Goal: Task Accomplishment & Management: Manage account settings

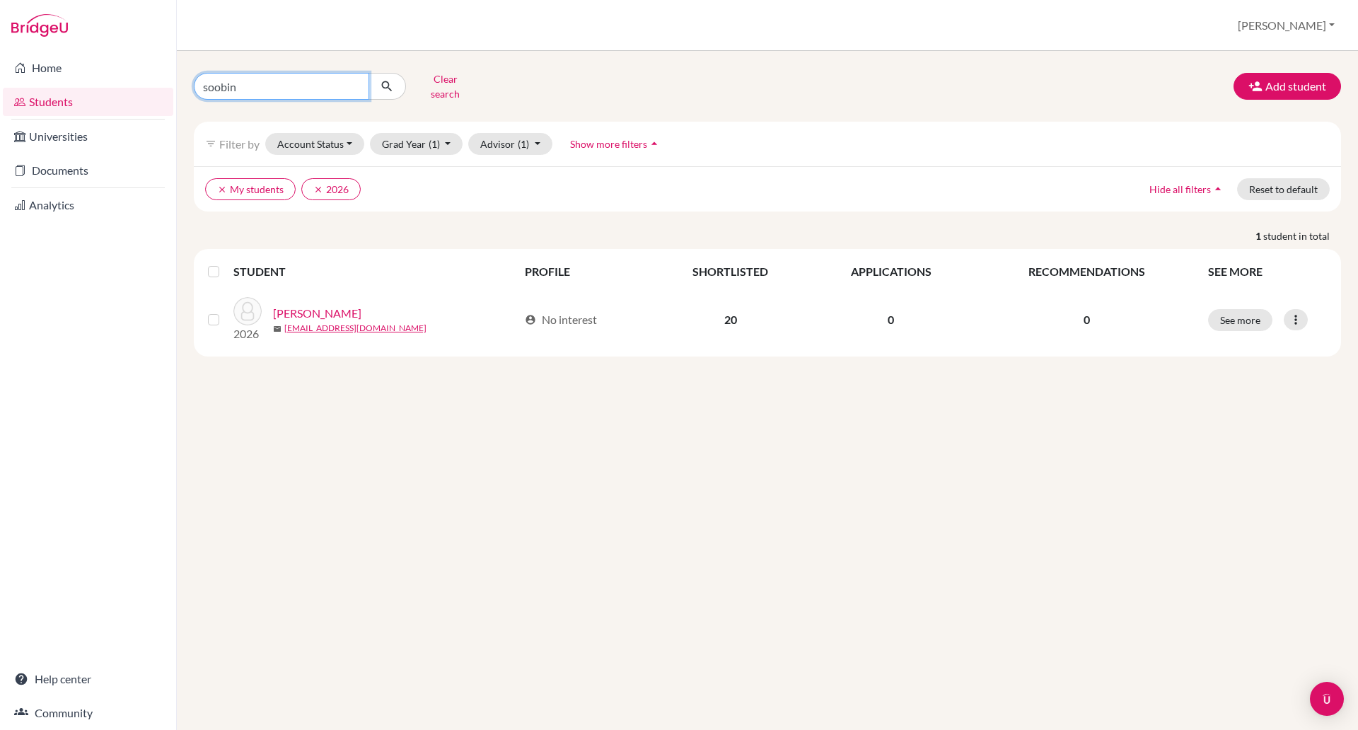
click at [296, 86] on input "soobin" at bounding box center [281, 86] width 175 height 27
type input "s"
type input "tue anh"
click button "submit" at bounding box center [386, 86] width 37 height 27
click at [383, 81] on icon "submit" at bounding box center [387, 86] width 14 height 14
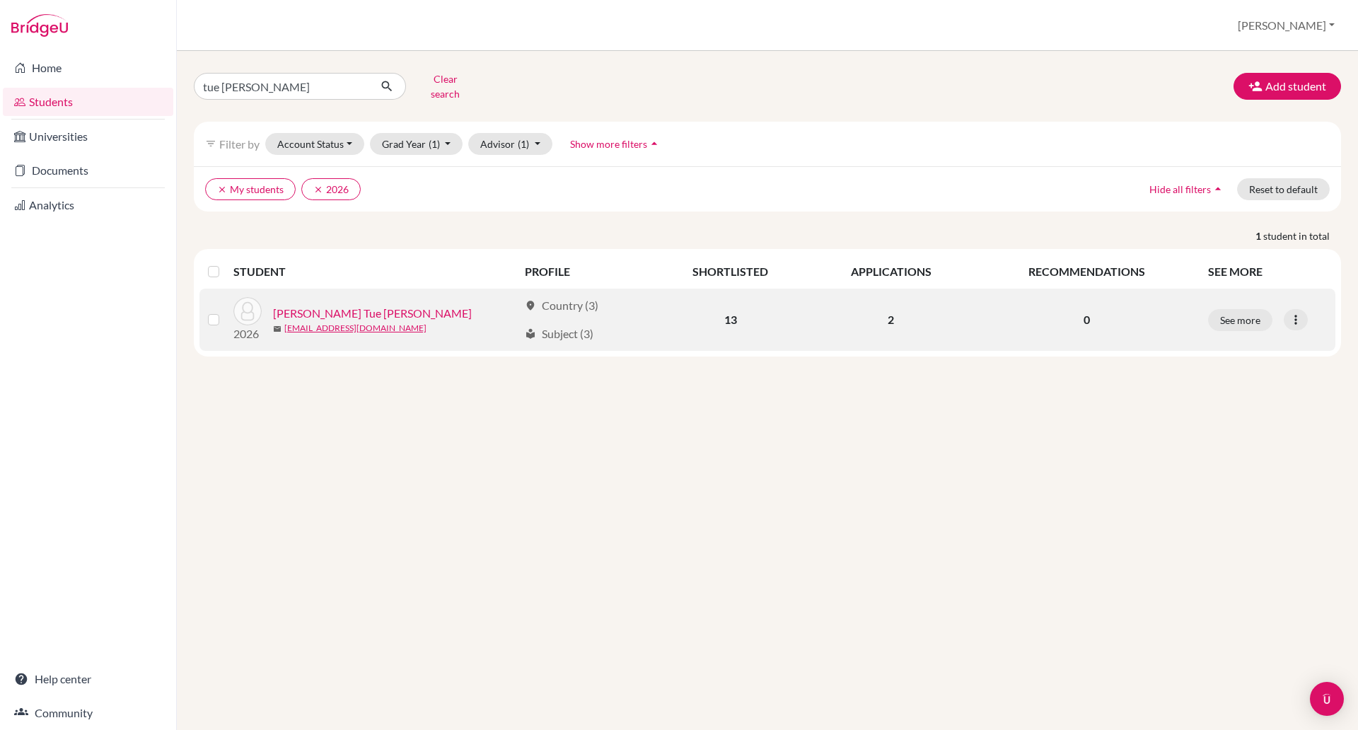
click at [327, 305] on link "Nguyen, Hoang Tue Anh" at bounding box center [372, 313] width 199 height 17
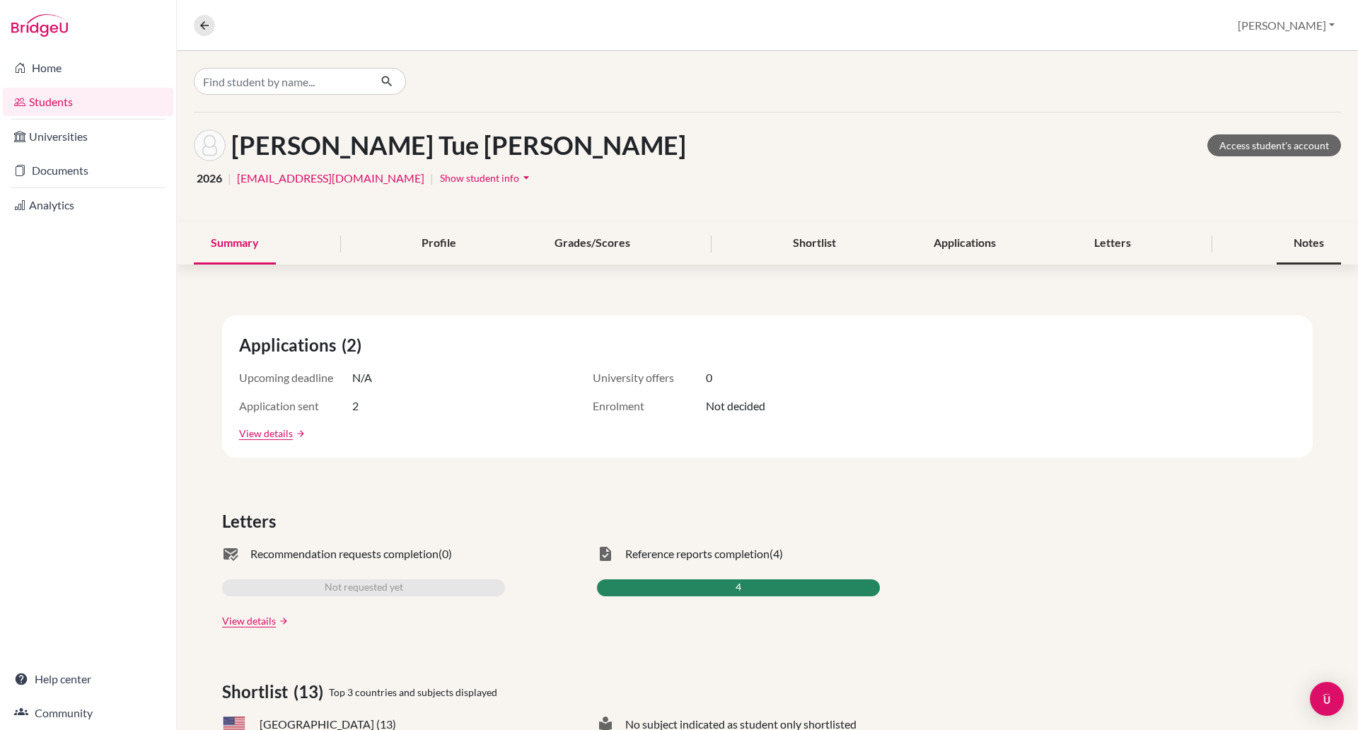
click at [1277, 243] on div "Notes" at bounding box center [1309, 244] width 64 height 42
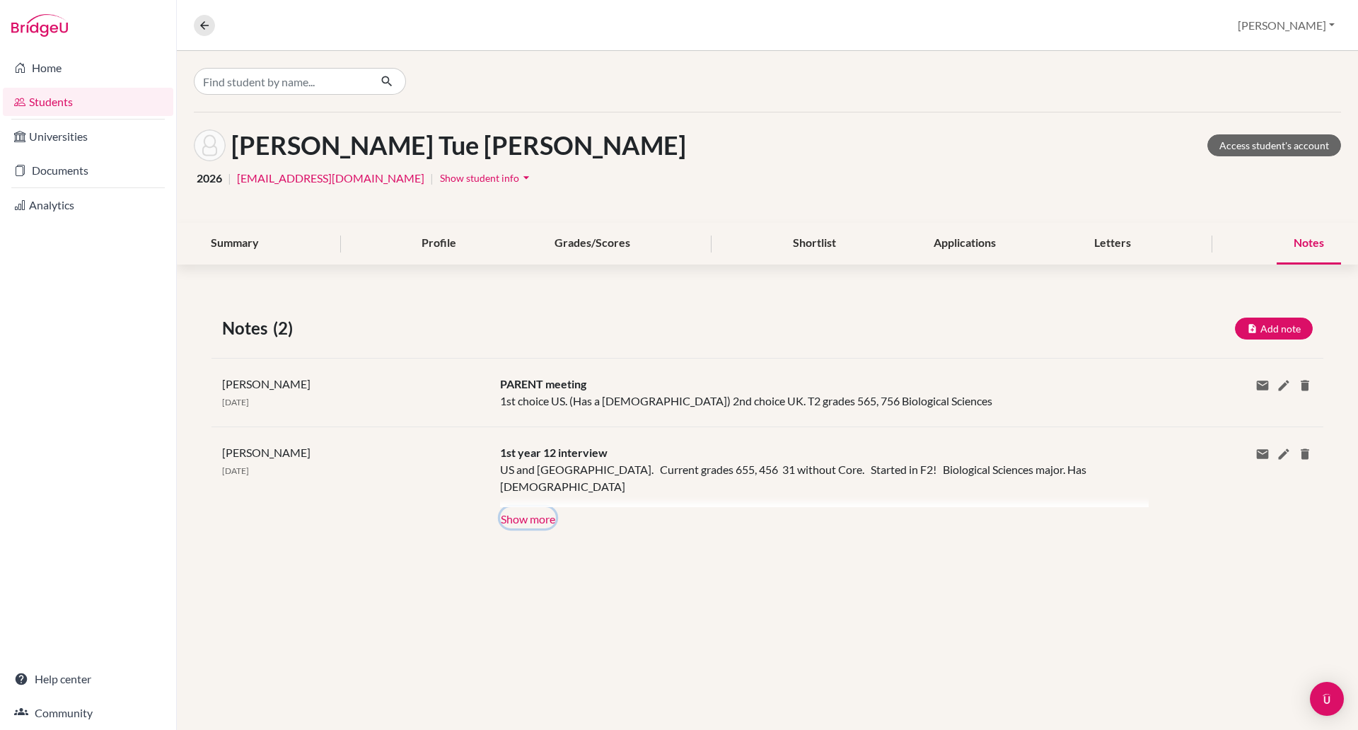
click at [529, 523] on button "Show more" at bounding box center [528, 517] width 56 height 21
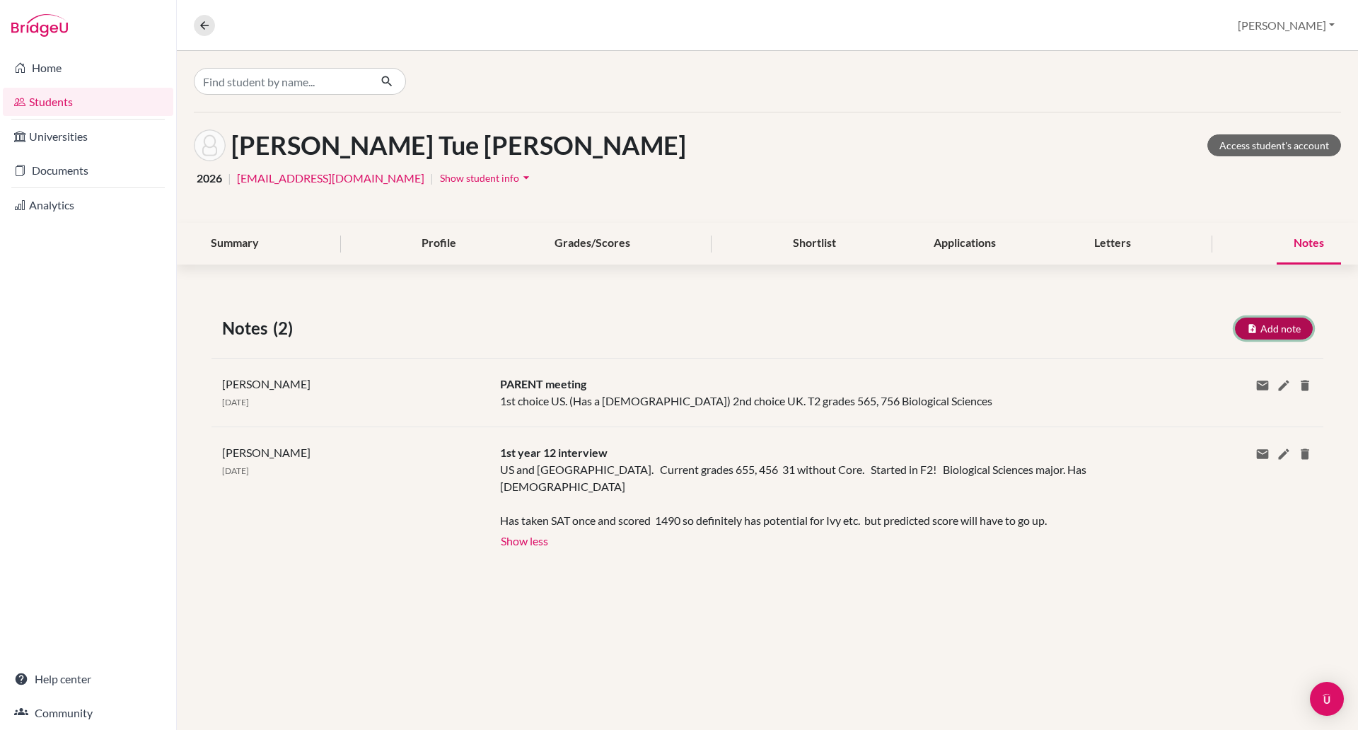
click at [1243, 329] on button "Add note" at bounding box center [1274, 329] width 78 height 22
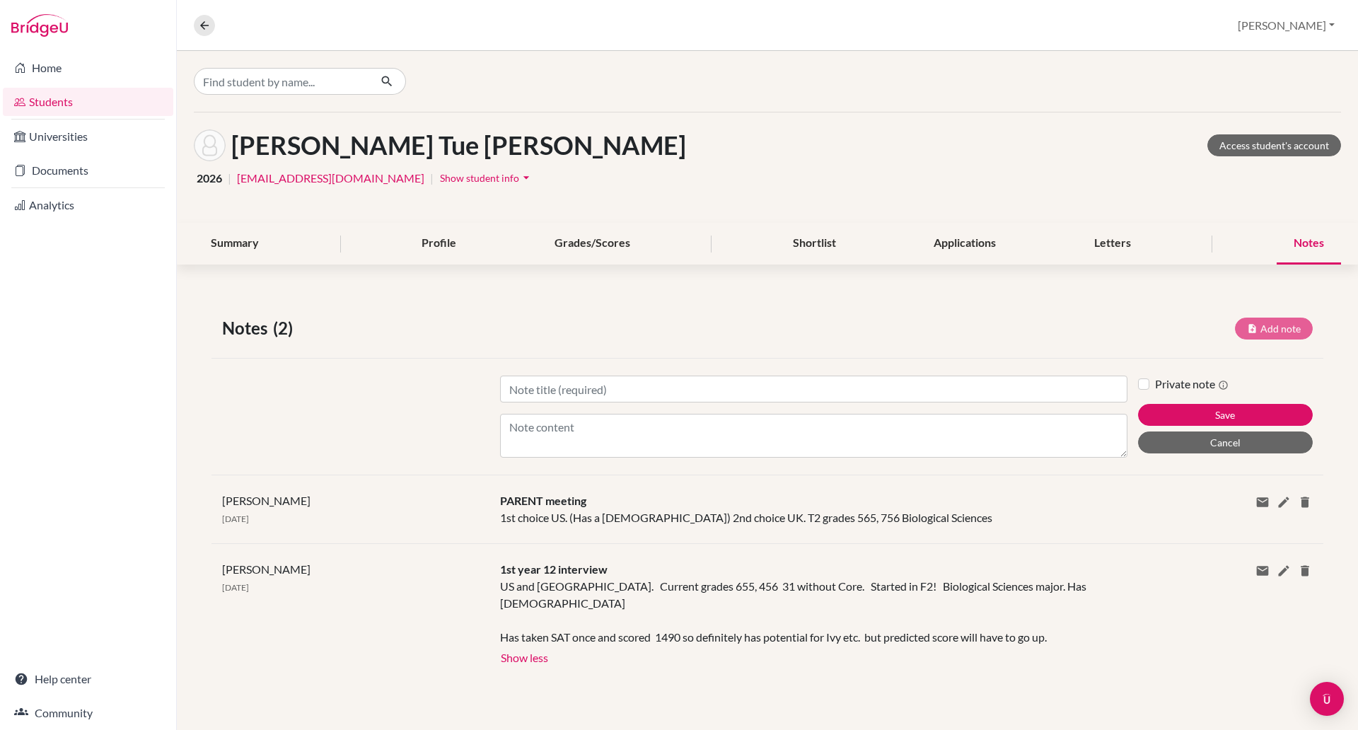
click at [684, 412] on div "Title Content" at bounding box center [813, 417] width 649 height 82
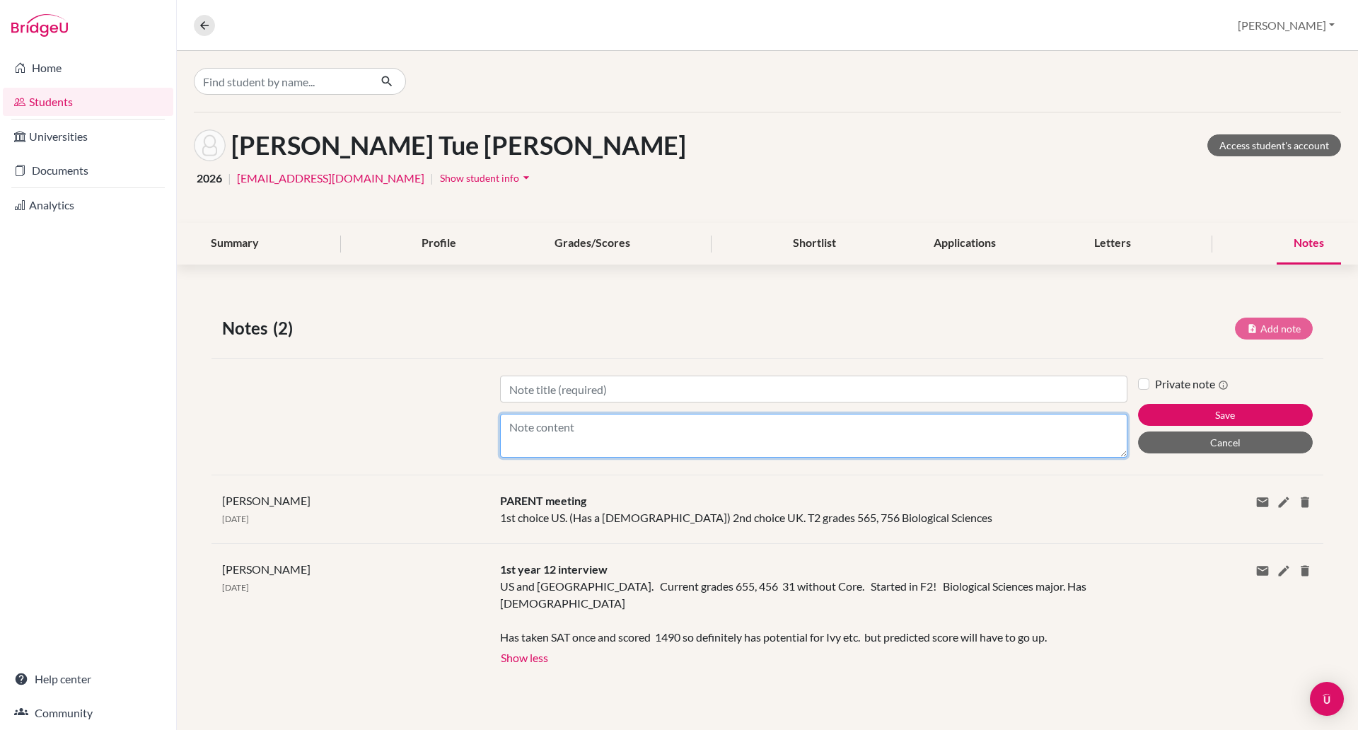
click at [675, 414] on textarea "Content" at bounding box center [813, 436] width 627 height 44
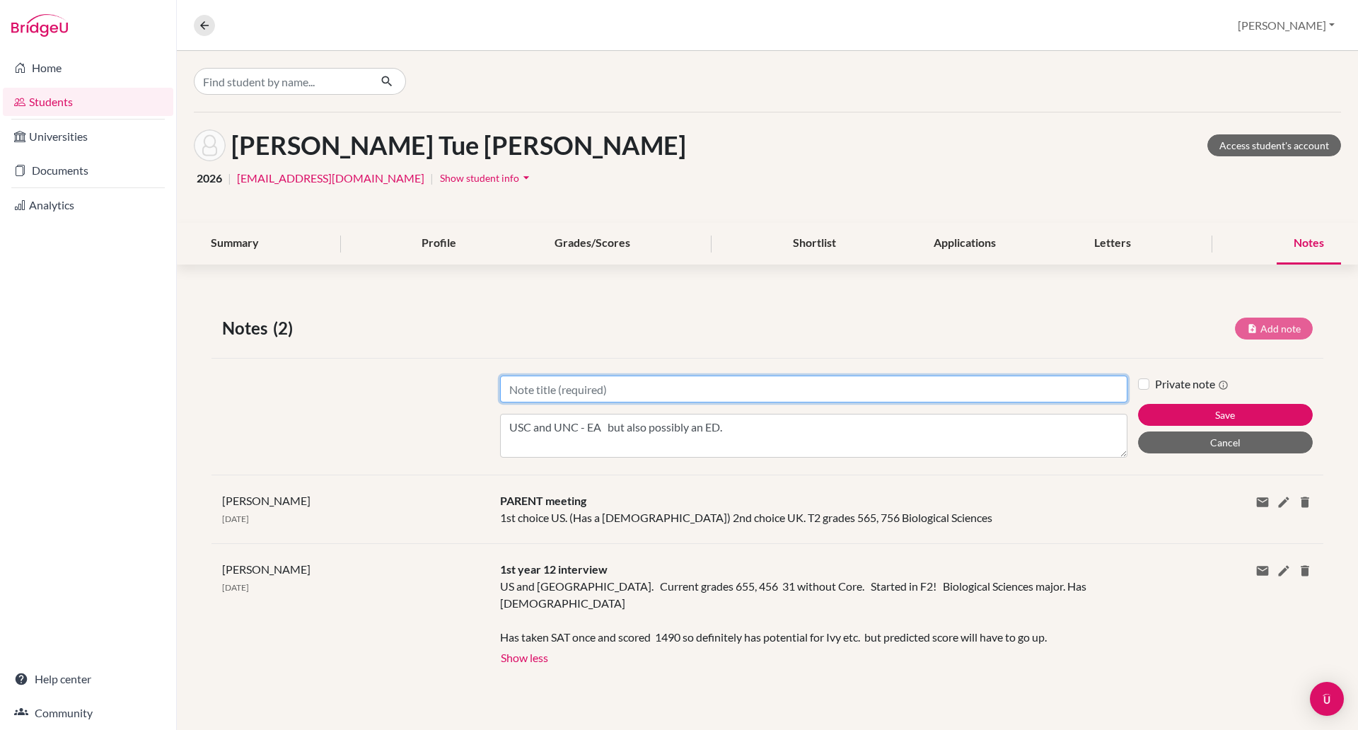
click at [578, 394] on input "Title" at bounding box center [813, 389] width 627 height 27
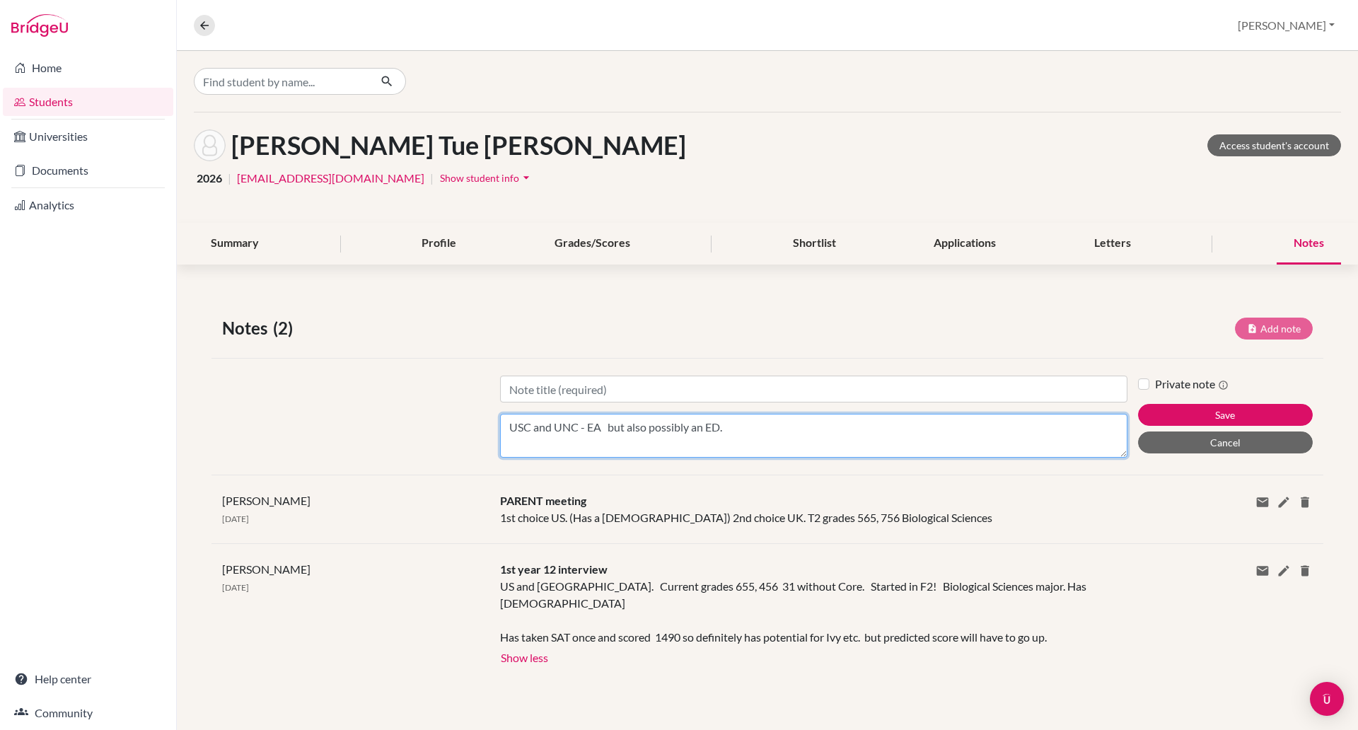
click at [740, 428] on textarea "USC and UNC - EA but also possibly an ED." at bounding box center [813, 436] width 627 height 44
type textarea "USC and UNC - EA but also possibly an ED. (Maybe Tufts or Emory)?"
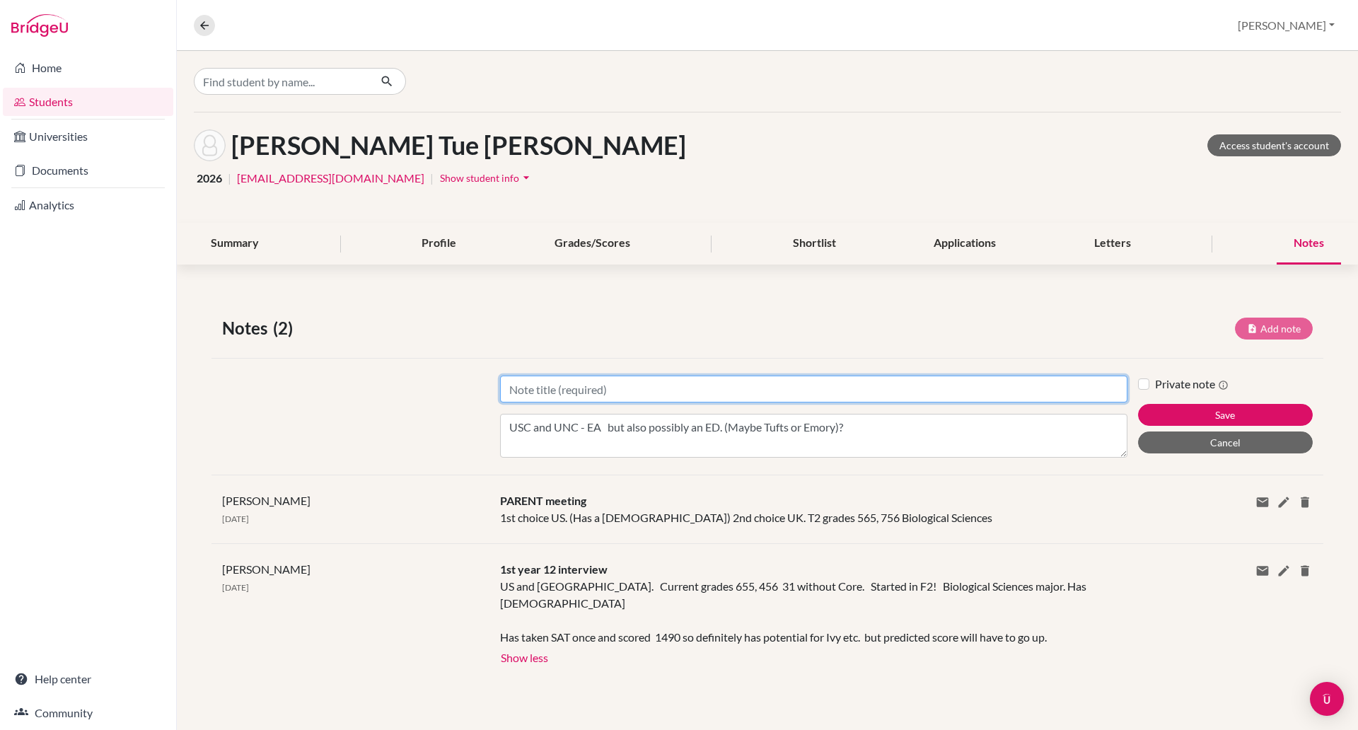
click at [673, 393] on input "Title" at bounding box center [813, 389] width 627 height 27
type input "T"
type input "N"
type input "Meeting parents this afternoon"
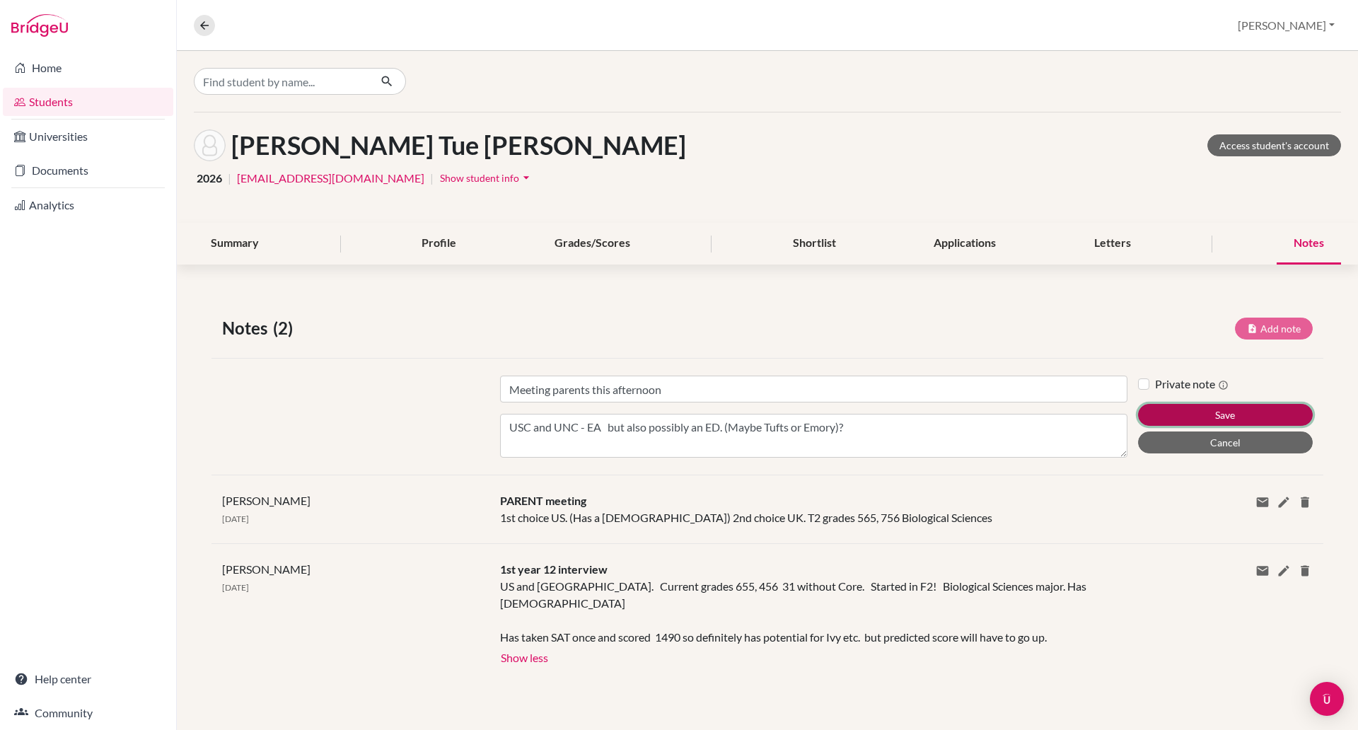
click at [1182, 411] on button "Save" at bounding box center [1225, 415] width 175 height 22
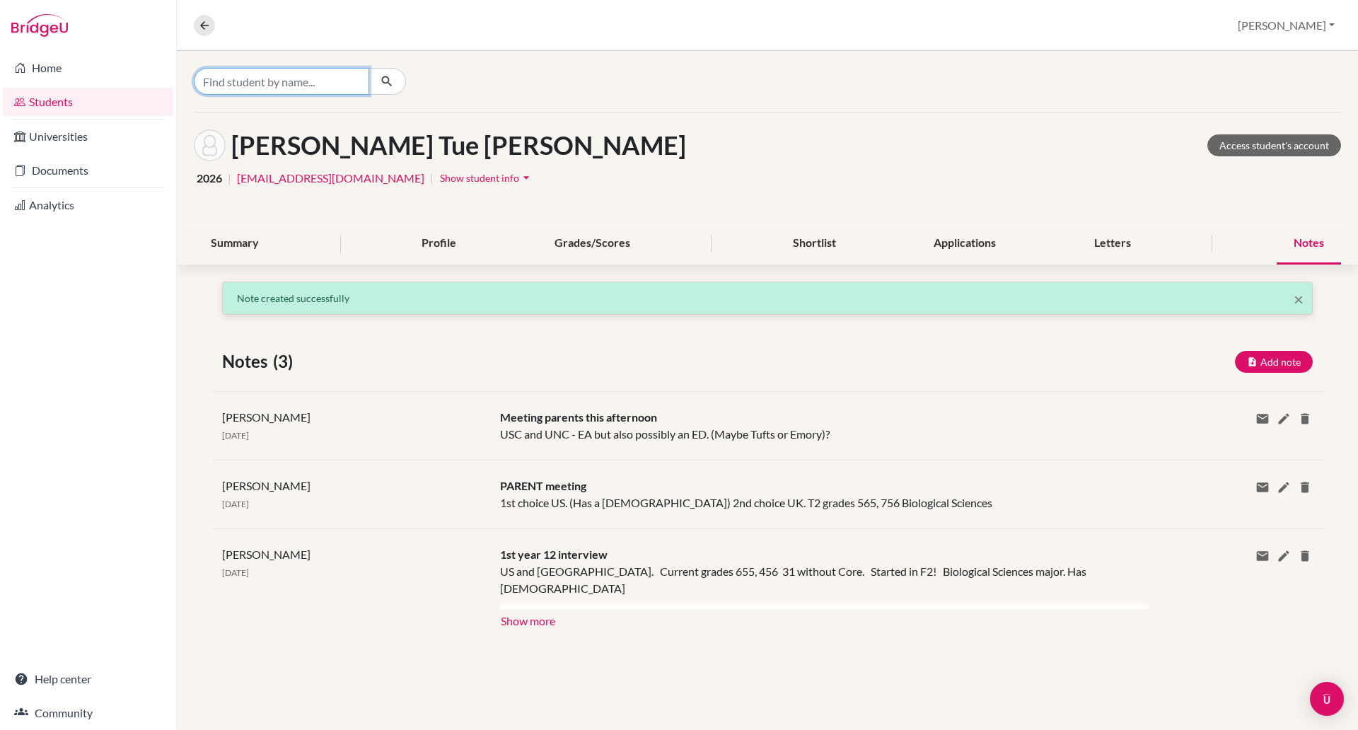
click at [252, 83] on input "Find student by name..." at bounding box center [281, 81] width 175 height 27
type input "rishi"
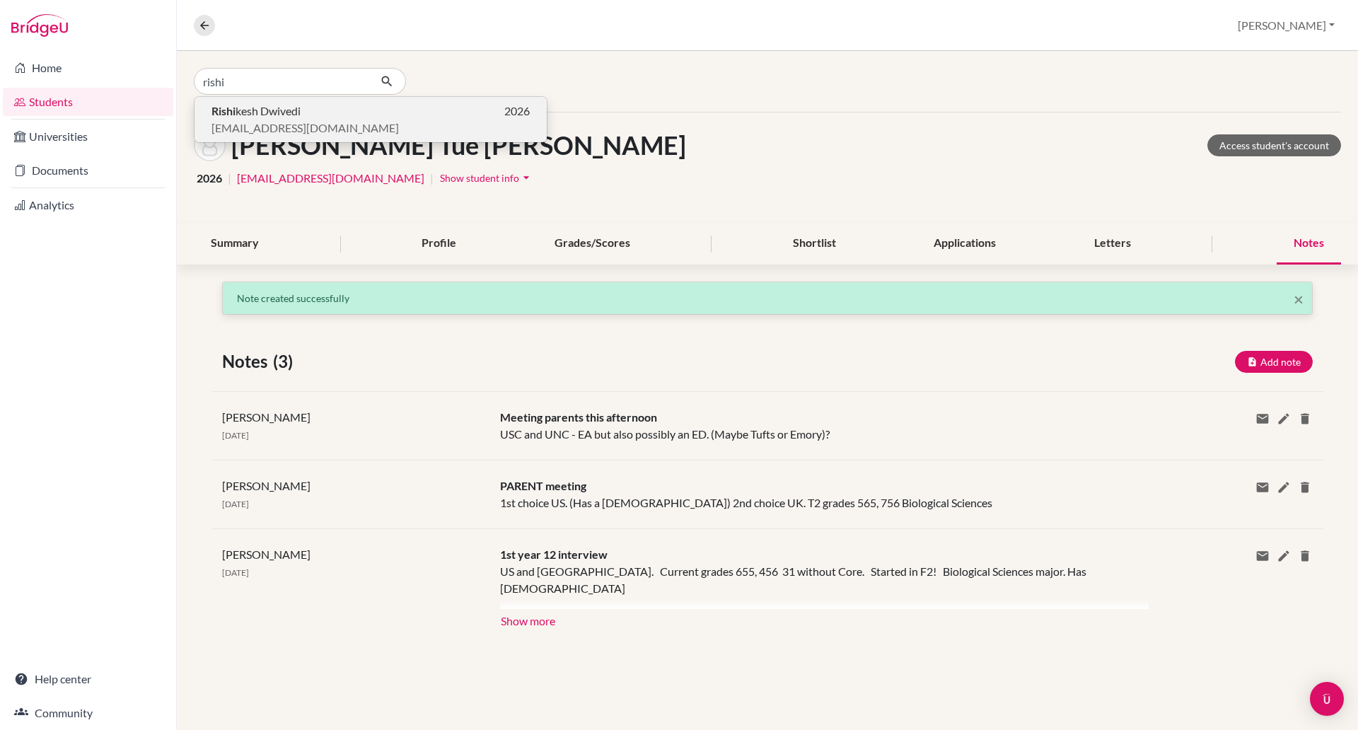
click at [300, 104] on span "Rishi kesh Dwivedi" at bounding box center [255, 111] width 89 height 17
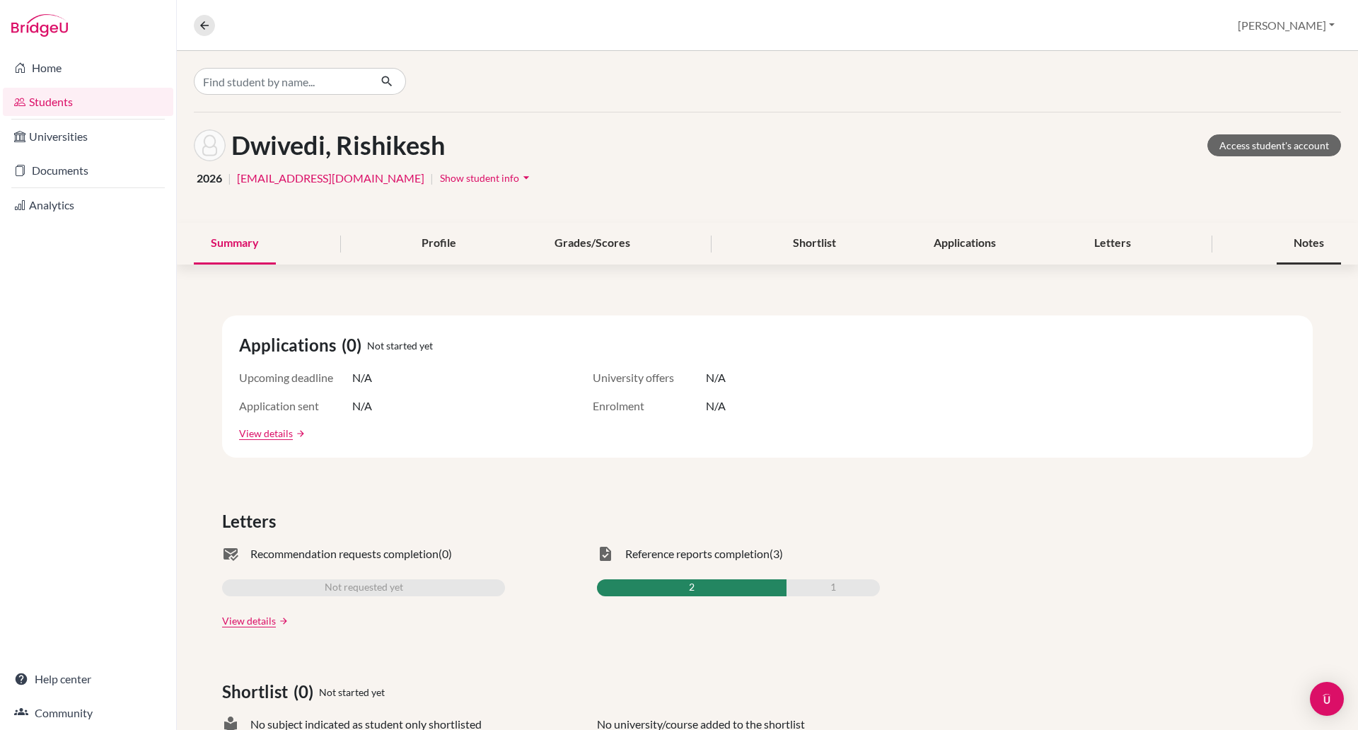
click at [1289, 239] on div "Notes" at bounding box center [1309, 244] width 64 height 42
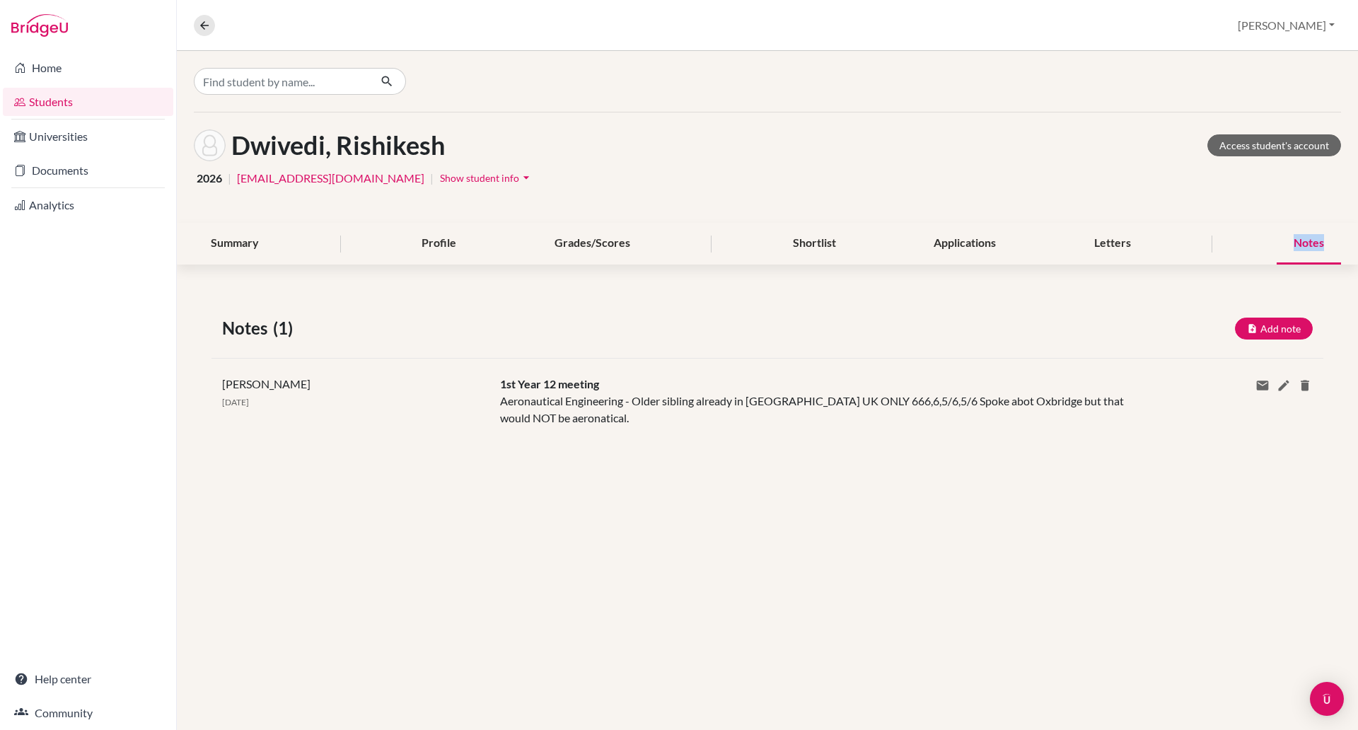
click at [1289, 239] on div "Notes" at bounding box center [1309, 244] width 64 height 42
click at [264, 88] on input "Find student by name..." at bounding box center [281, 81] width 175 height 27
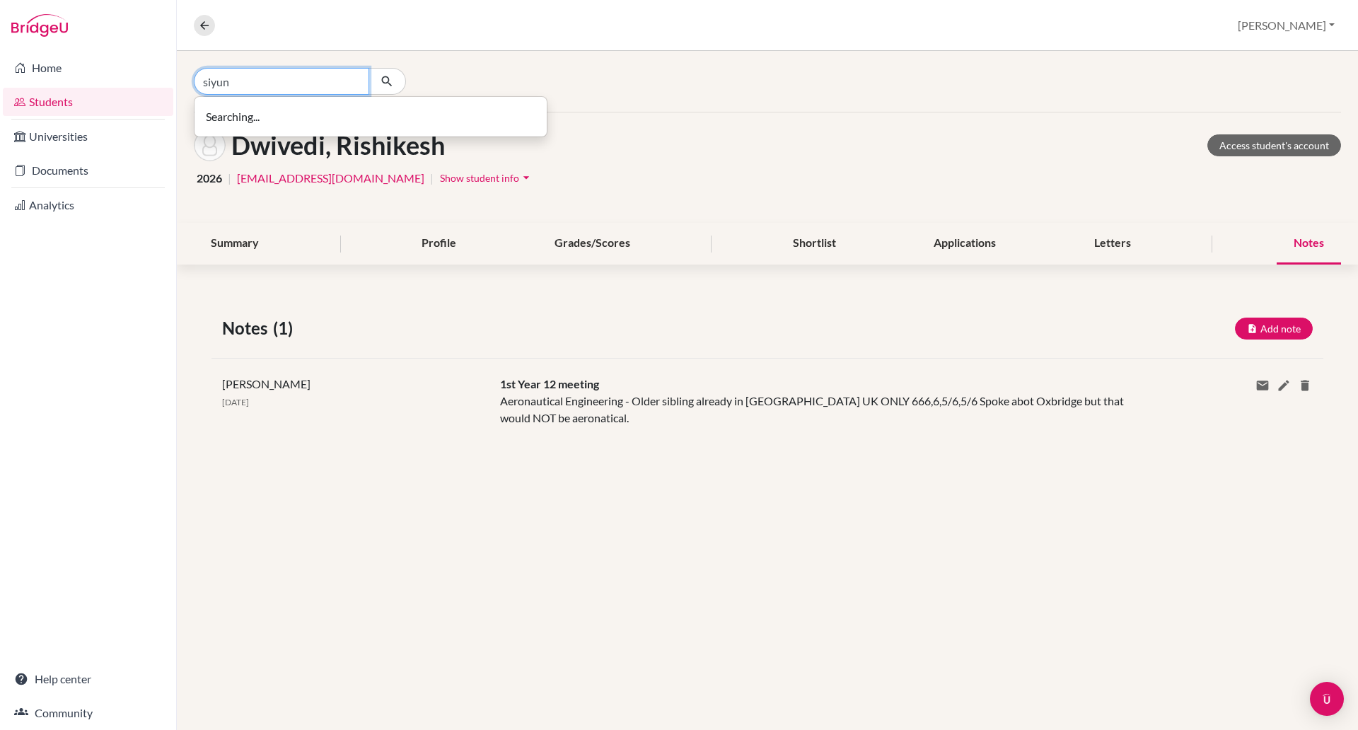
type input "siyun"
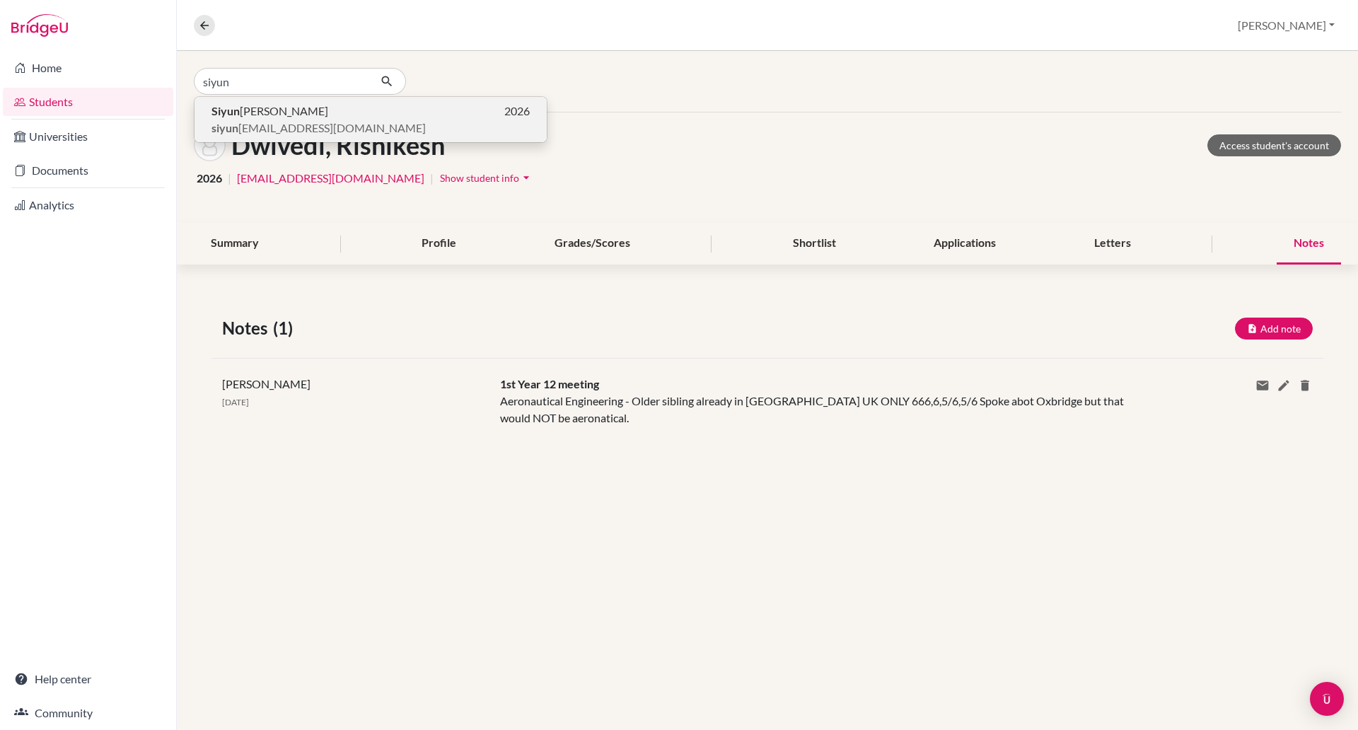
click at [267, 120] on span "siyun _lee@bisvietnam.com" at bounding box center [318, 128] width 214 height 17
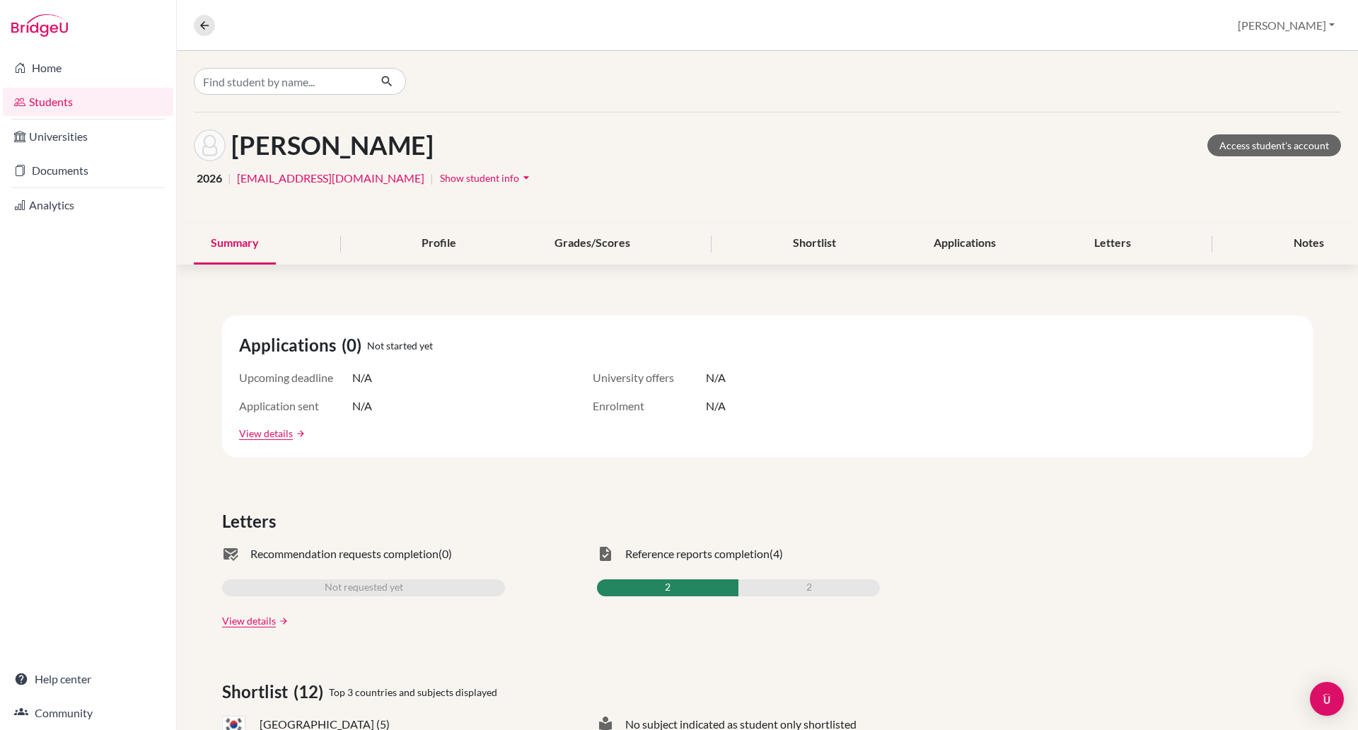
click at [440, 176] on span "Show student info" at bounding box center [479, 178] width 79 height 12
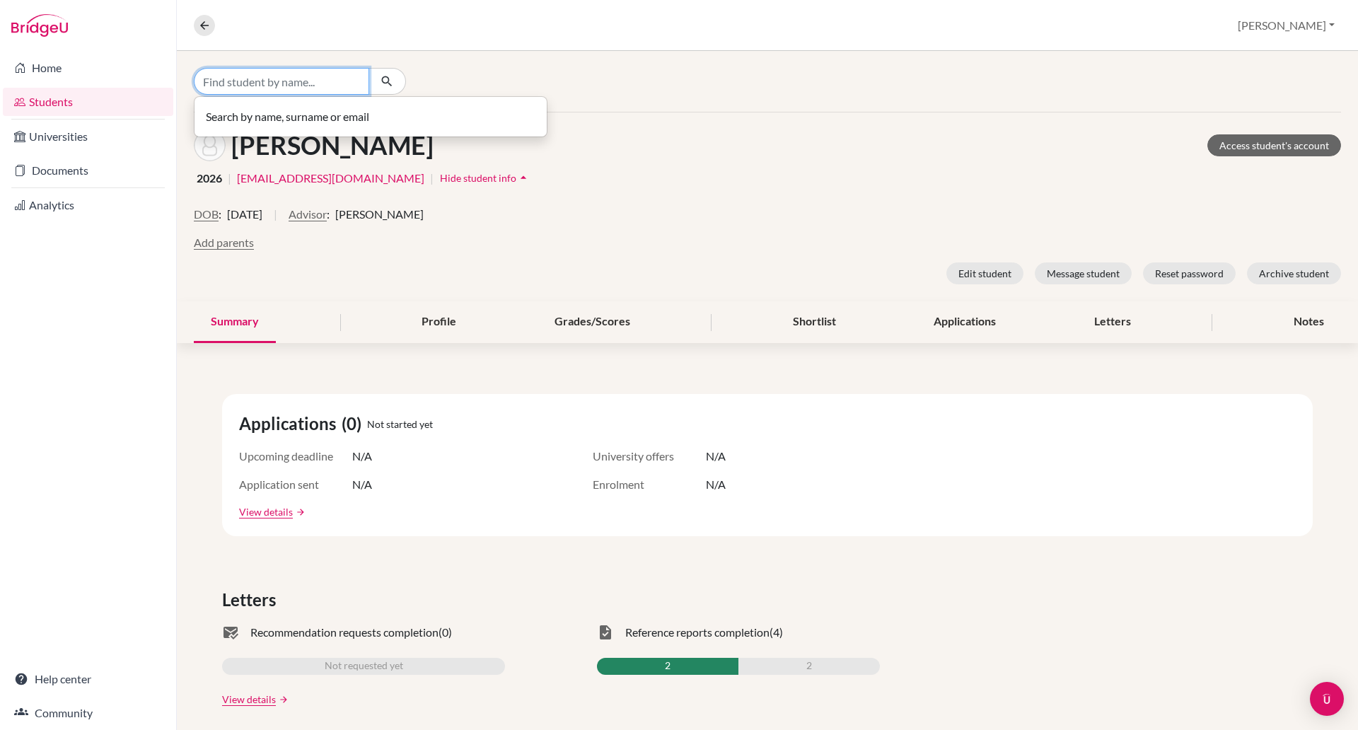
click at [265, 81] on input "Find student by name..." at bounding box center [281, 81] width 175 height 27
type input "tue [PERSON_NAME]"
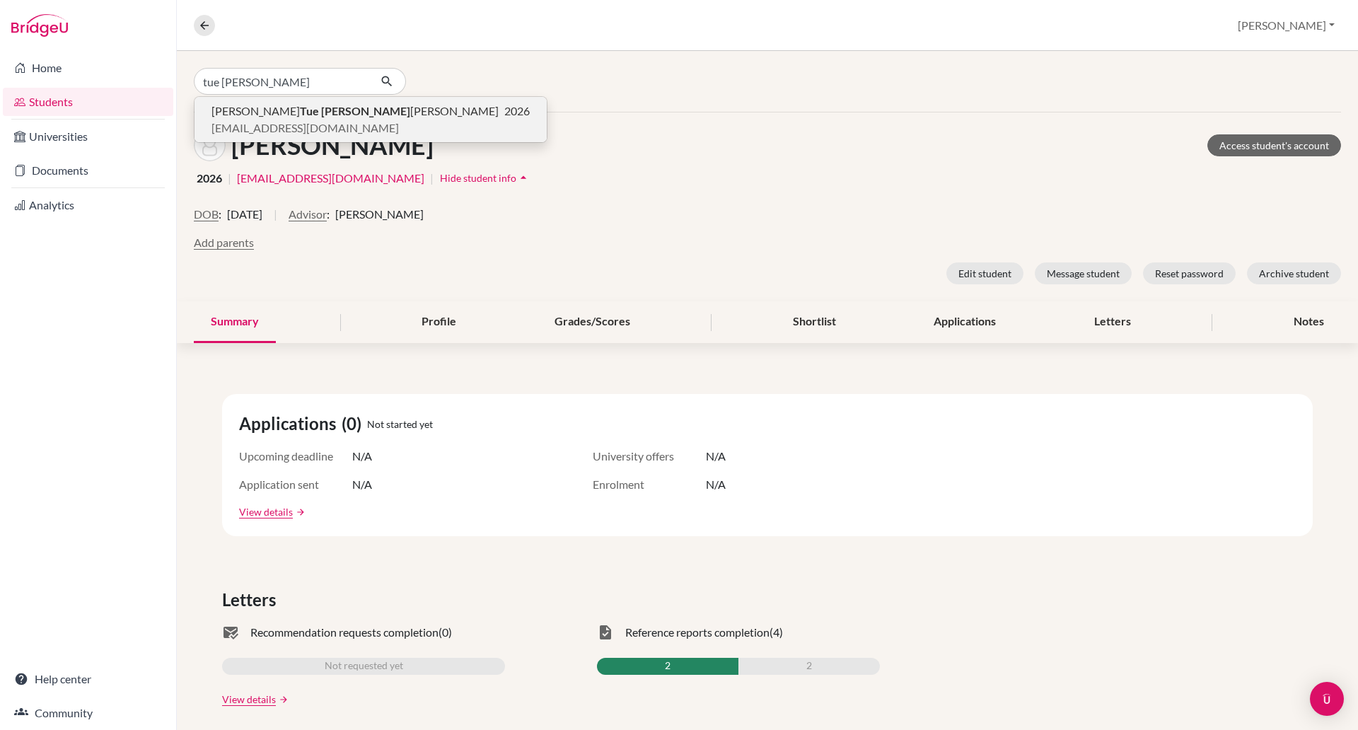
click at [306, 115] on span "Hoang Tue Anh Nguyen" at bounding box center [354, 111] width 287 height 17
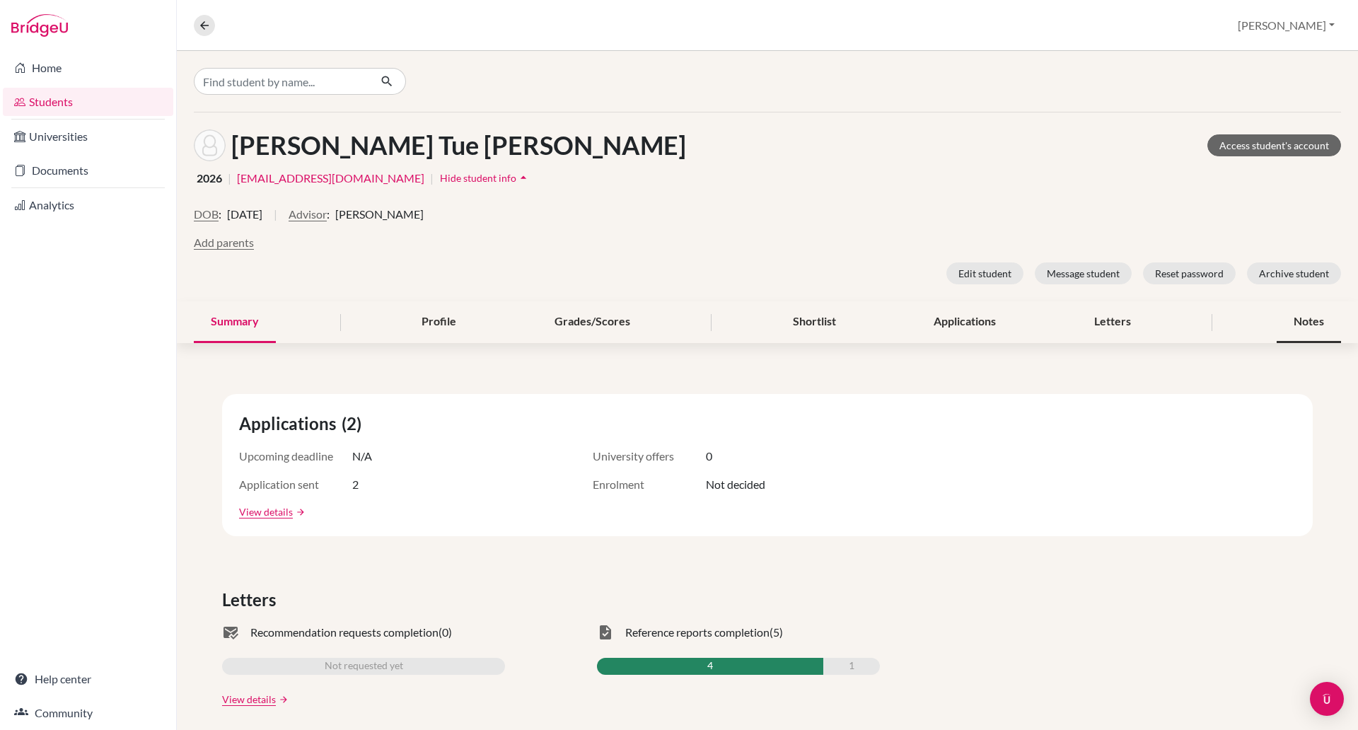
click at [1302, 320] on div "Notes" at bounding box center [1309, 322] width 64 height 42
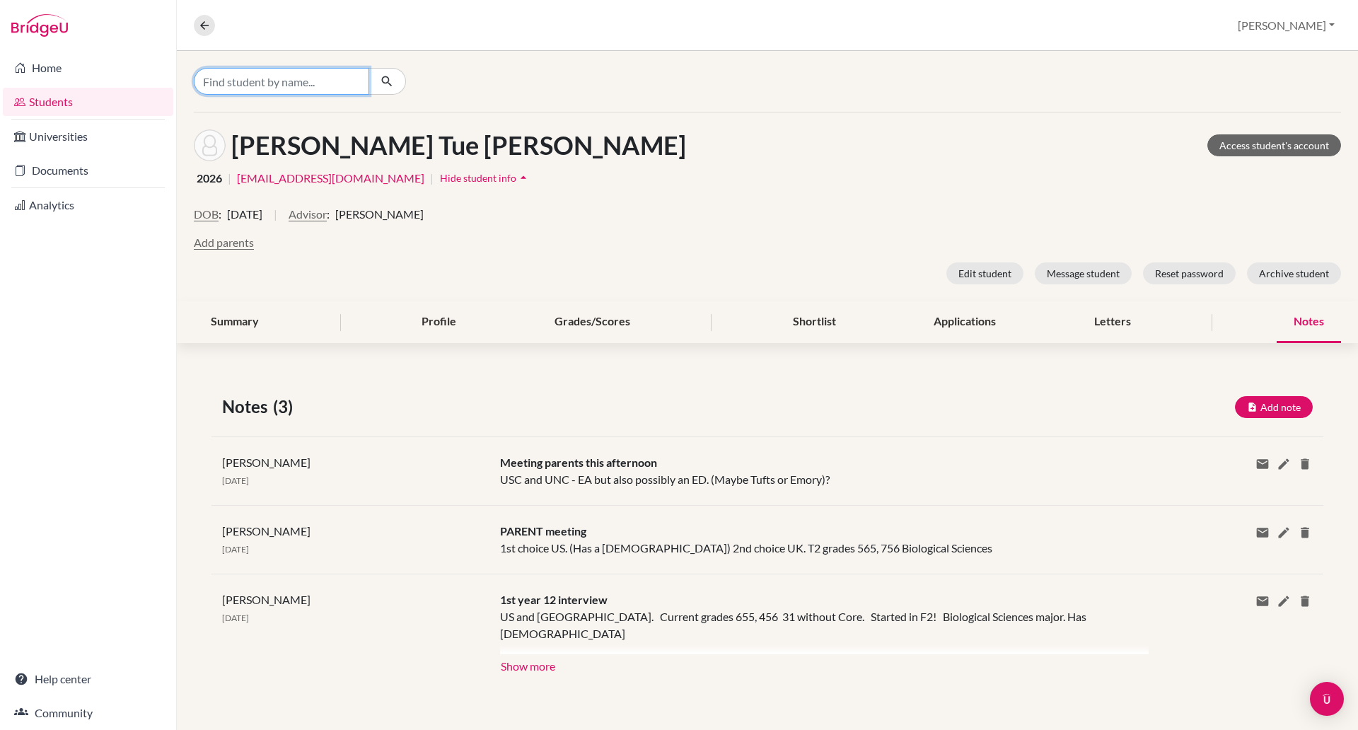
click at [236, 79] on input "Find student by name..." at bounding box center [281, 81] width 175 height 27
type input "esmaeel"
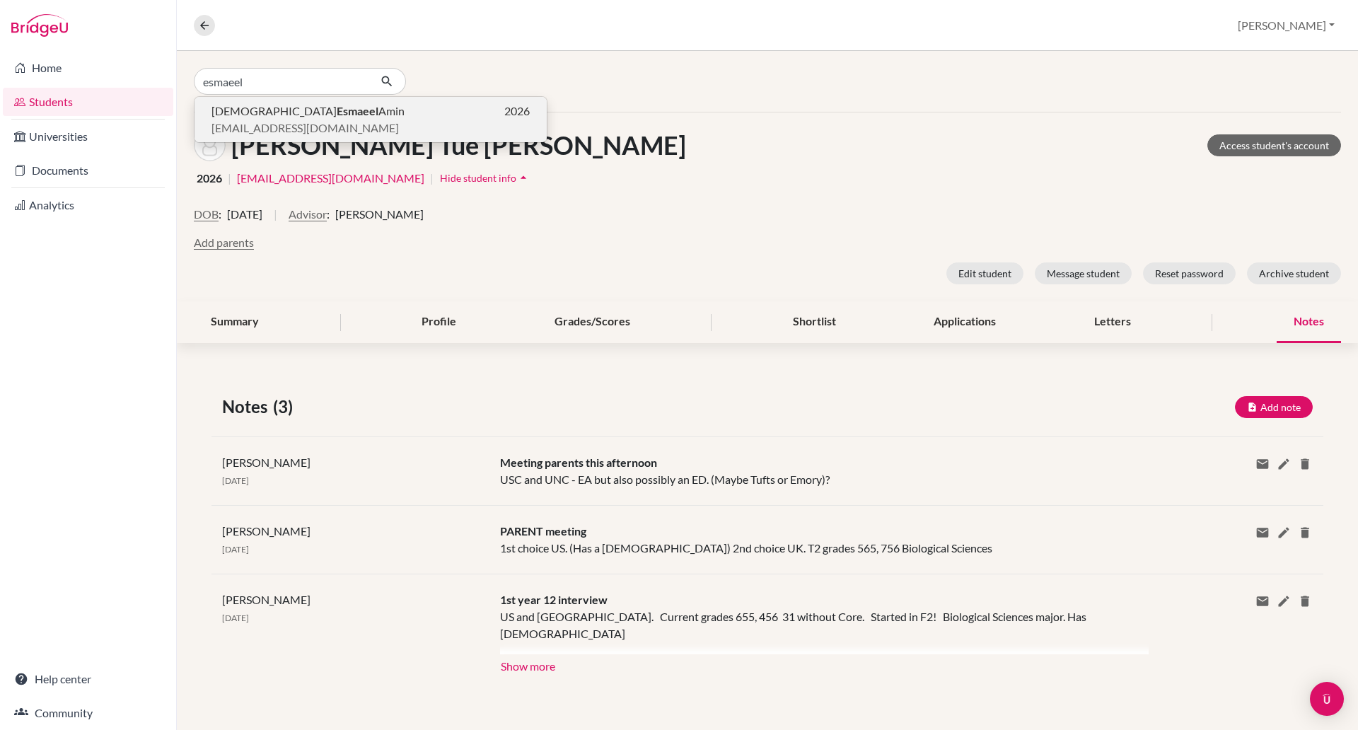
click at [252, 121] on span "eamin@bisvietnam.com" at bounding box center [304, 128] width 187 height 17
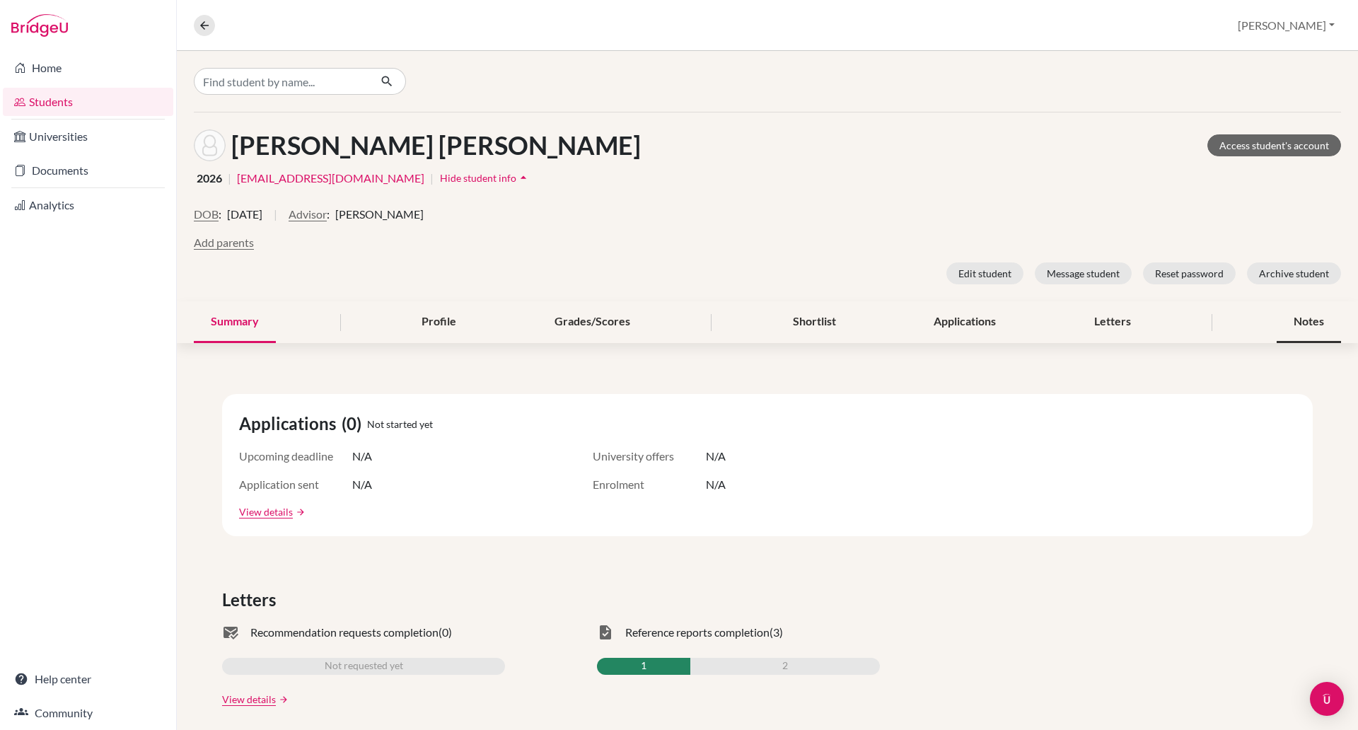
click at [1307, 314] on div "Notes" at bounding box center [1309, 322] width 64 height 42
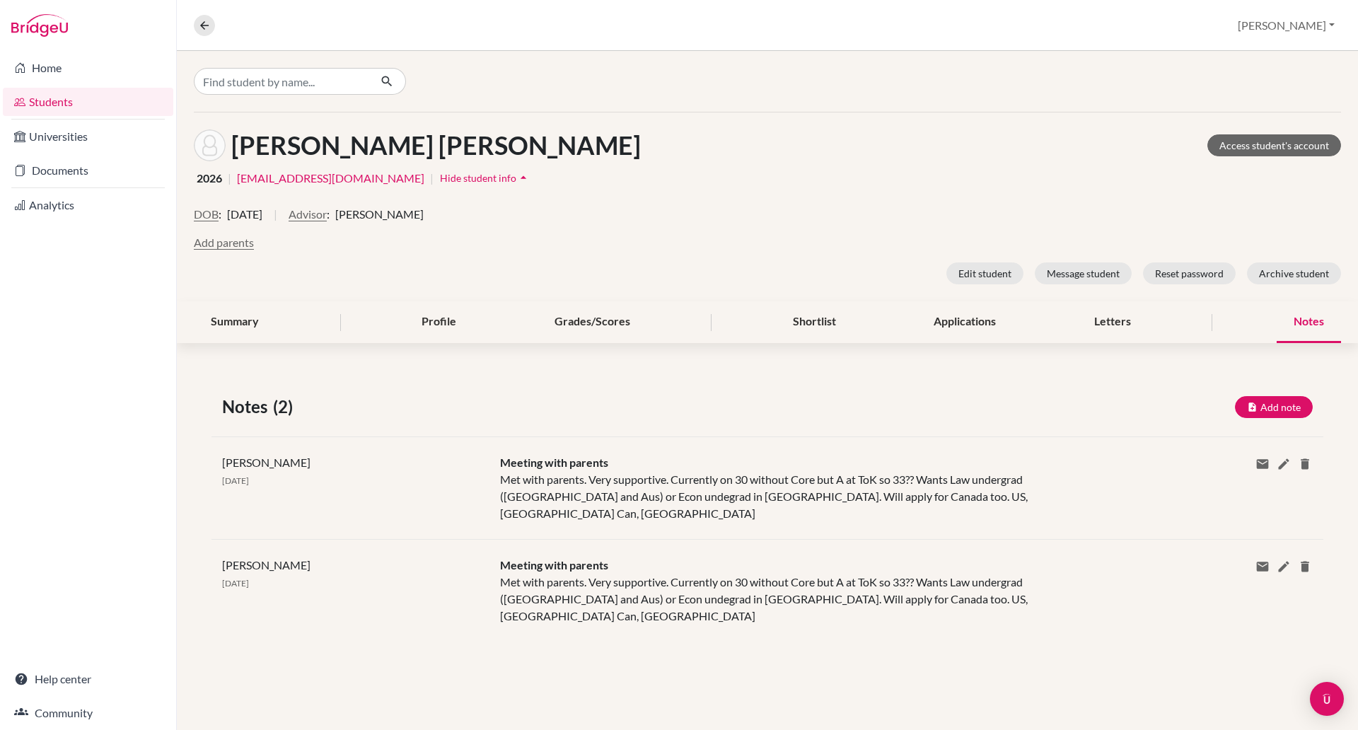
click at [1307, 314] on div "Notes" at bounding box center [1309, 322] width 64 height 42
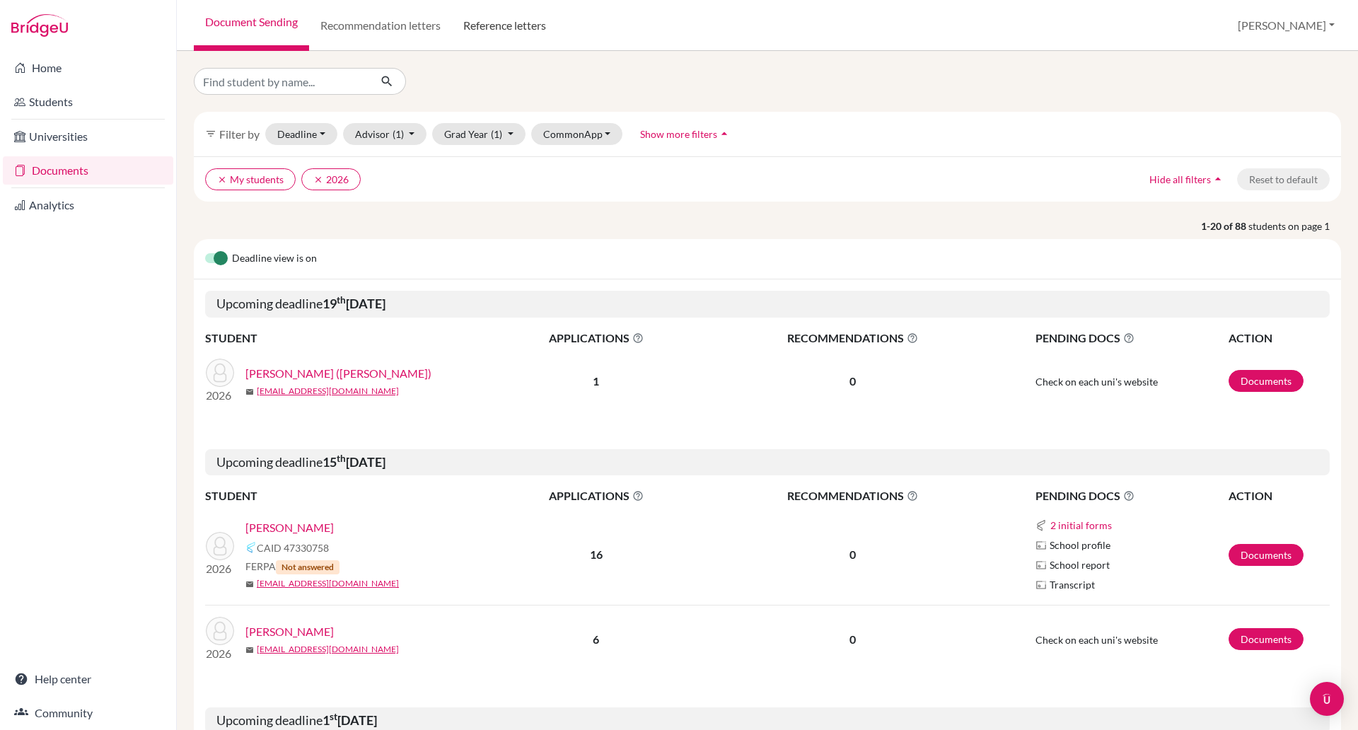
click at [513, 21] on link "Reference letters" at bounding box center [504, 25] width 105 height 51
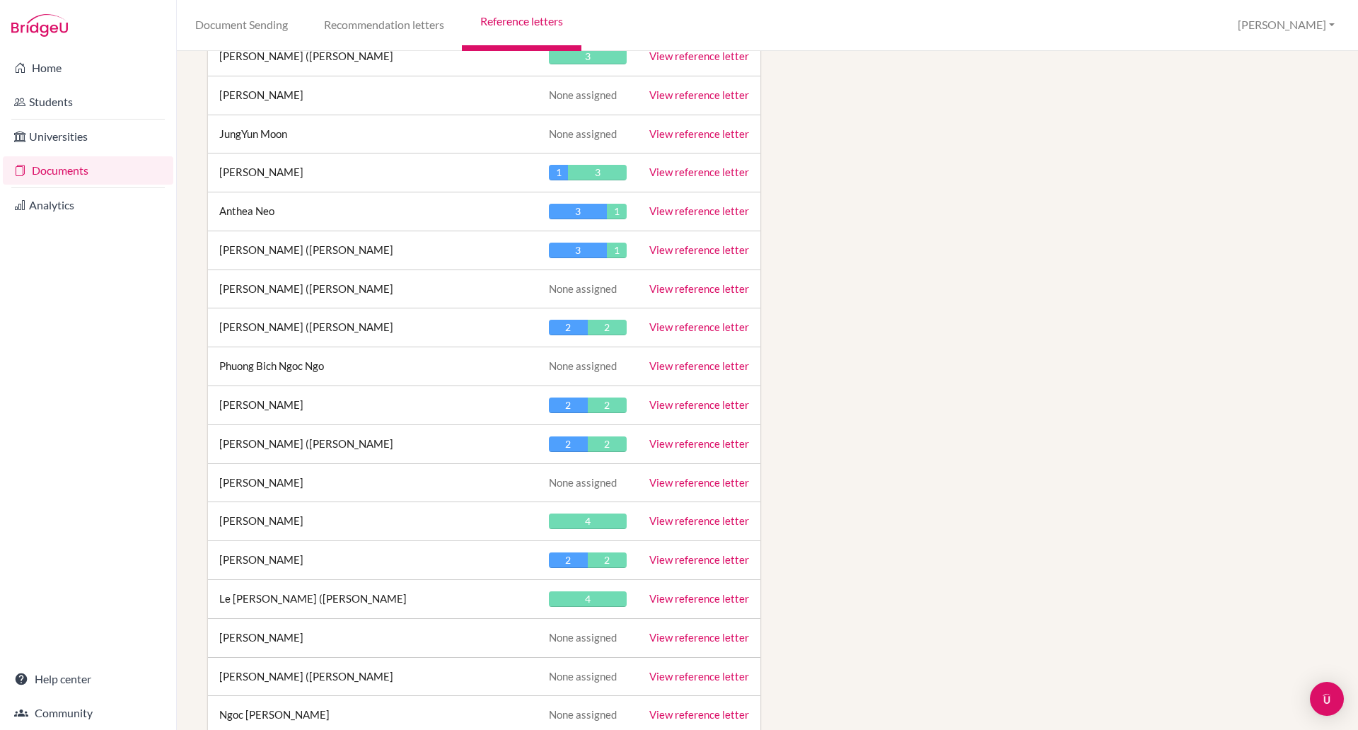
scroll to position [3669, 0]
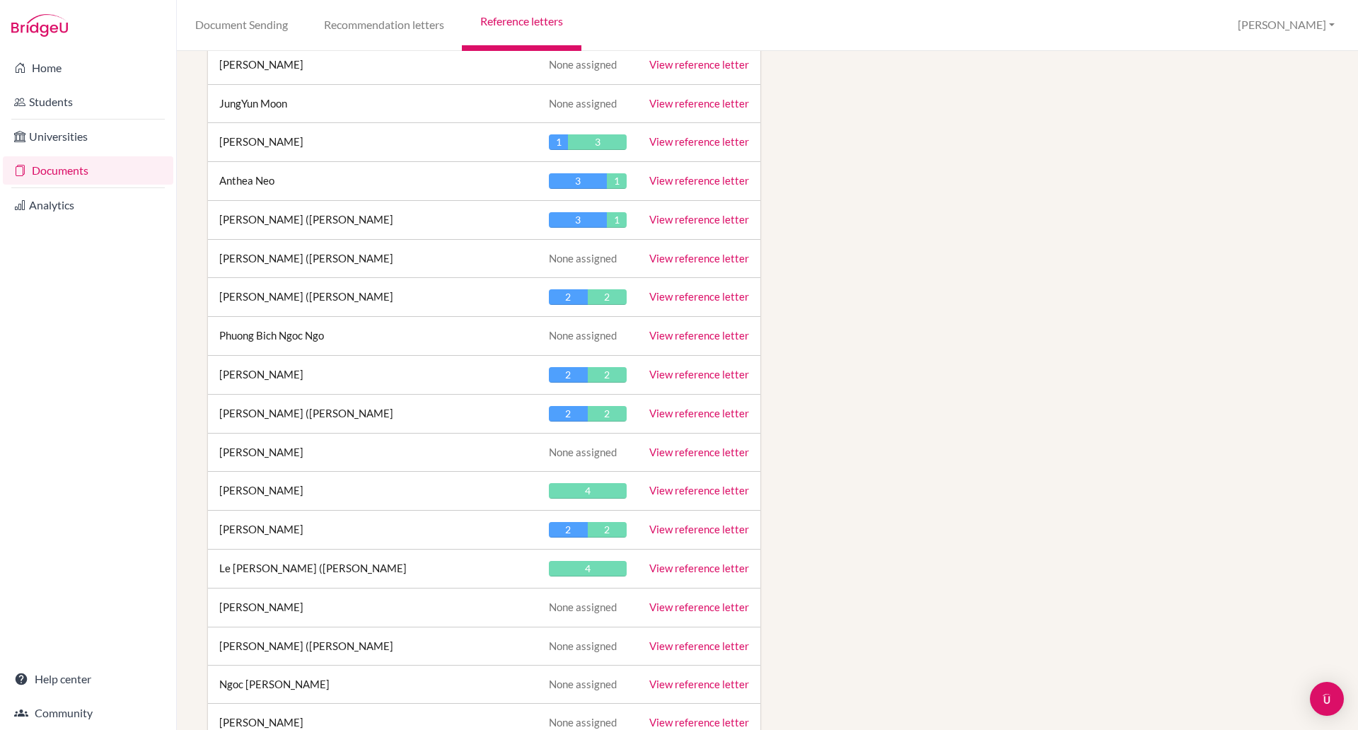
click at [704, 491] on link "View reference letter" at bounding box center [699, 490] width 100 height 13
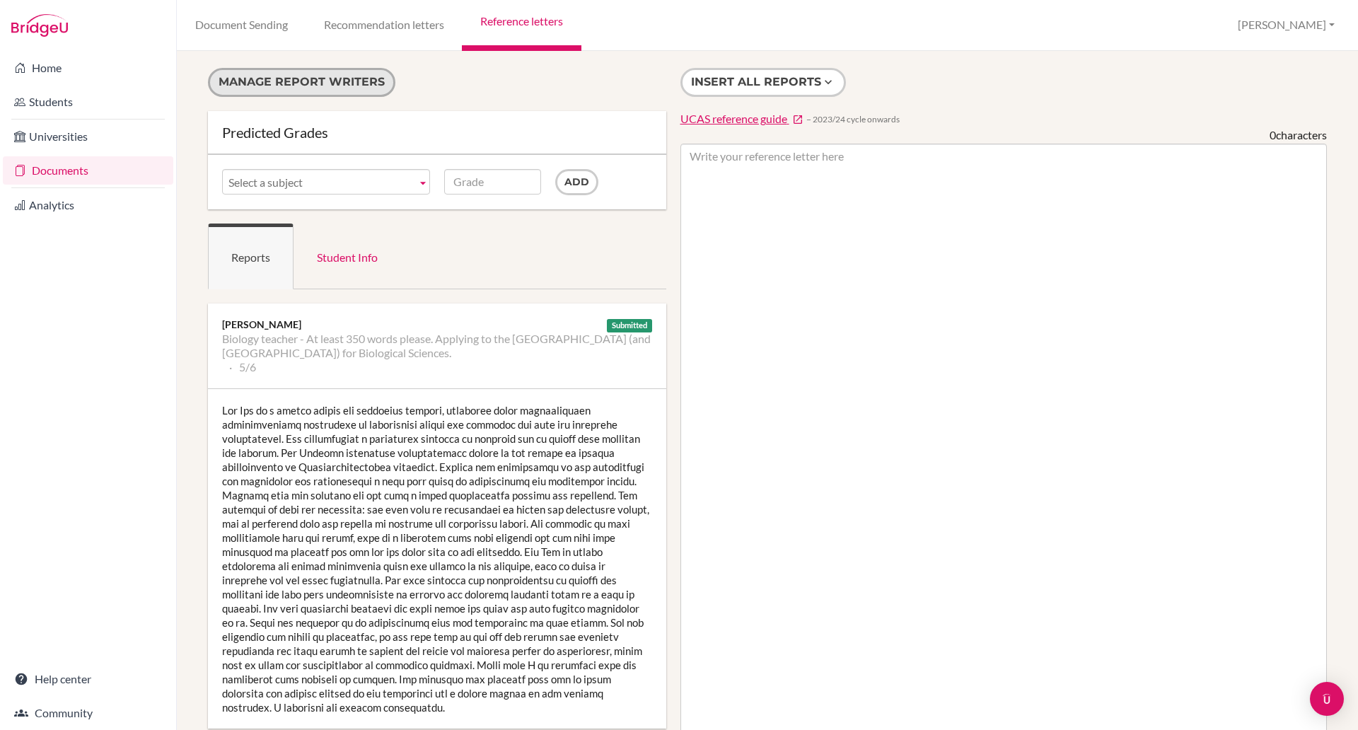
click at [272, 76] on button "Manage report writers" at bounding box center [301, 82] width 187 height 29
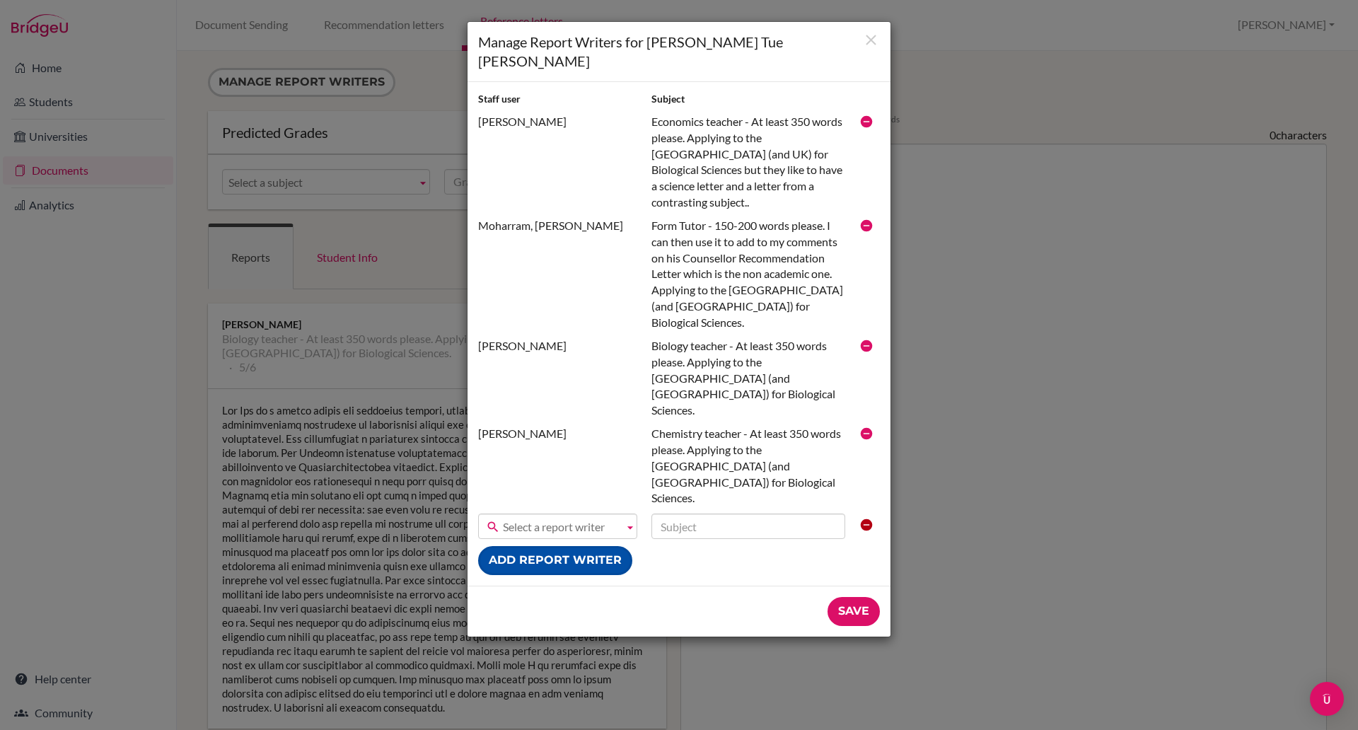
click at [568, 546] on button "Add report writer" at bounding box center [555, 560] width 154 height 29
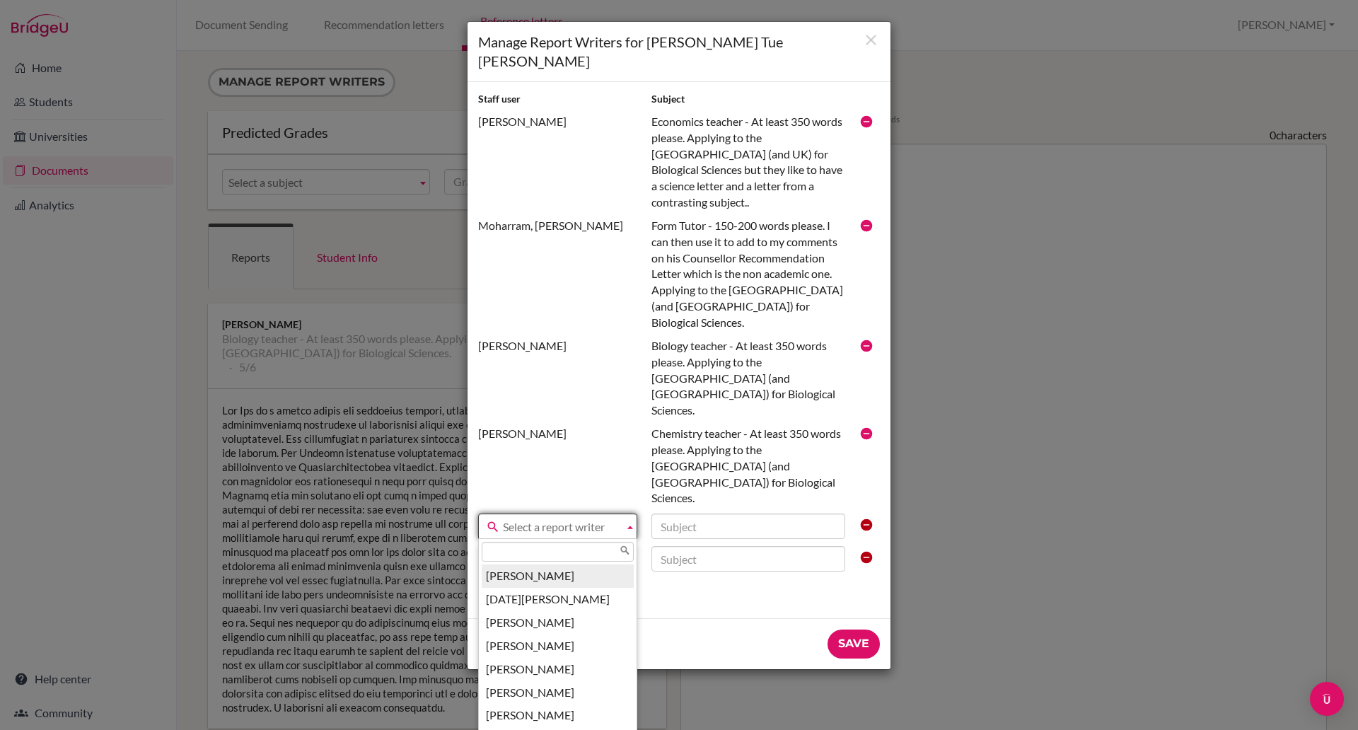
click at [568, 514] on span "Select a report writer" at bounding box center [560, 526] width 115 height 25
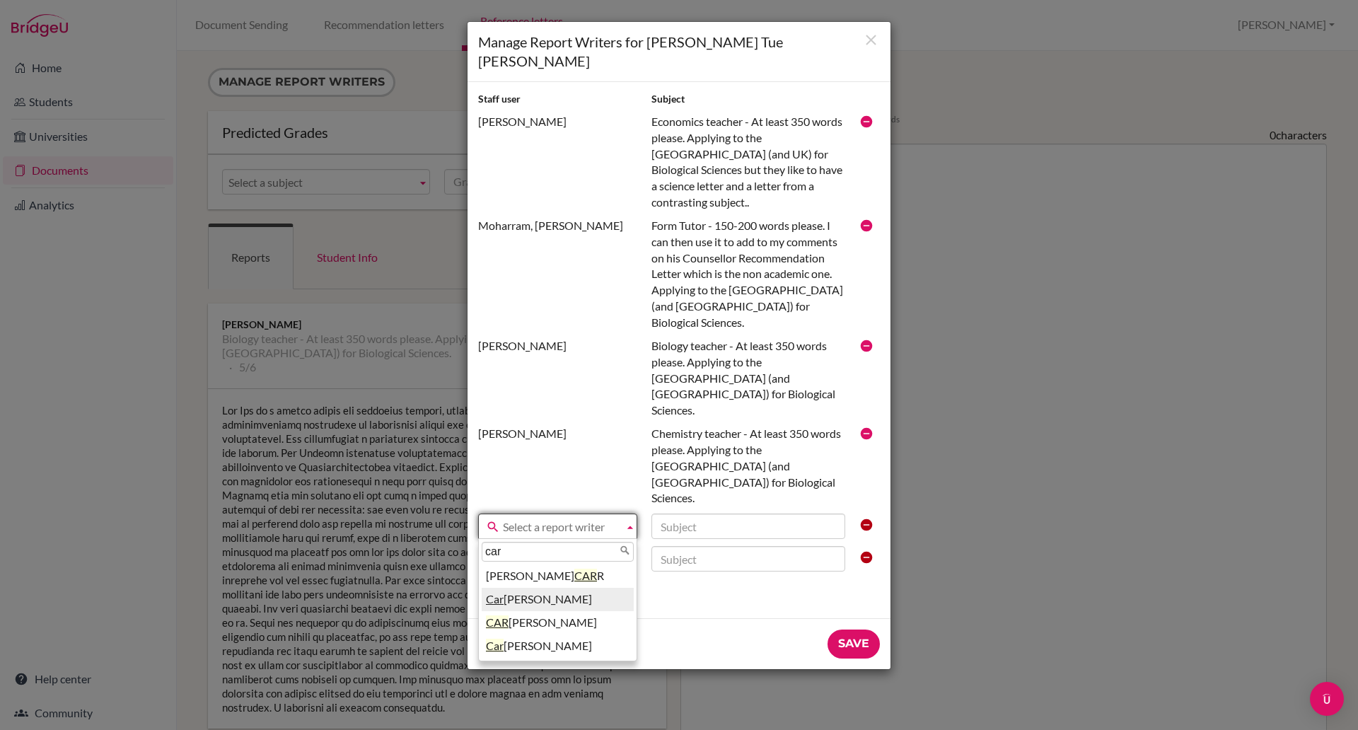
type input "car"
click at [533, 588] on li "Car ole Forber" at bounding box center [558, 599] width 152 height 23
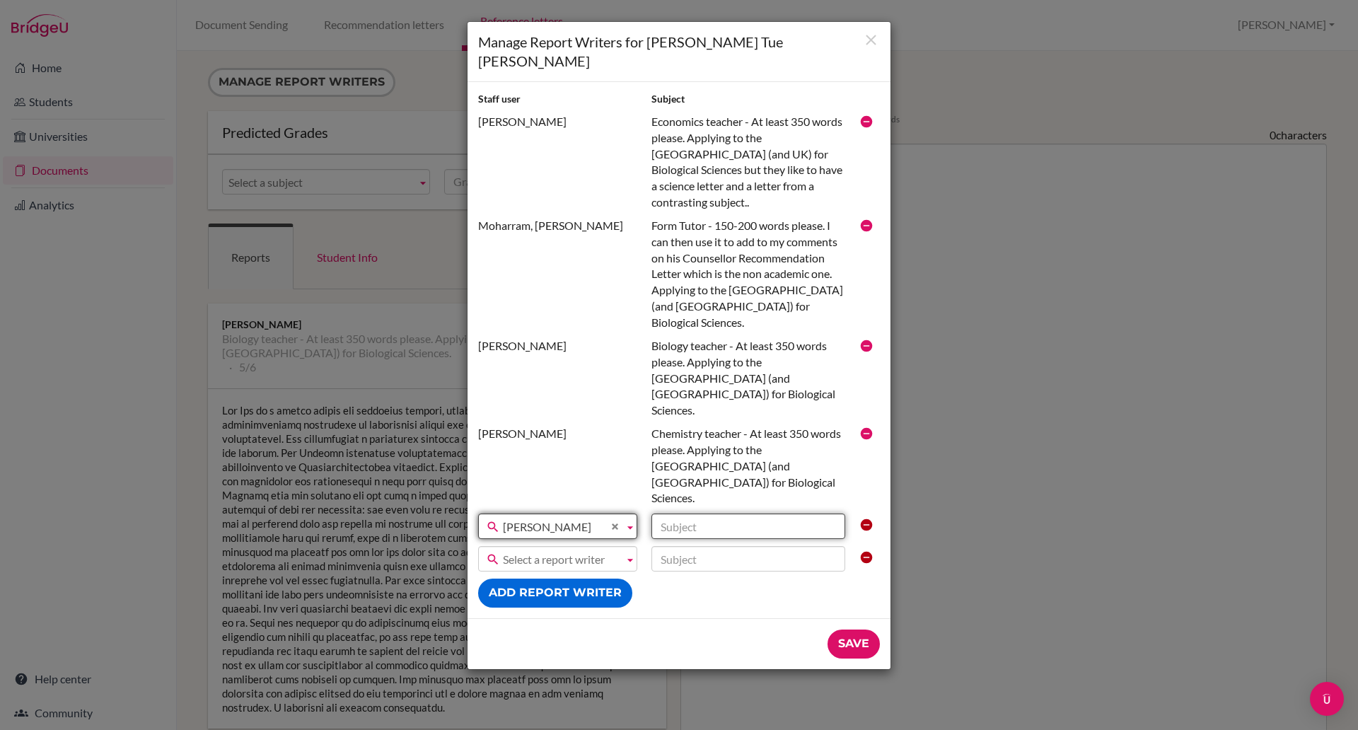
click at [692, 513] on input "text" at bounding box center [748, 525] width 194 height 25
type input "Mathematics teacher - 300-350 words please. Applying for Science majors at comp…"
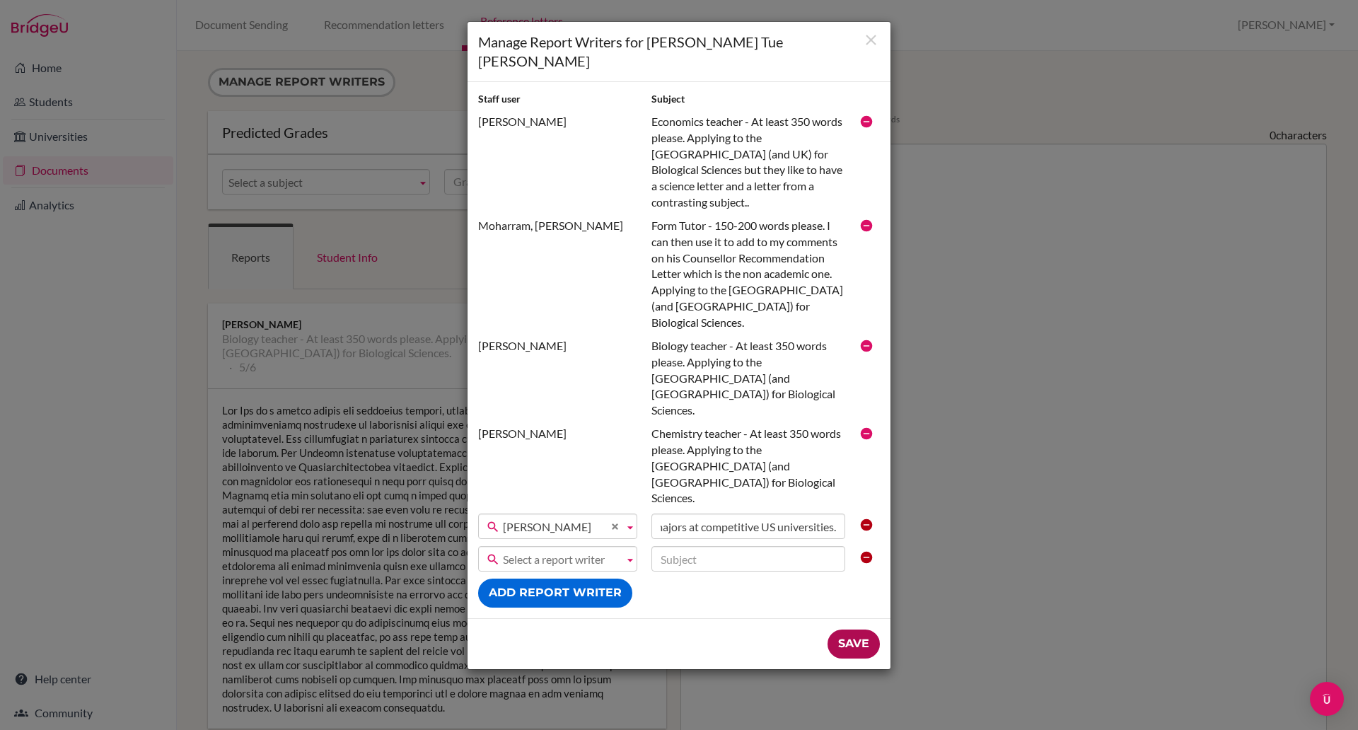
scroll to position [0, 0]
click at [845, 629] on input "Save" at bounding box center [853, 643] width 52 height 29
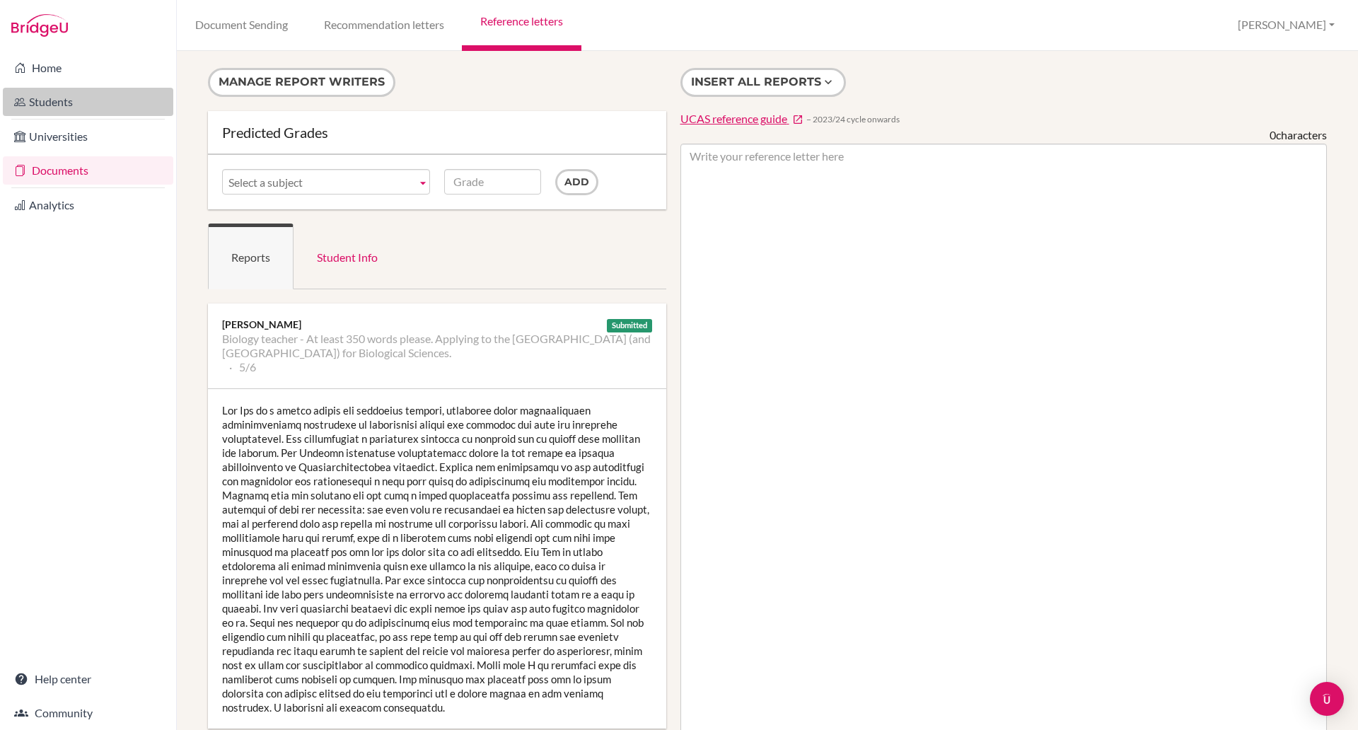
click at [69, 93] on link "Students" at bounding box center [88, 102] width 170 height 28
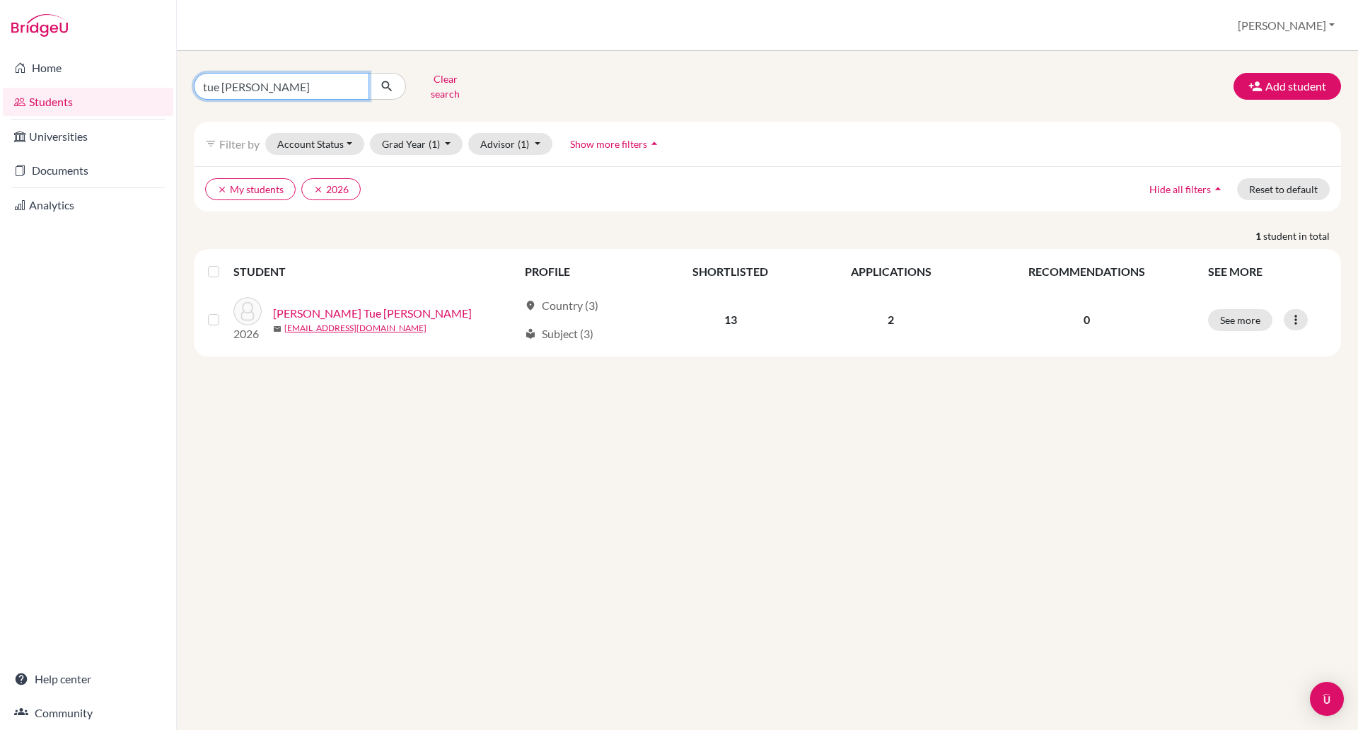
click at [277, 82] on input "tue [PERSON_NAME]" at bounding box center [281, 86] width 175 height 27
type input "t"
type input "gia phun"
click button "submit" at bounding box center [386, 86] width 37 height 27
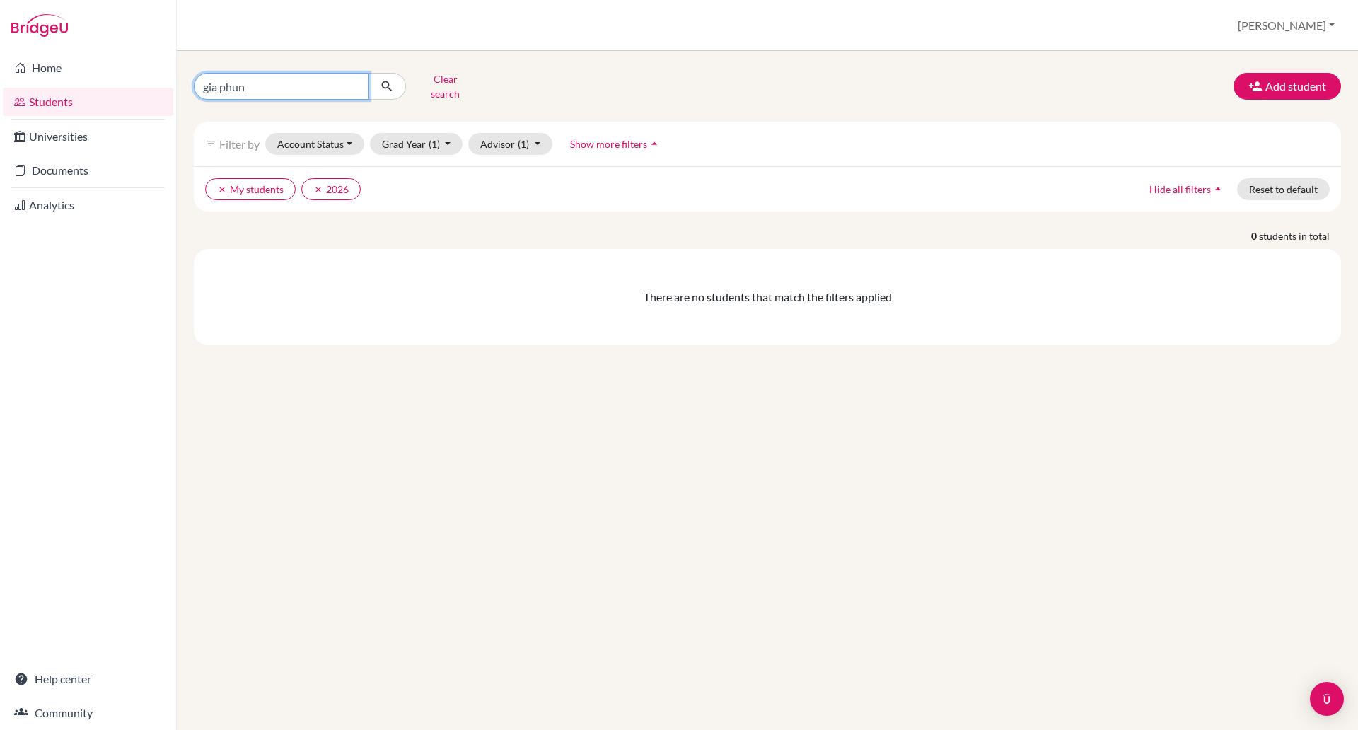
click at [248, 88] on input "gia phun" at bounding box center [281, 86] width 175 height 27
click at [279, 81] on input "gia phun" at bounding box center [281, 86] width 175 height 27
type input "[PERSON_NAME]"
click at [412, 249] on div "There are no students that match the filters applied" at bounding box center [767, 297] width 1147 height 96
click at [279, 178] on button "clear My students" at bounding box center [250, 189] width 91 height 22
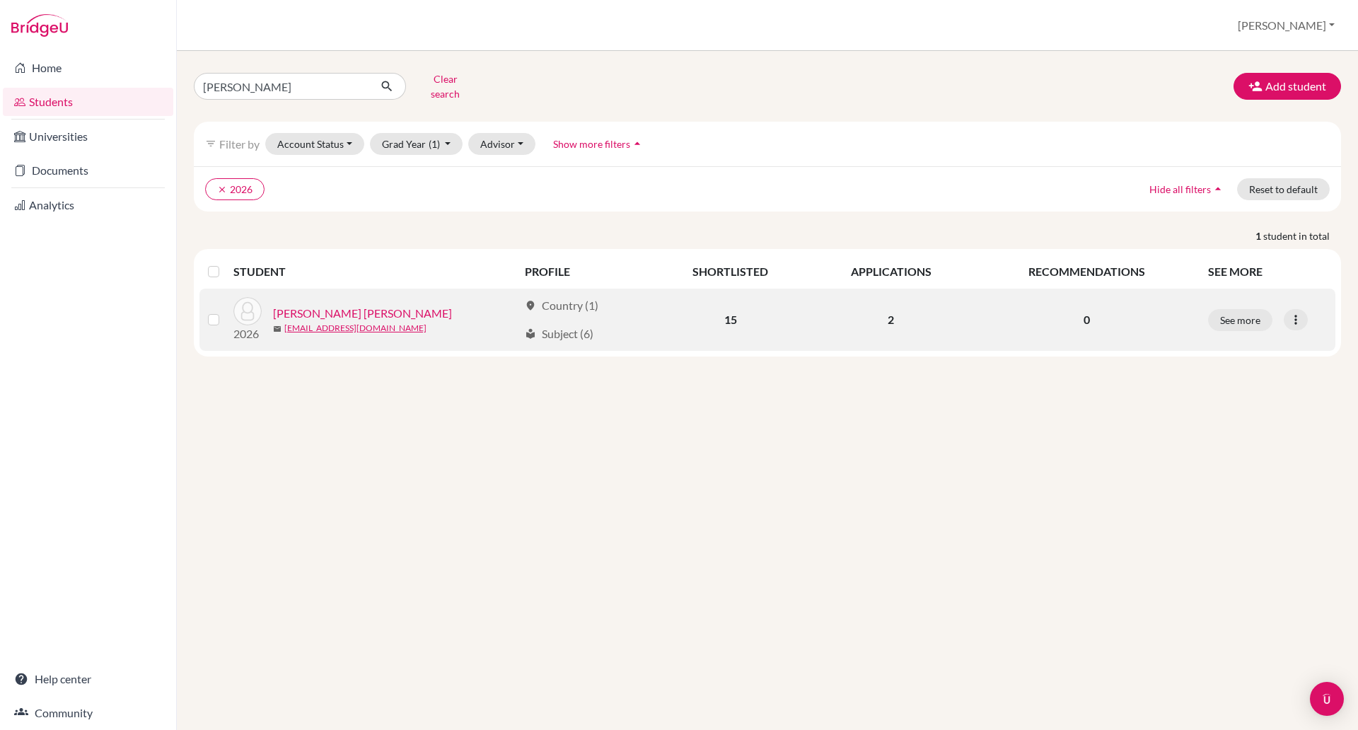
click at [305, 305] on link "[PERSON_NAME] [PERSON_NAME]" at bounding box center [362, 313] width 179 height 17
click at [305, 305] on link "Huynh, Gia Phu" at bounding box center [362, 313] width 179 height 17
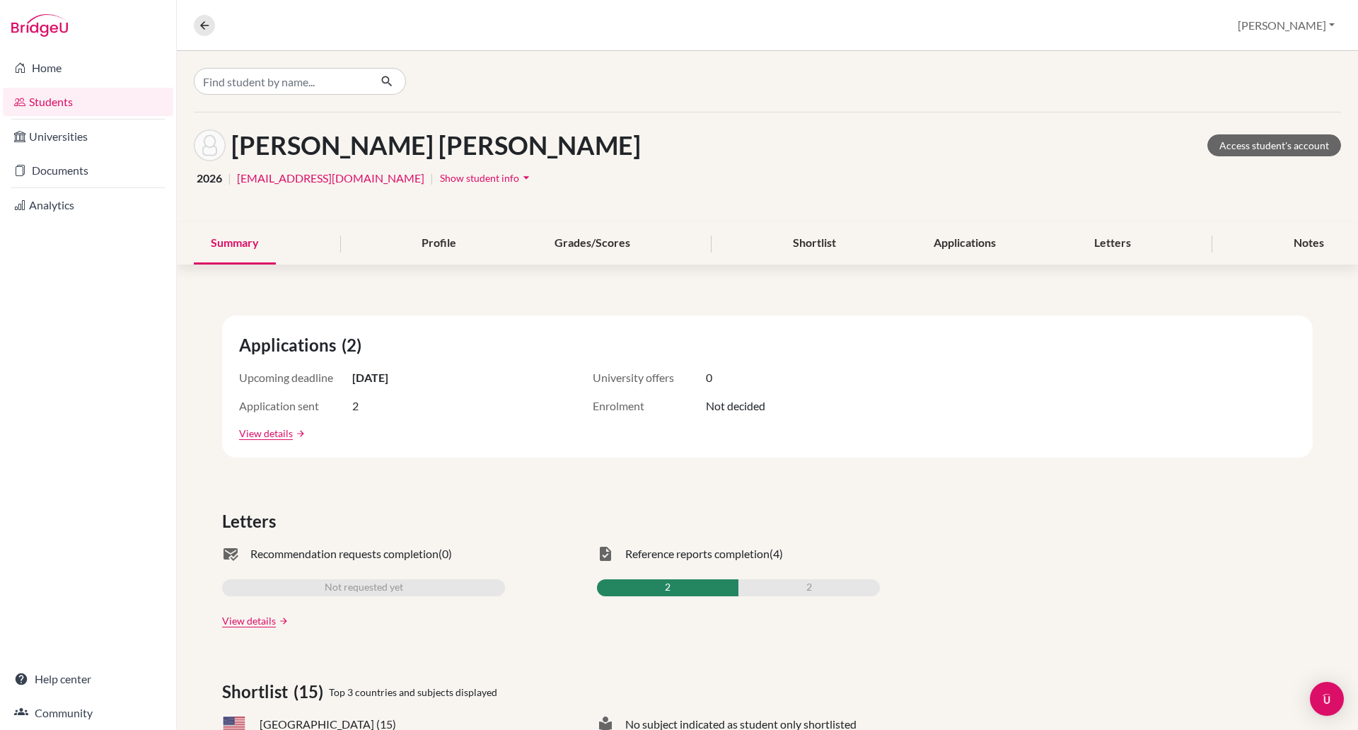
click at [440, 176] on span "Show student info" at bounding box center [479, 178] width 79 height 12
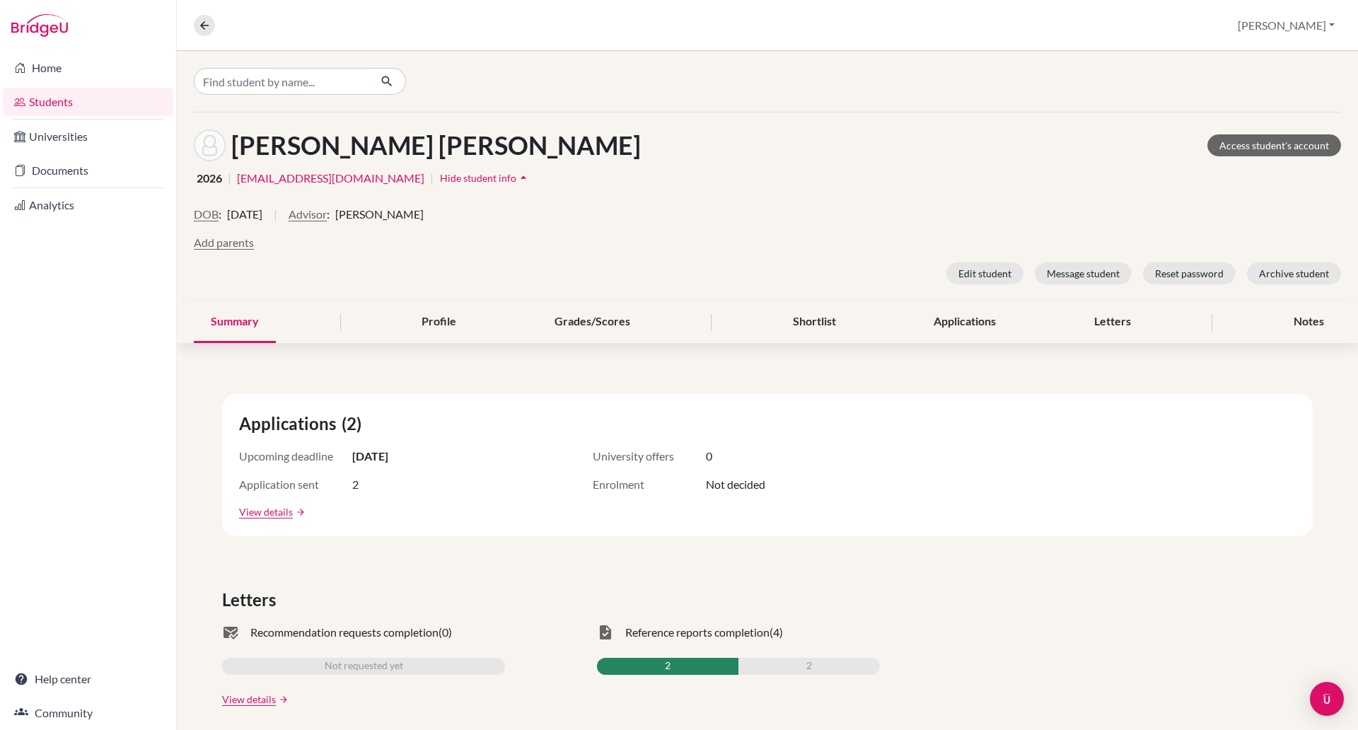
click at [508, 232] on div "DOB : 30 April 2008 | Advisor : Sara Morgan" at bounding box center [767, 220] width 1147 height 28
click at [57, 168] on link "Documents" at bounding box center [88, 170] width 170 height 28
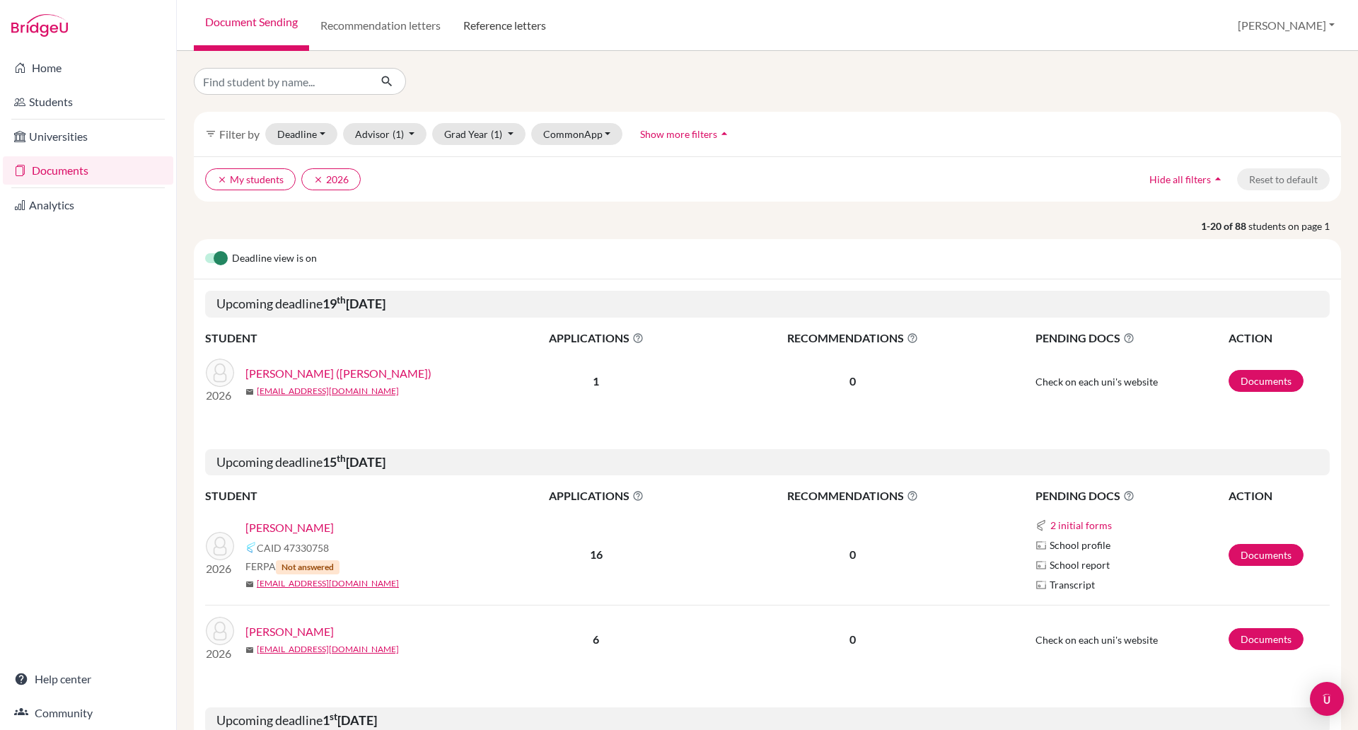
click at [501, 26] on link "Reference letters" at bounding box center [504, 25] width 105 height 51
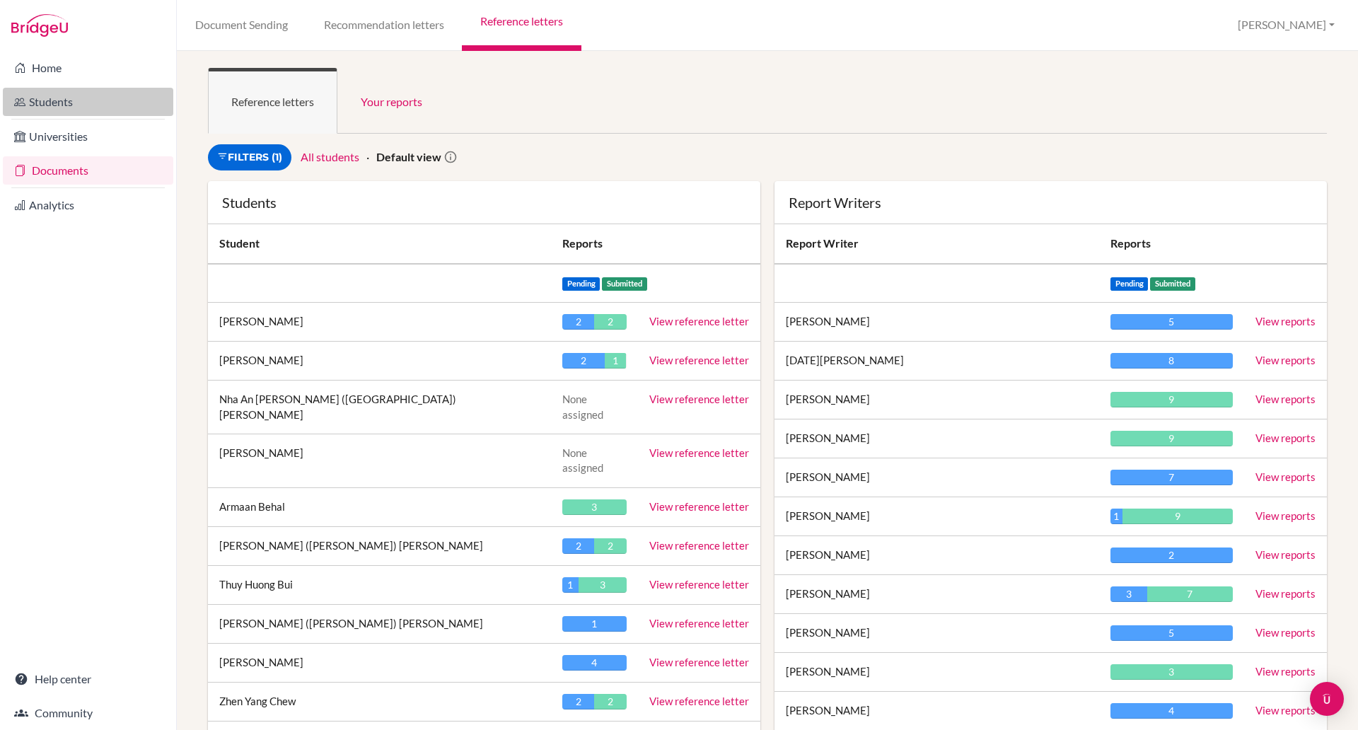
click at [50, 95] on link "Students" at bounding box center [88, 102] width 170 height 28
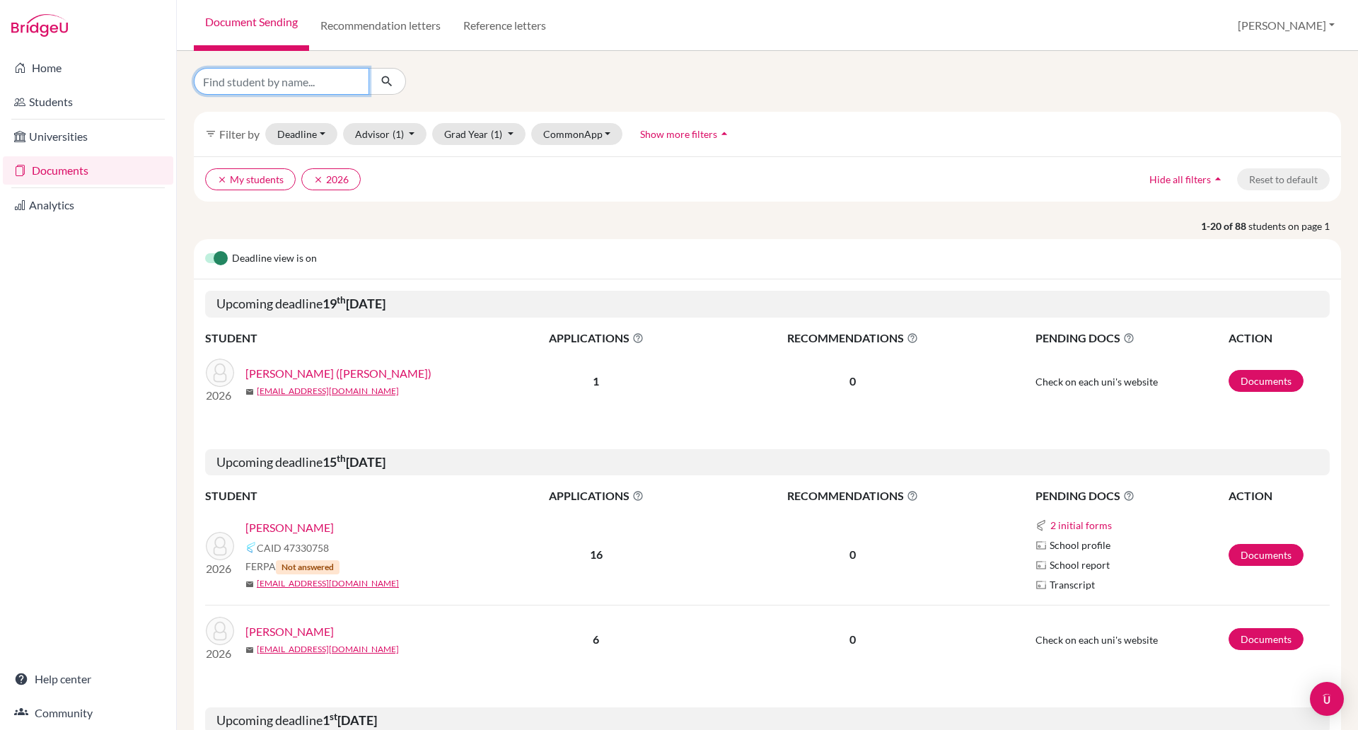
click at [289, 79] on input "Find student by name..." at bounding box center [281, 81] width 175 height 27
type input "[PERSON_NAME]"
click button "submit" at bounding box center [386, 81] width 37 height 27
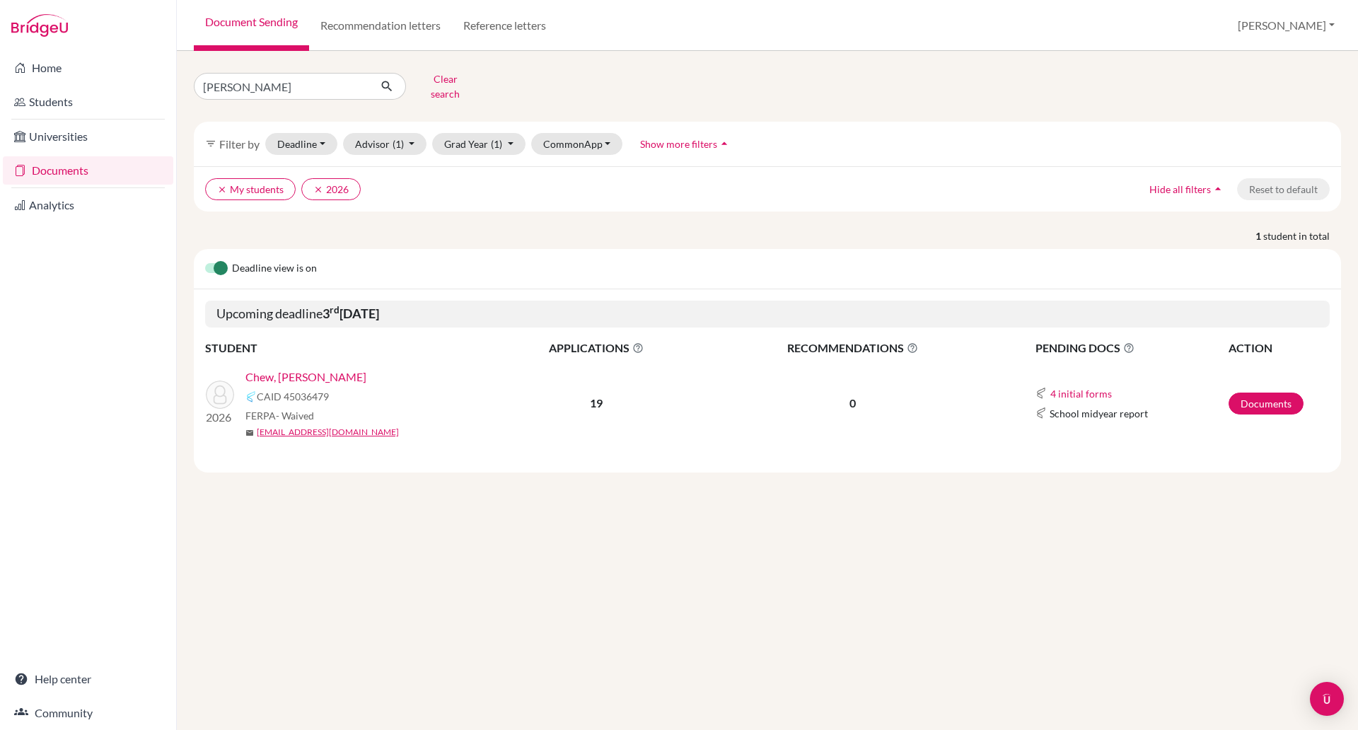
click at [295, 371] on link "Chew, [PERSON_NAME]" at bounding box center [305, 376] width 121 height 17
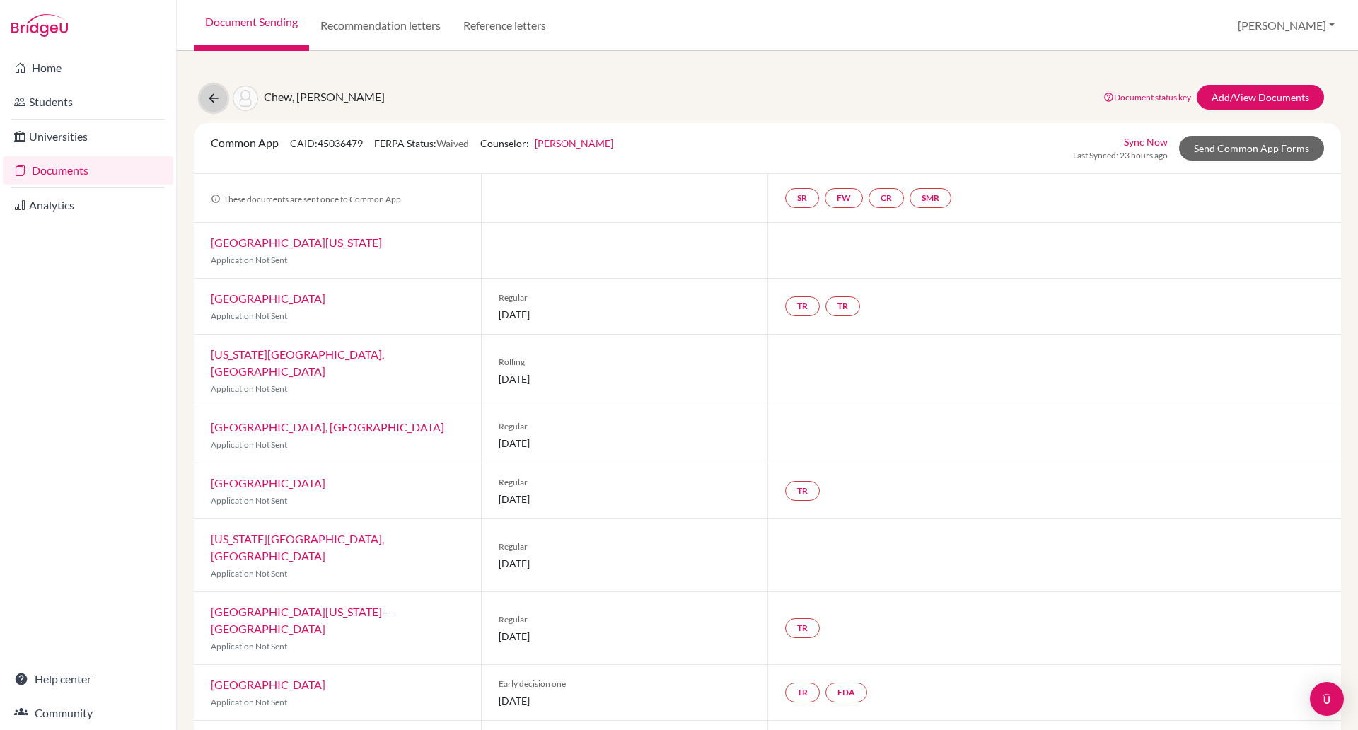
click at [217, 105] on icon at bounding box center [214, 98] width 14 height 14
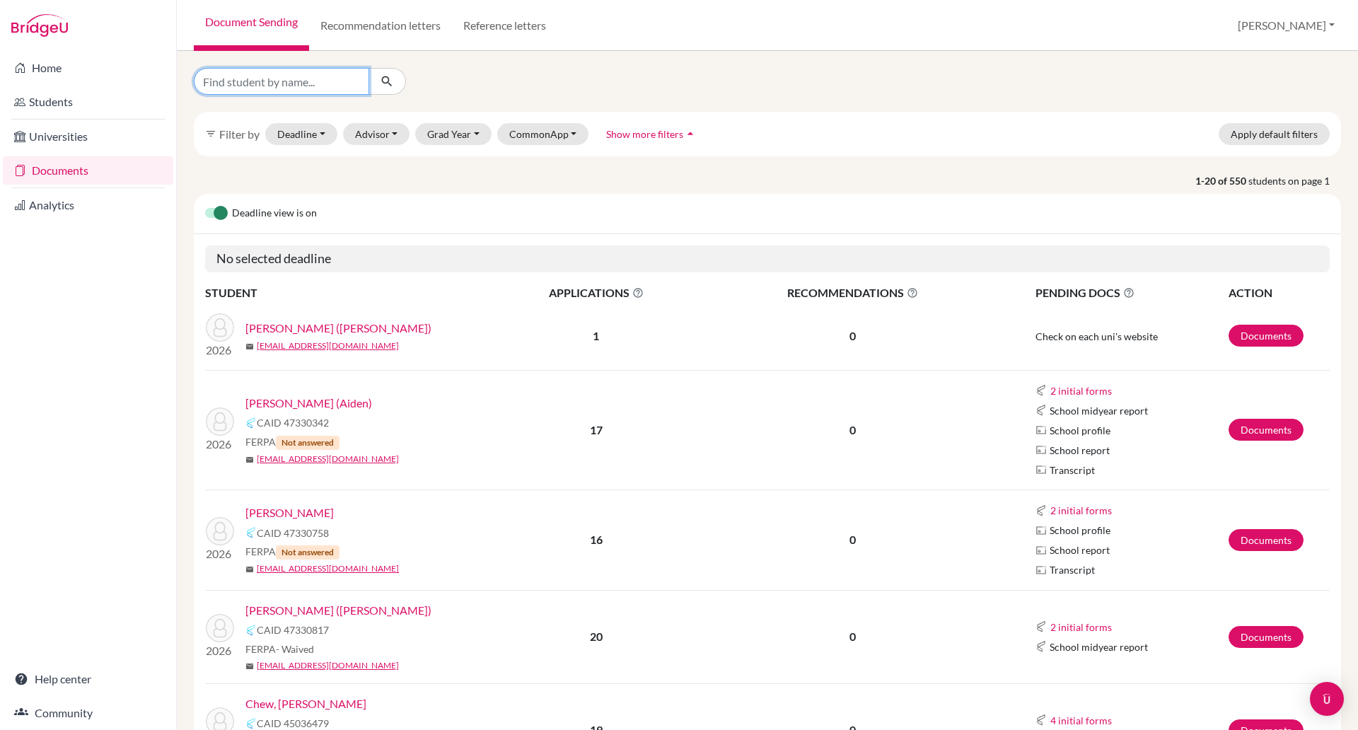
click at [267, 87] on input "Find student by name..." at bounding box center [281, 81] width 175 height 27
type input "[PERSON_NAME]"
click button "submit" at bounding box center [386, 81] width 37 height 27
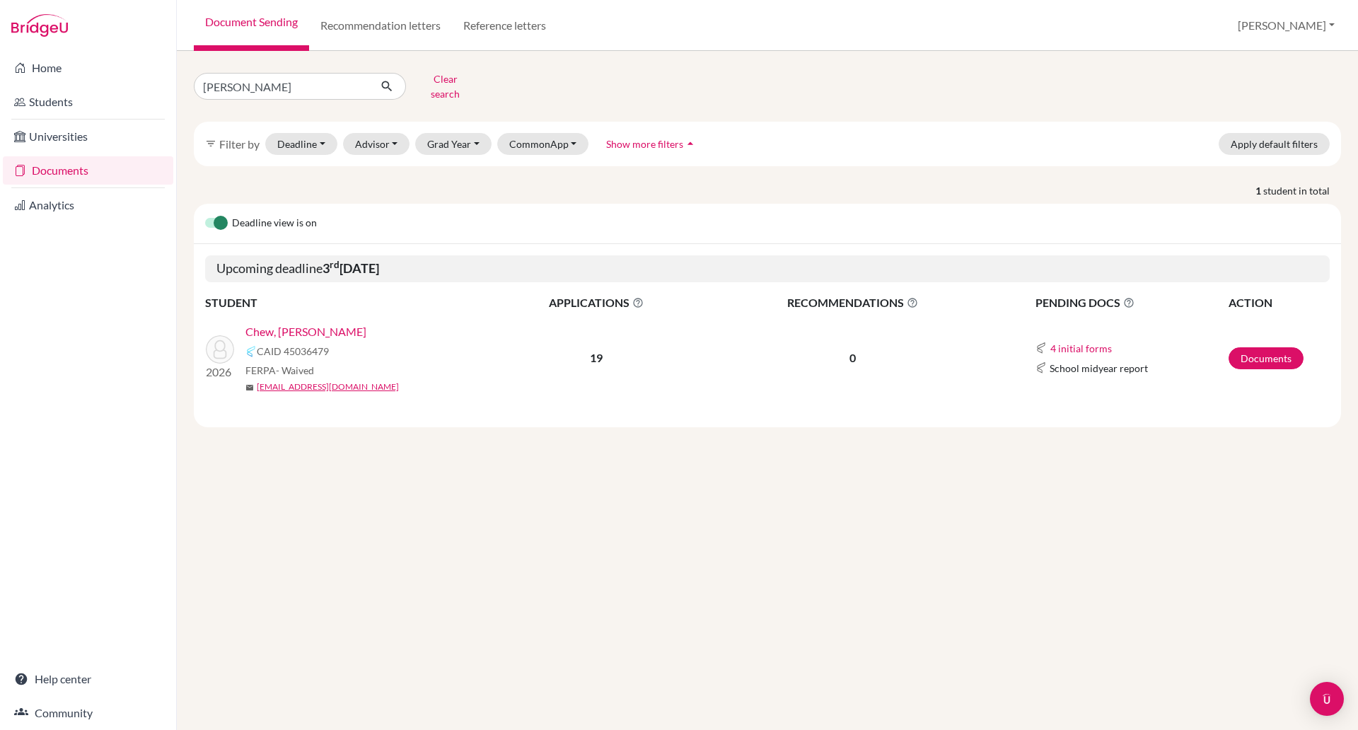
click at [264, 325] on link "Chew, [PERSON_NAME]" at bounding box center [305, 331] width 121 height 17
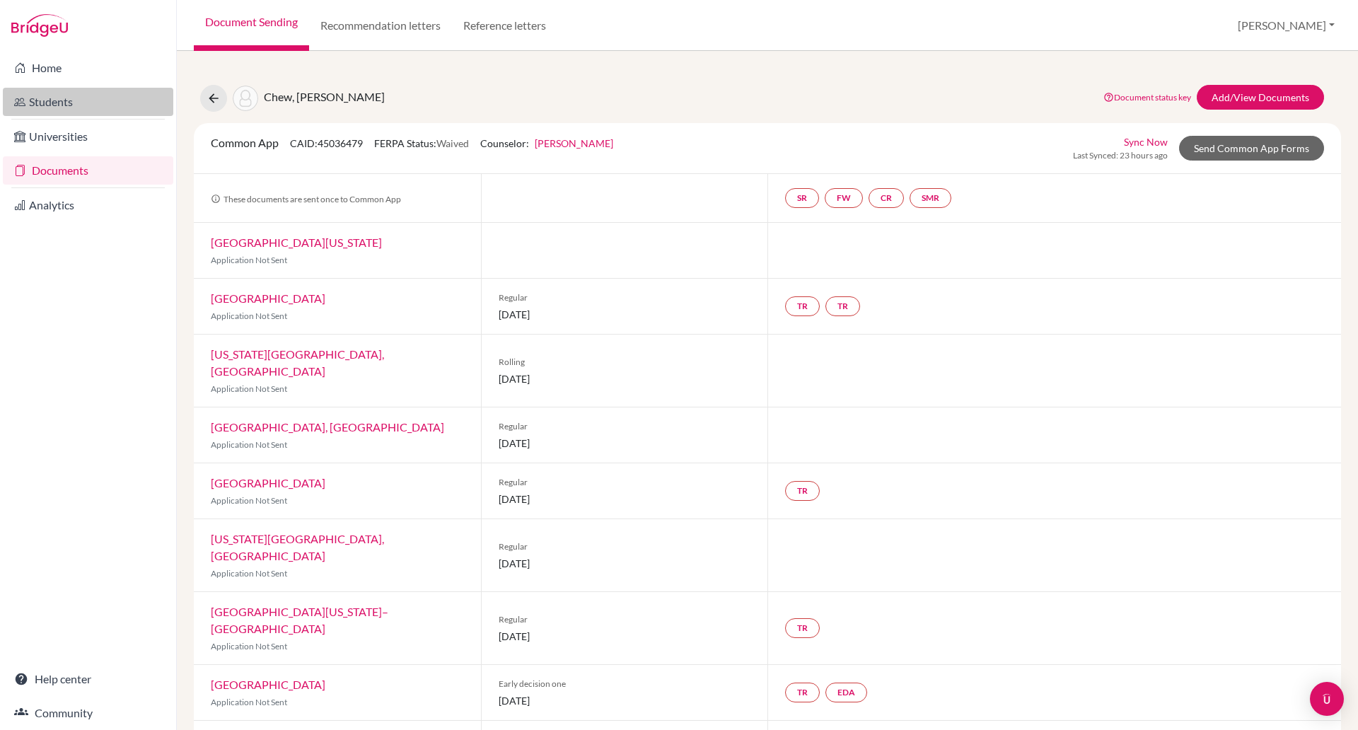
click at [40, 107] on link "Students" at bounding box center [88, 102] width 170 height 28
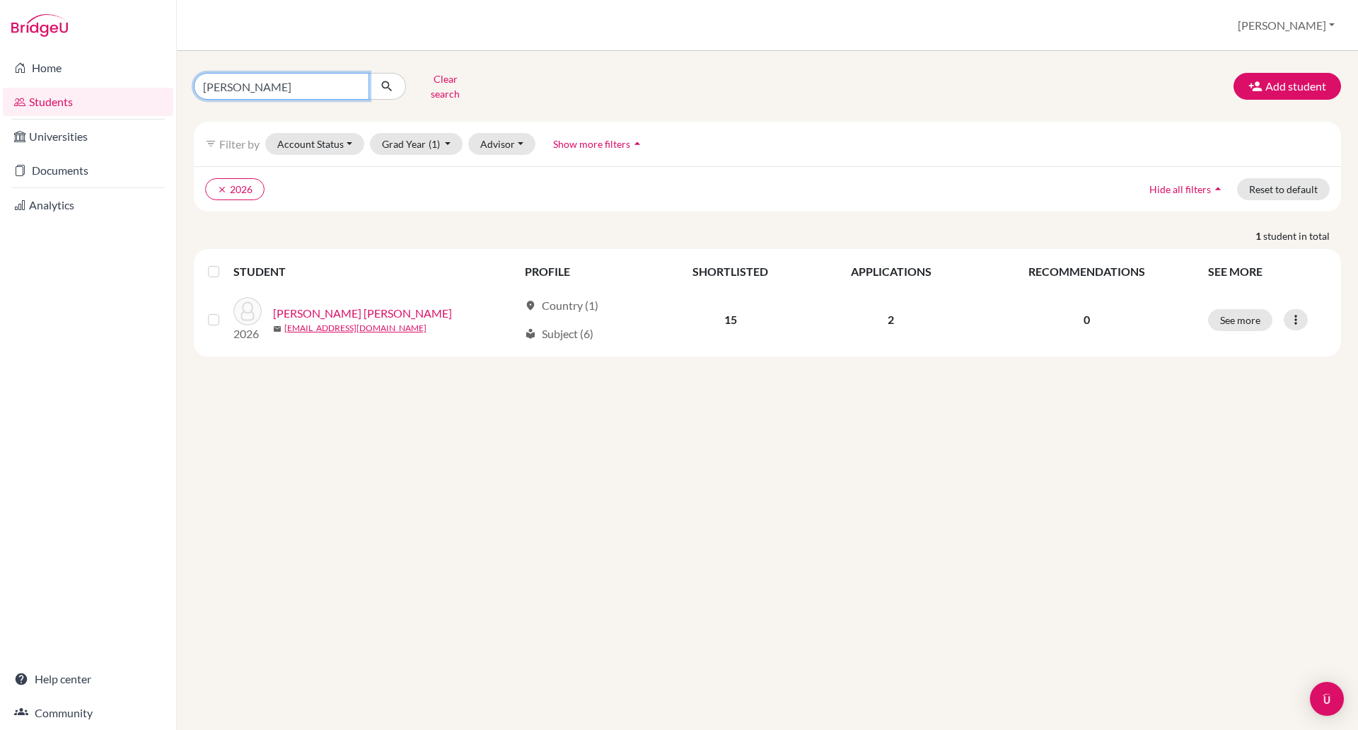
click at [289, 83] on input "[PERSON_NAME]" at bounding box center [281, 86] width 175 height 27
type input "g"
type input "[PERSON_NAME]"
click button "submit" at bounding box center [386, 86] width 37 height 27
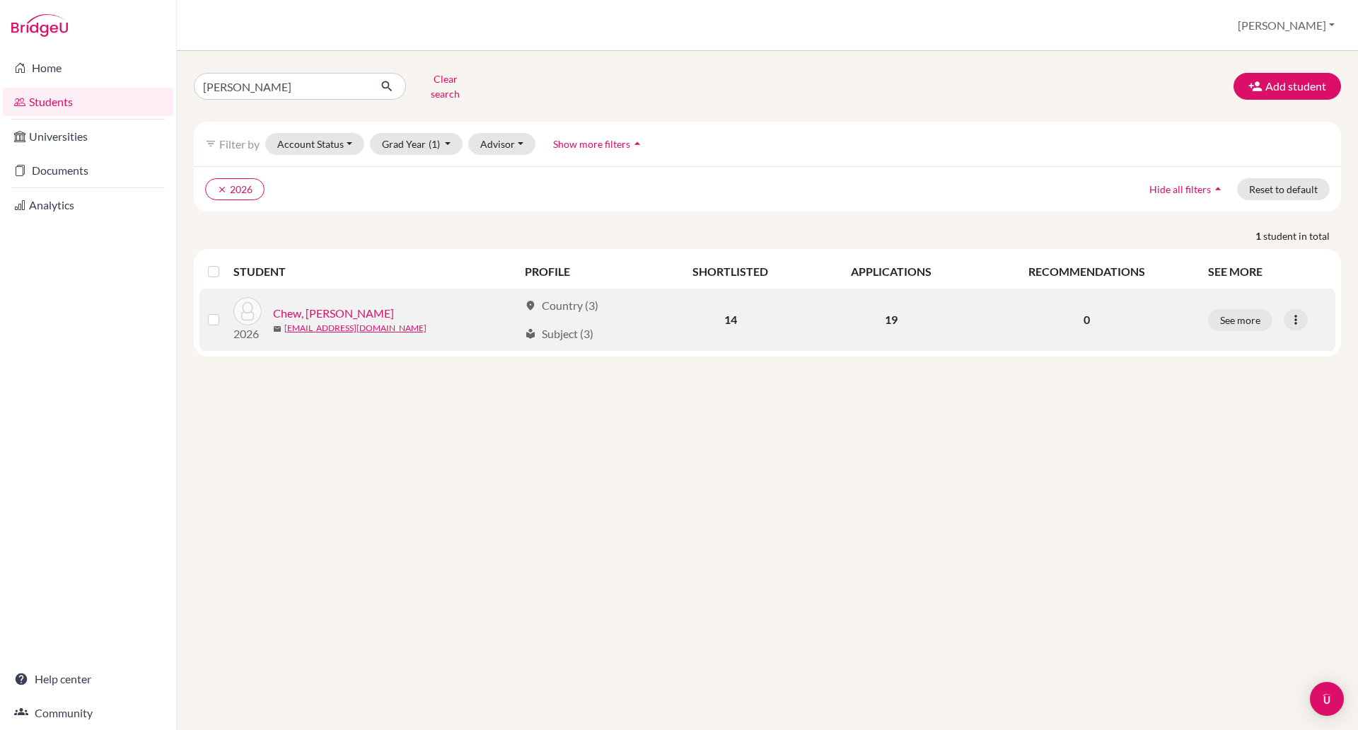
click at [333, 305] on link "Chew, [PERSON_NAME]" at bounding box center [333, 313] width 121 height 17
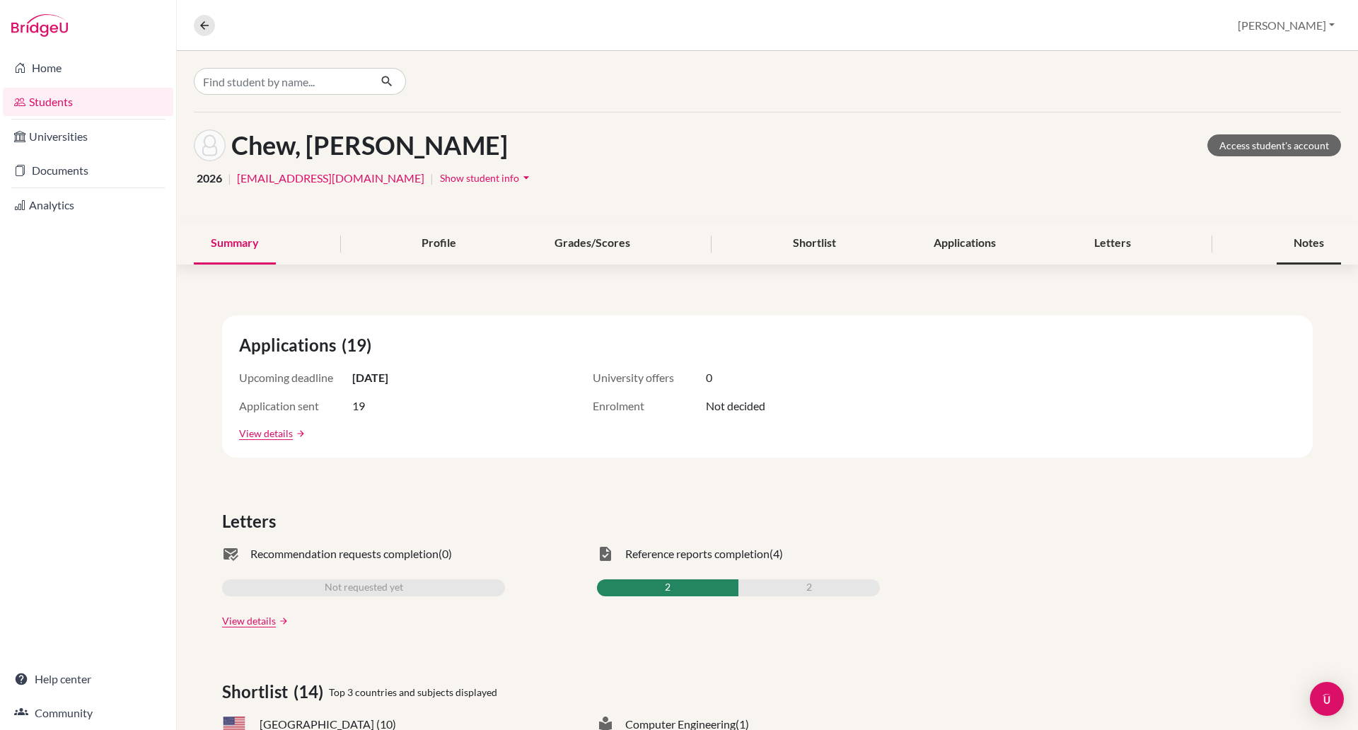
click at [1277, 244] on div "Notes" at bounding box center [1309, 244] width 64 height 42
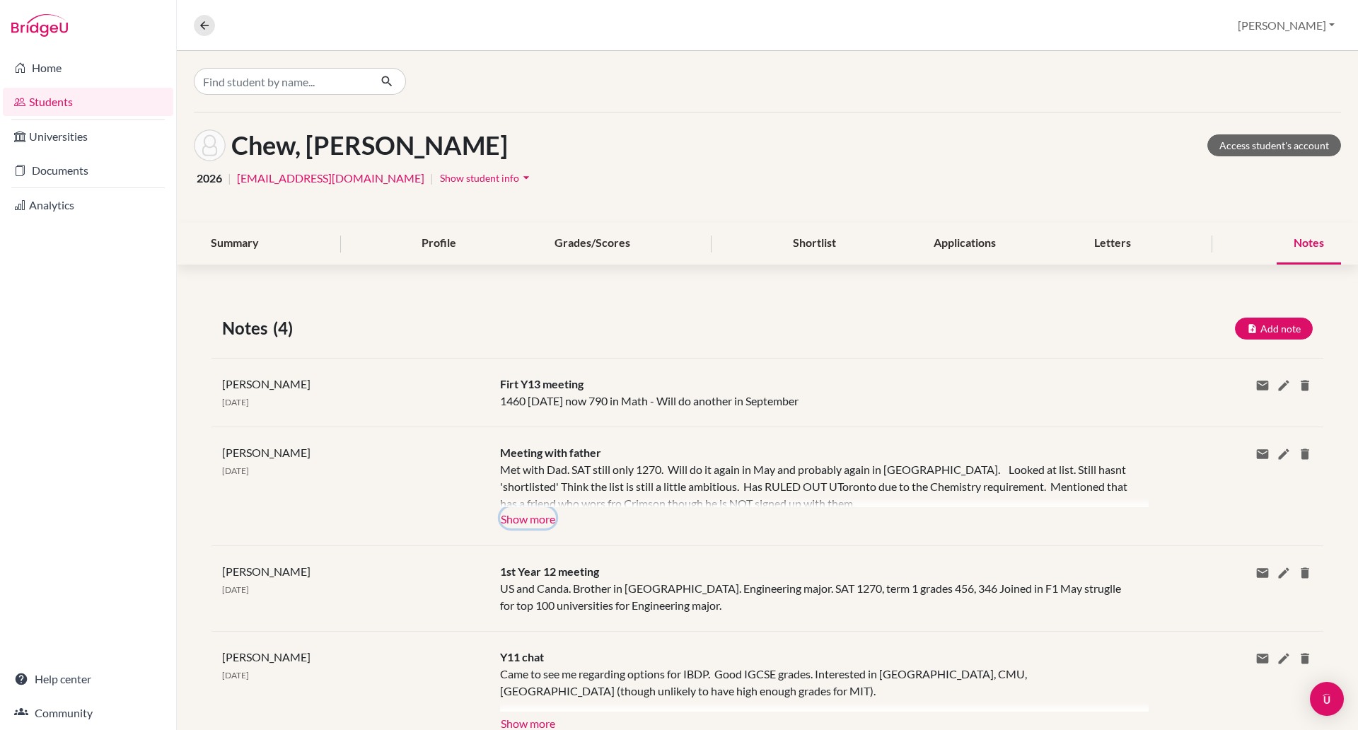
click at [533, 513] on button "Show more" at bounding box center [528, 517] width 56 height 21
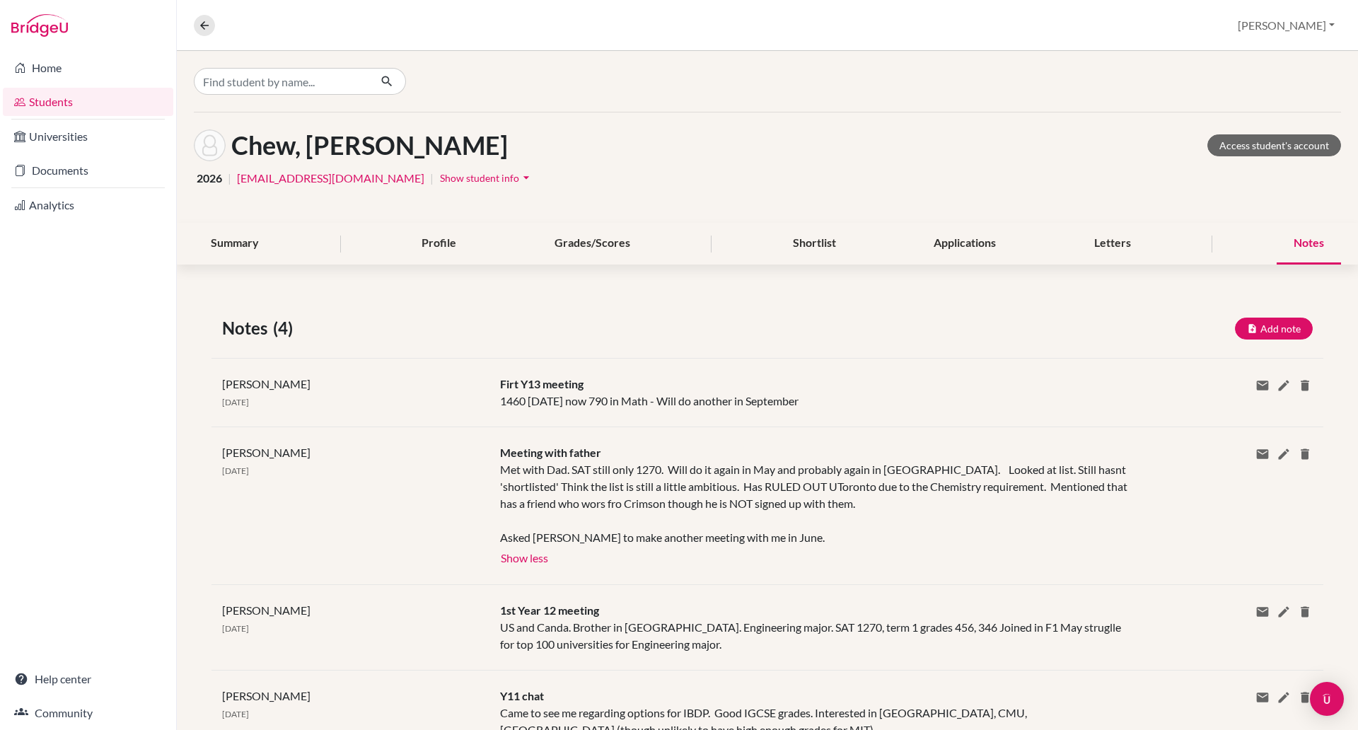
scroll to position [93, 0]
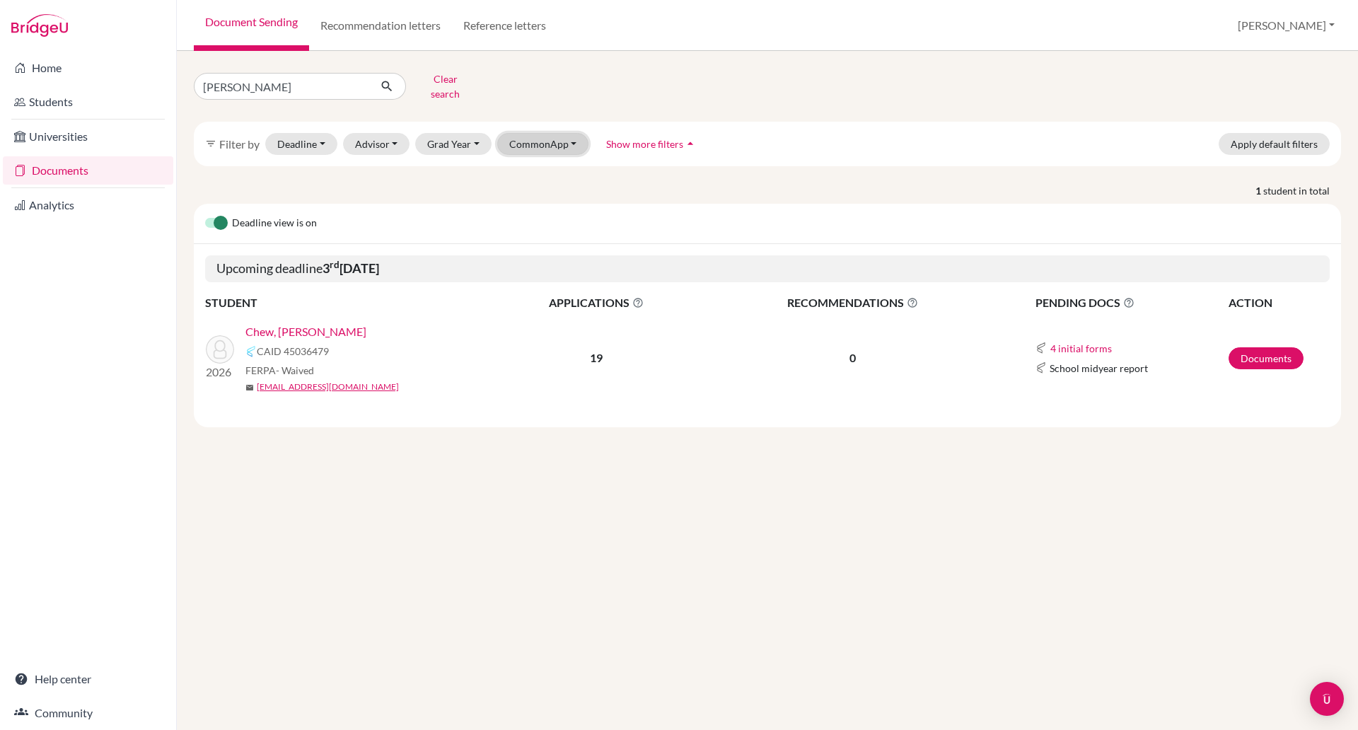
click at [548, 134] on button "CommonApp" at bounding box center [543, 144] width 92 height 22
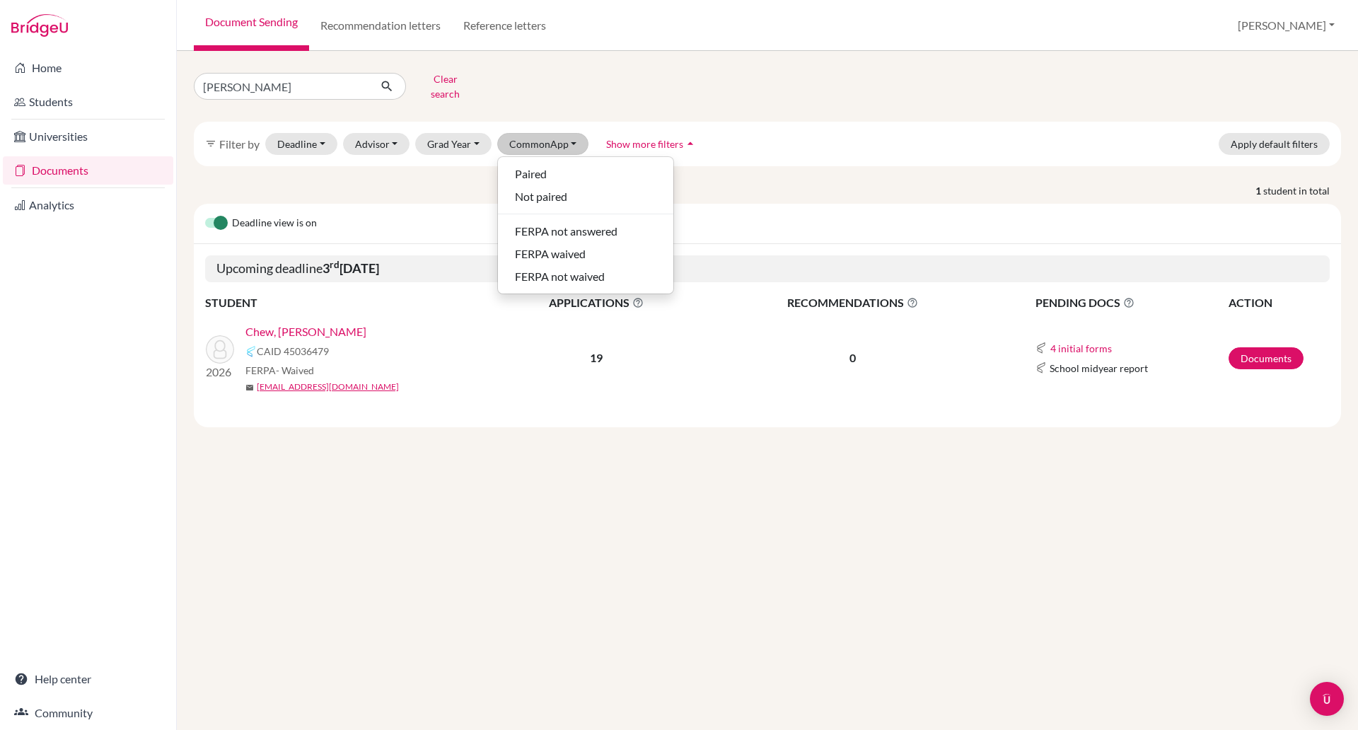
click at [407, 190] on div "1 student in total Deadline view is on Upcoming deadline 3 rd November 2025 STU…" at bounding box center [767, 305] width 1168 height 244
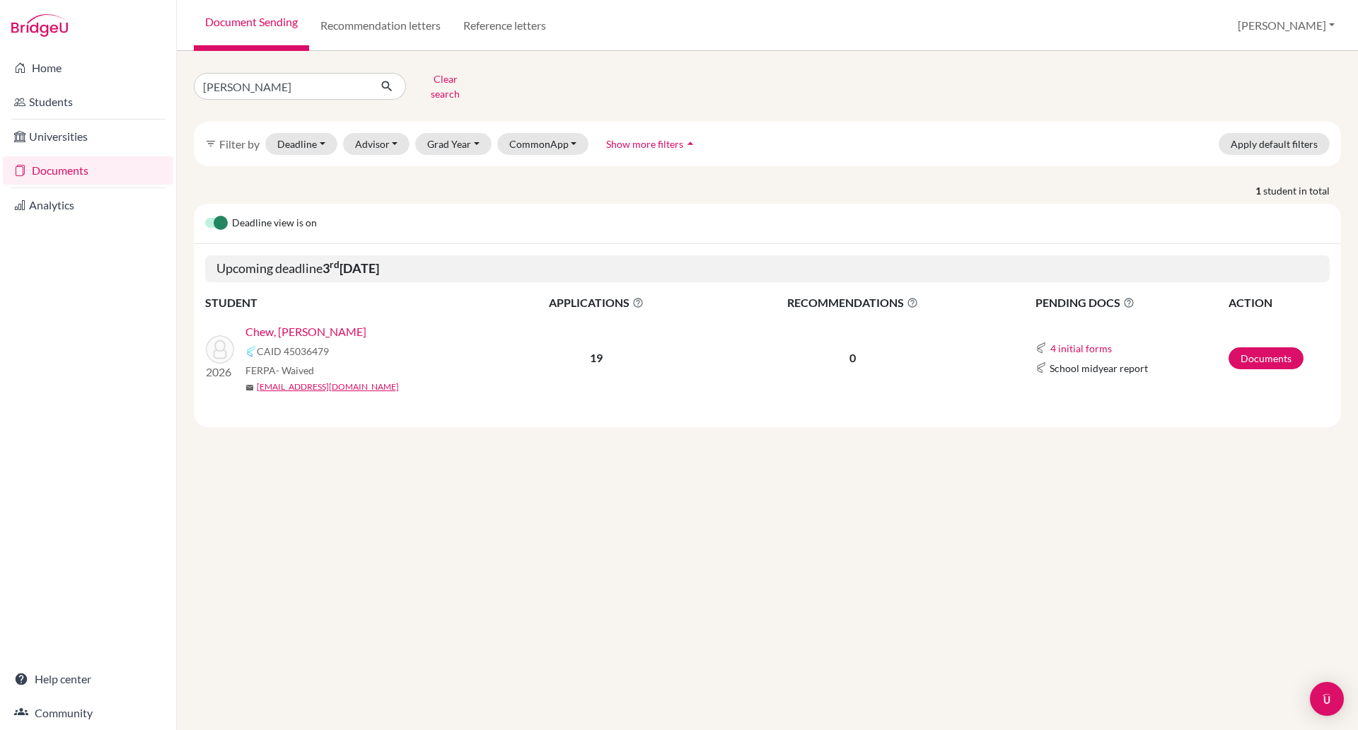
click at [409, 184] on p "1 student in total" at bounding box center [767, 190] width 1168 height 15
click at [526, 31] on link "Reference letters" at bounding box center [504, 25] width 105 height 51
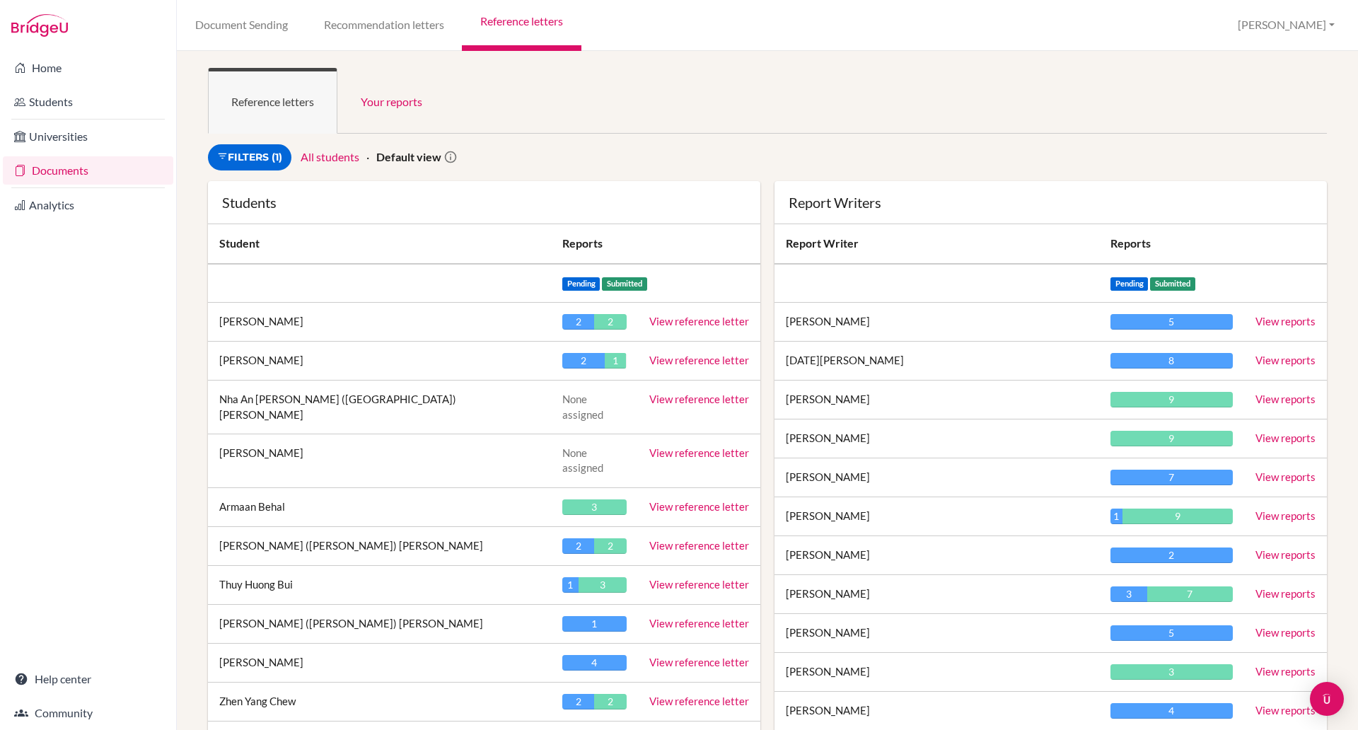
click at [50, 178] on link "Documents" at bounding box center [88, 170] width 170 height 28
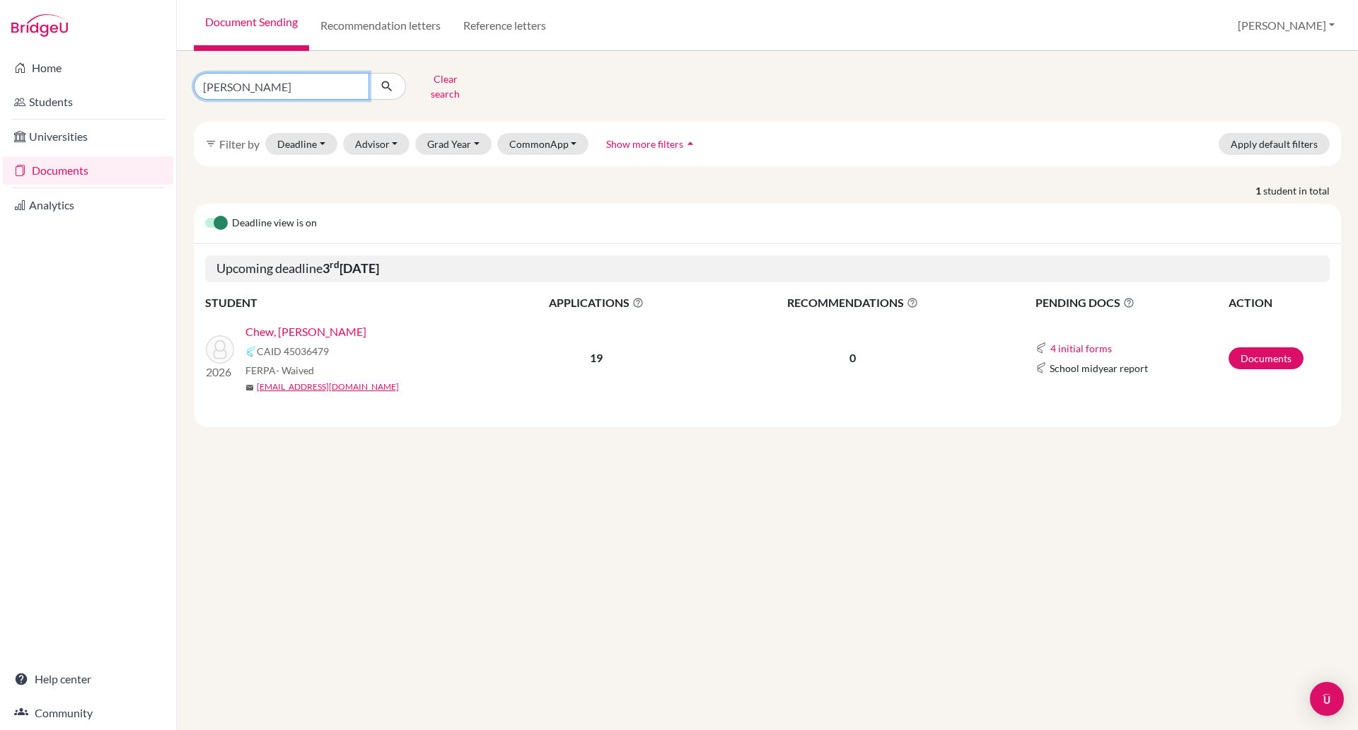
click at [260, 81] on input "zhen yang" at bounding box center [281, 86] width 175 height 27
type input "z"
click at [381, 85] on icon "submit" at bounding box center [387, 86] width 14 height 14
click at [381, 79] on icon "submit" at bounding box center [387, 86] width 14 height 14
click at [86, 134] on link "Universities" at bounding box center [88, 136] width 170 height 28
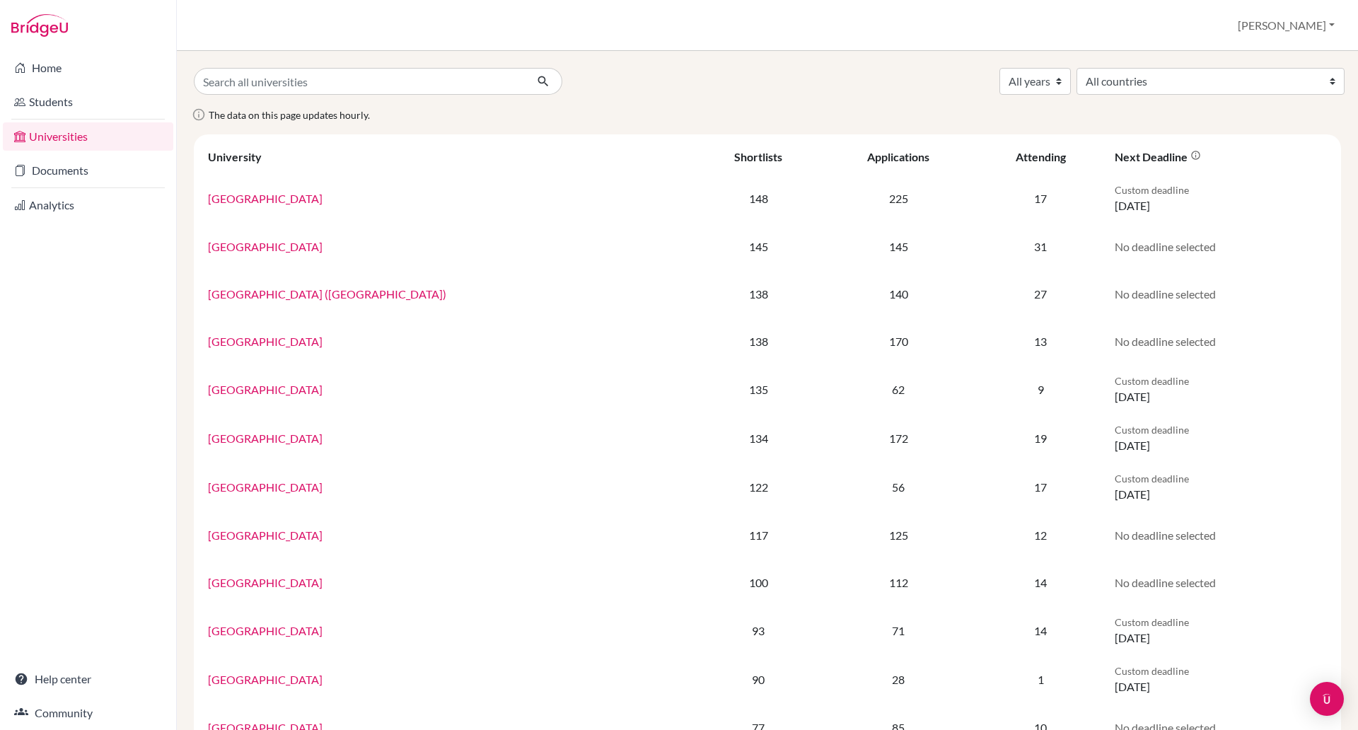
click at [78, 136] on link "Universities" at bounding box center [88, 136] width 170 height 28
click at [81, 168] on link "Documents" at bounding box center [88, 170] width 170 height 28
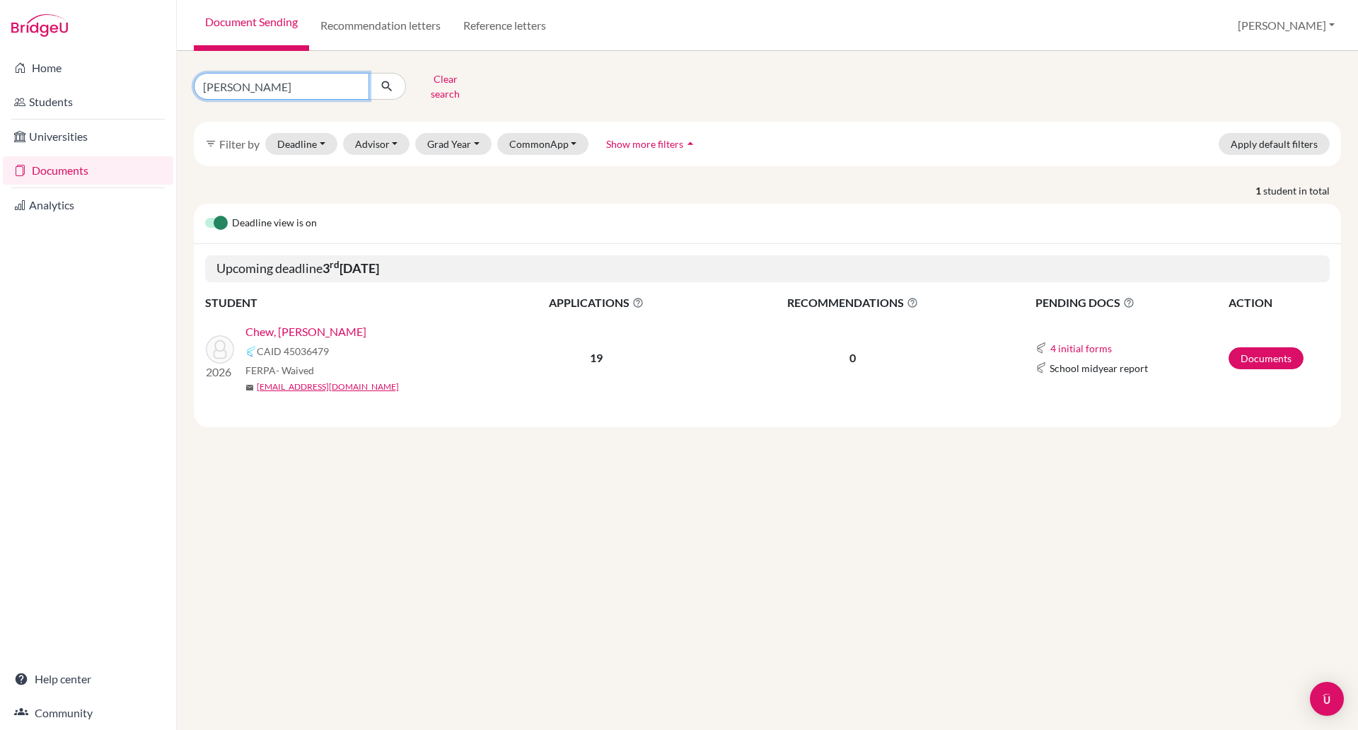
click at [306, 82] on input "zhen yang" at bounding box center [281, 86] width 175 height 27
type input "z"
click at [308, 136] on button "Deadline - Select a date range Or double click for a single date selection Toda…" at bounding box center [301, 144] width 72 height 22
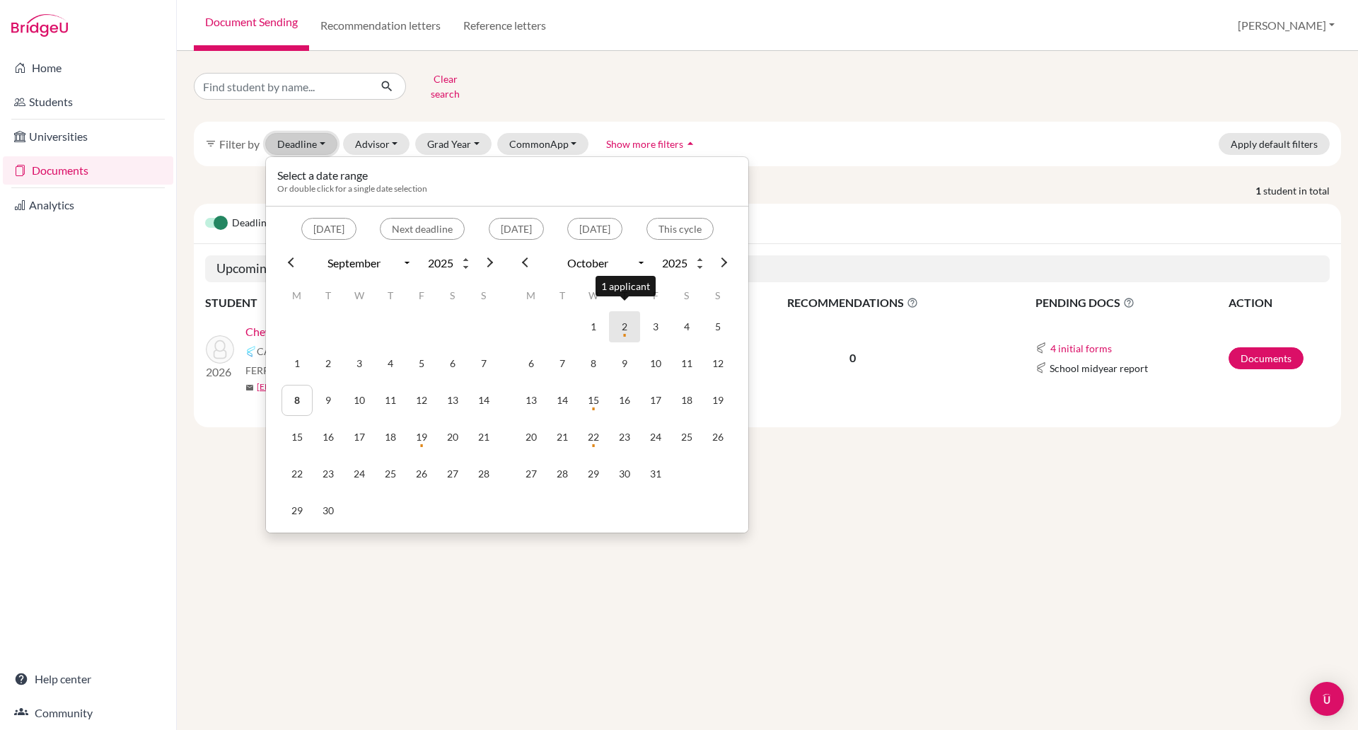
click at [620, 320] on td "2" at bounding box center [624, 326] width 31 height 31
click at [622, 319] on td "2" at bounding box center [624, 326] width 31 height 31
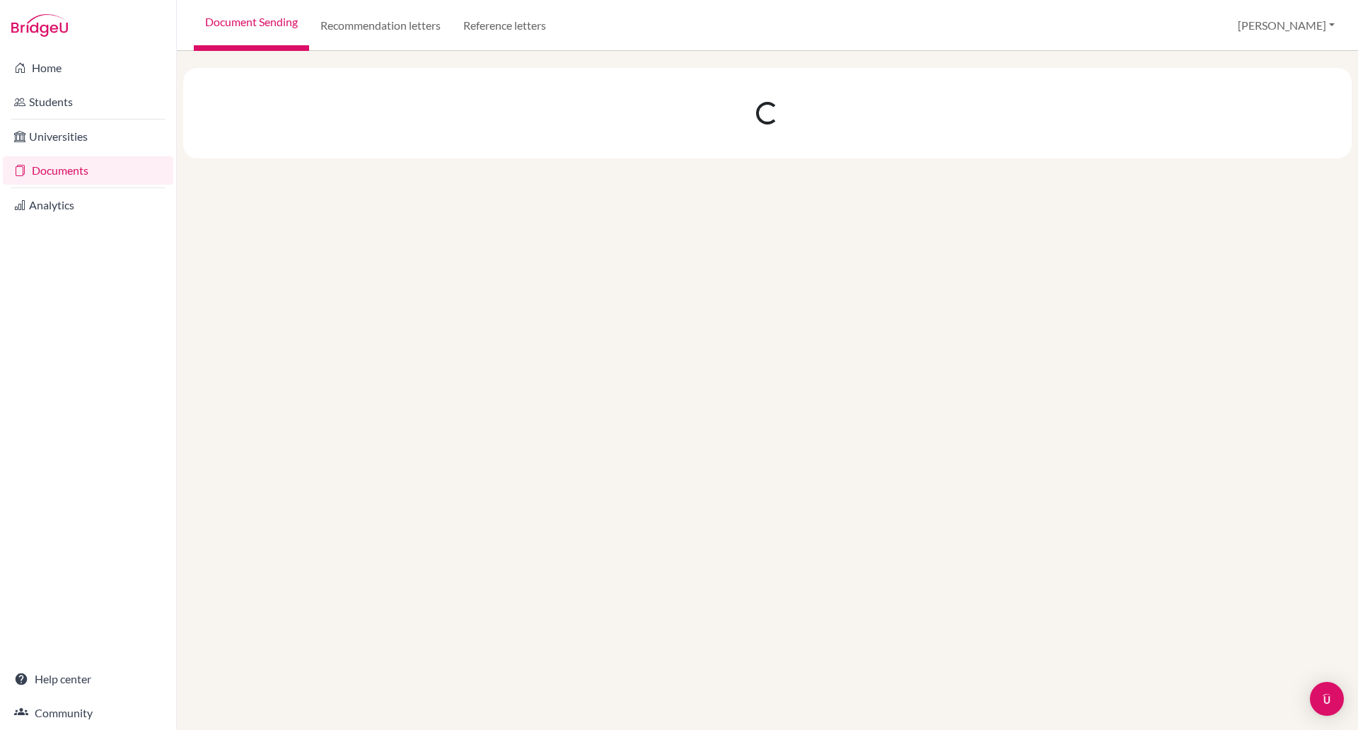
click at [622, 319] on div at bounding box center [767, 390] width 1181 height 679
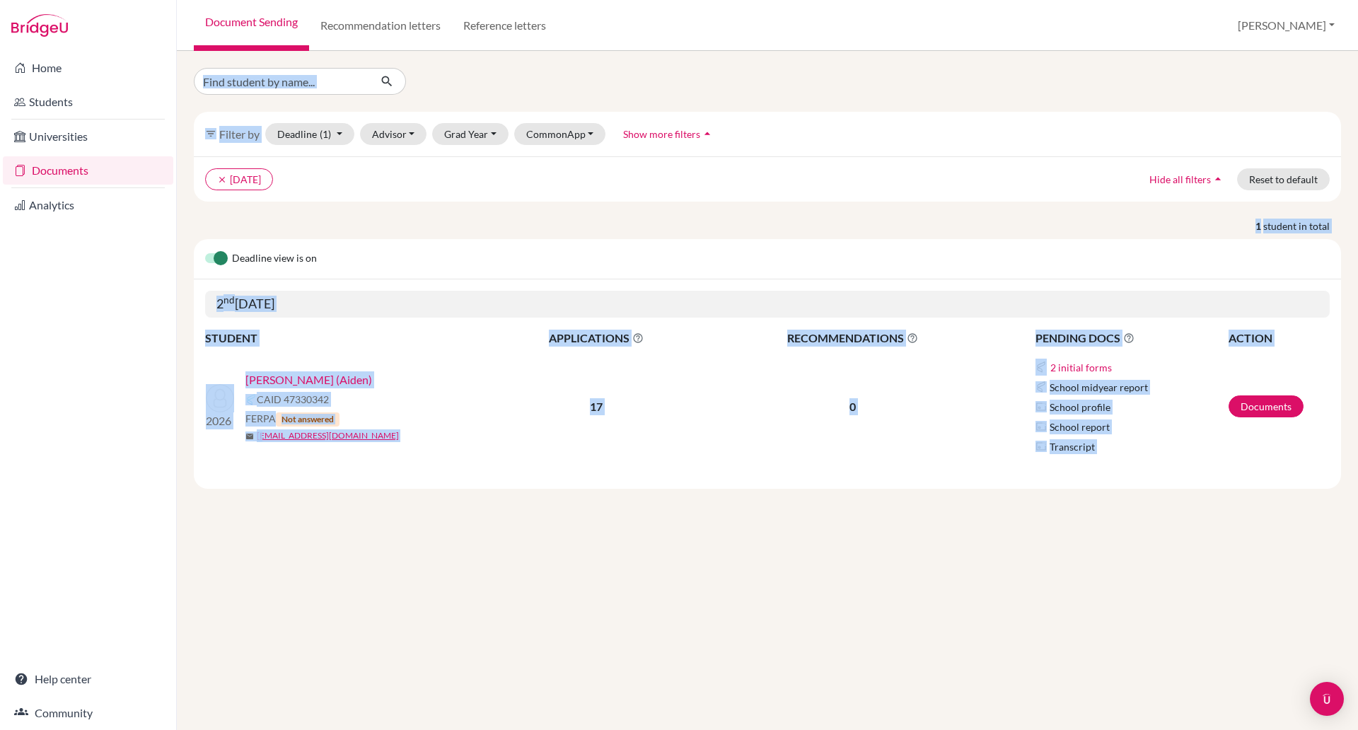
click at [423, 492] on div "filter_list Filter by Deadline (1) 10/02/2025 - 10/02/2025 Select a date range …" at bounding box center [767, 390] width 1181 height 679
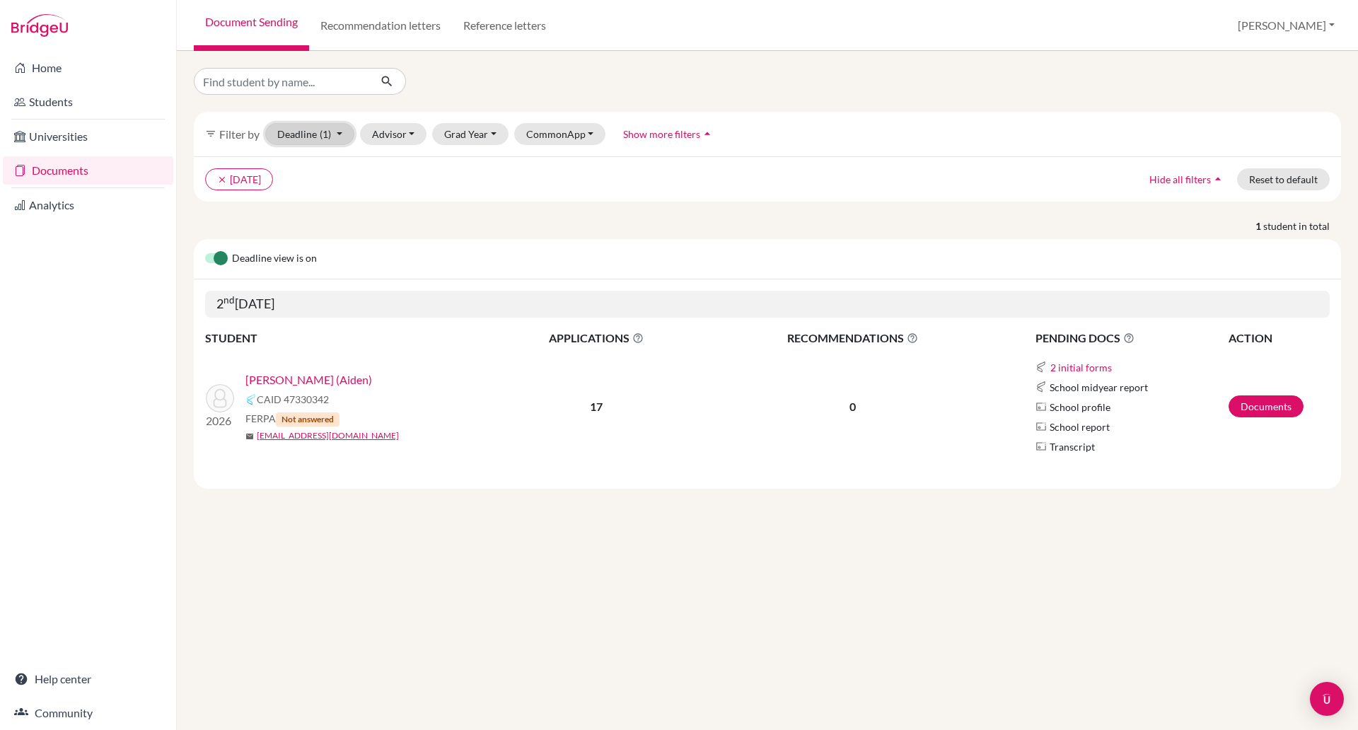
click at [320, 133] on button "Deadline (1) 10/02/2025 - 10/02/2025 Select a date range Or double click for a …" at bounding box center [309, 134] width 89 height 22
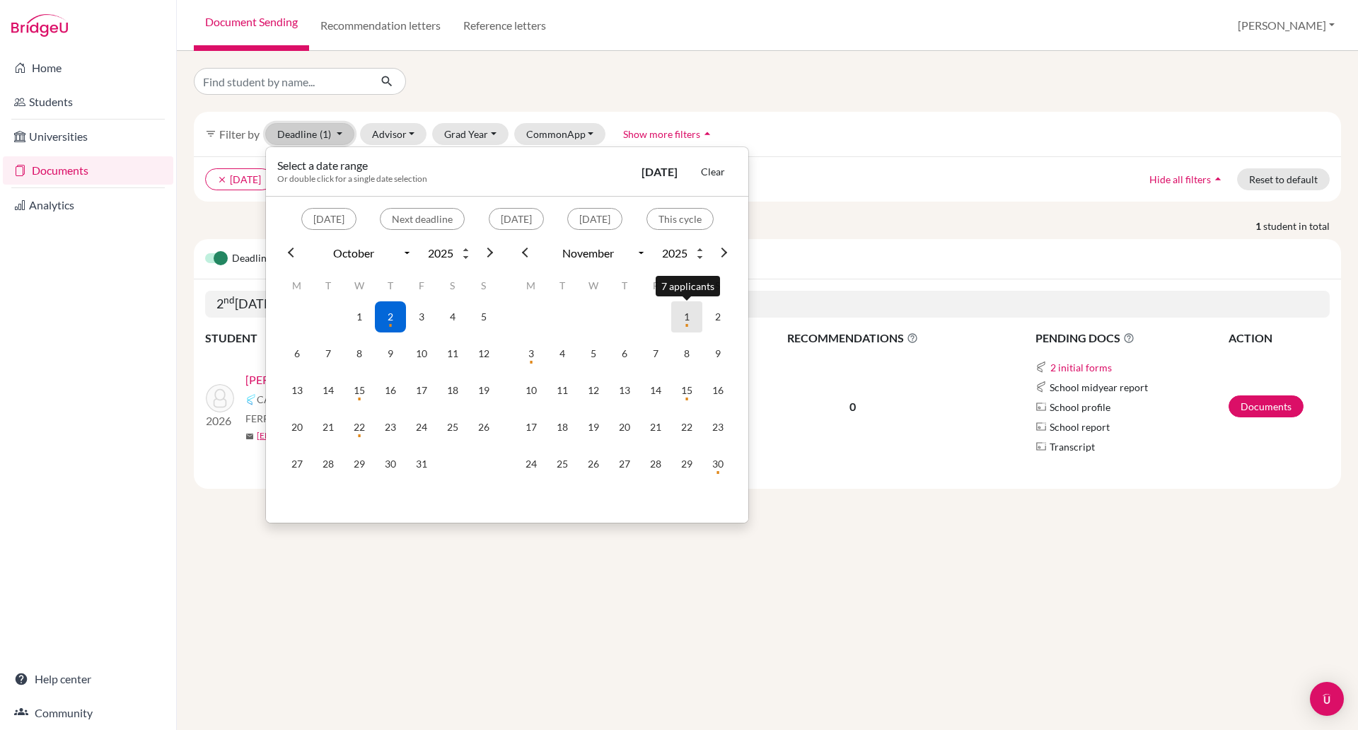
click at [690, 318] on td "1" at bounding box center [686, 316] width 31 height 31
click at [689, 318] on td "1" at bounding box center [686, 316] width 31 height 31
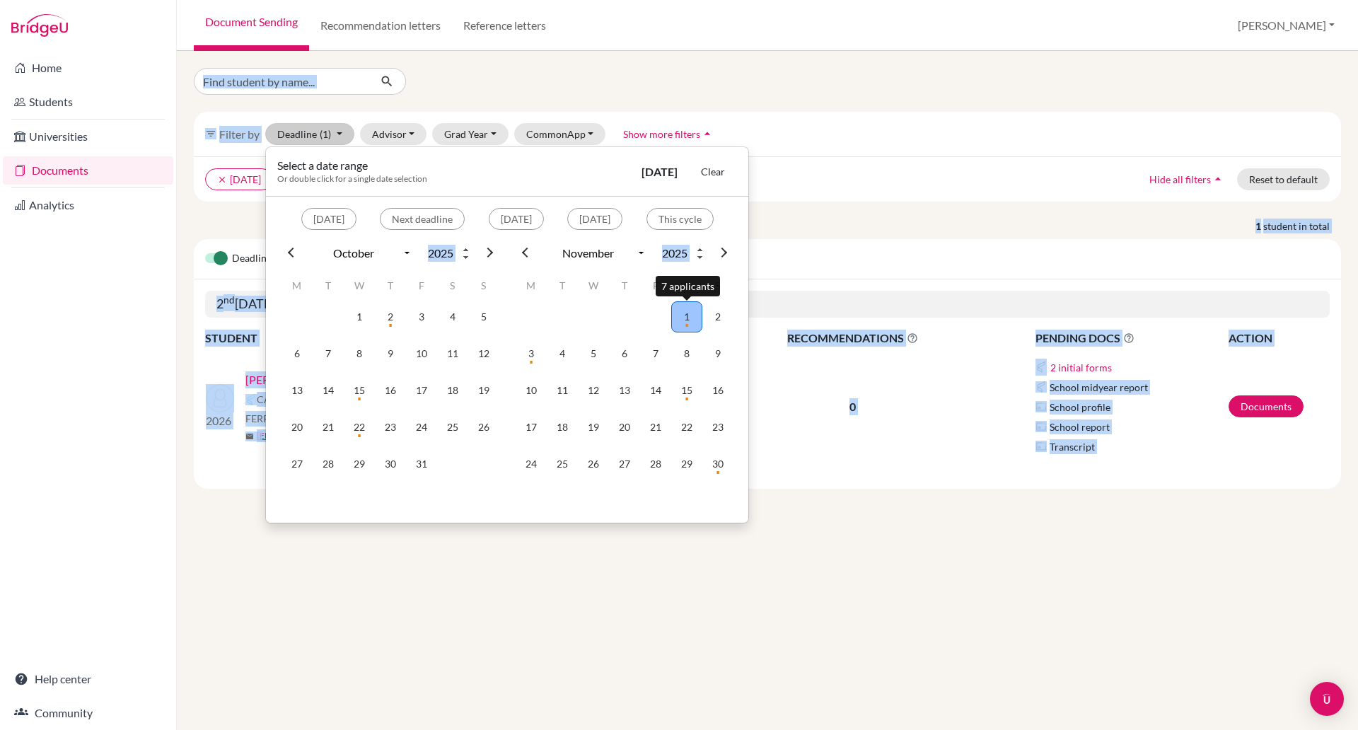
click at [689, 318] on div "filter_list Filter by Deadline (1) 11/01/2025 - 11/01/2025 Select a date range …" at bounding box center [767, 390] width 1181 height 679
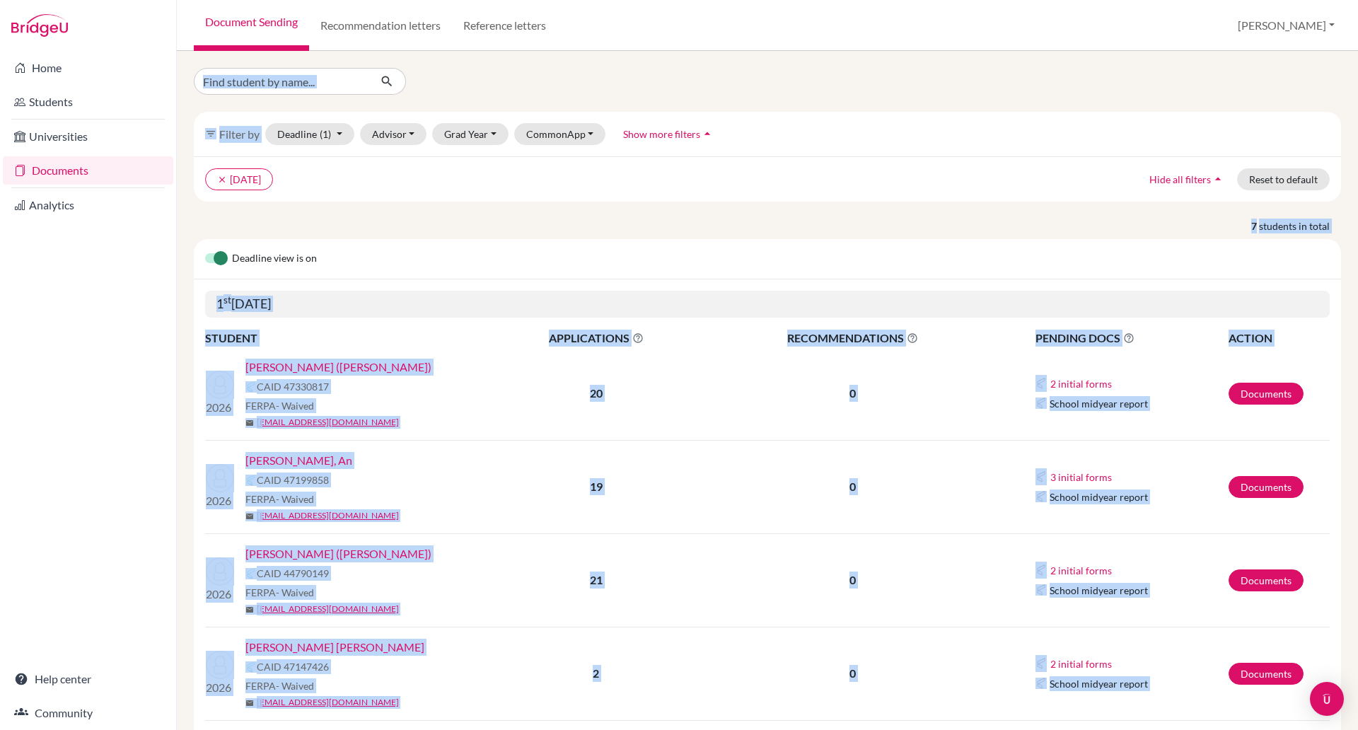
click at [634, 281] on div "1 st November 2025" at bounding box center [767, 304] width 1147 height 50
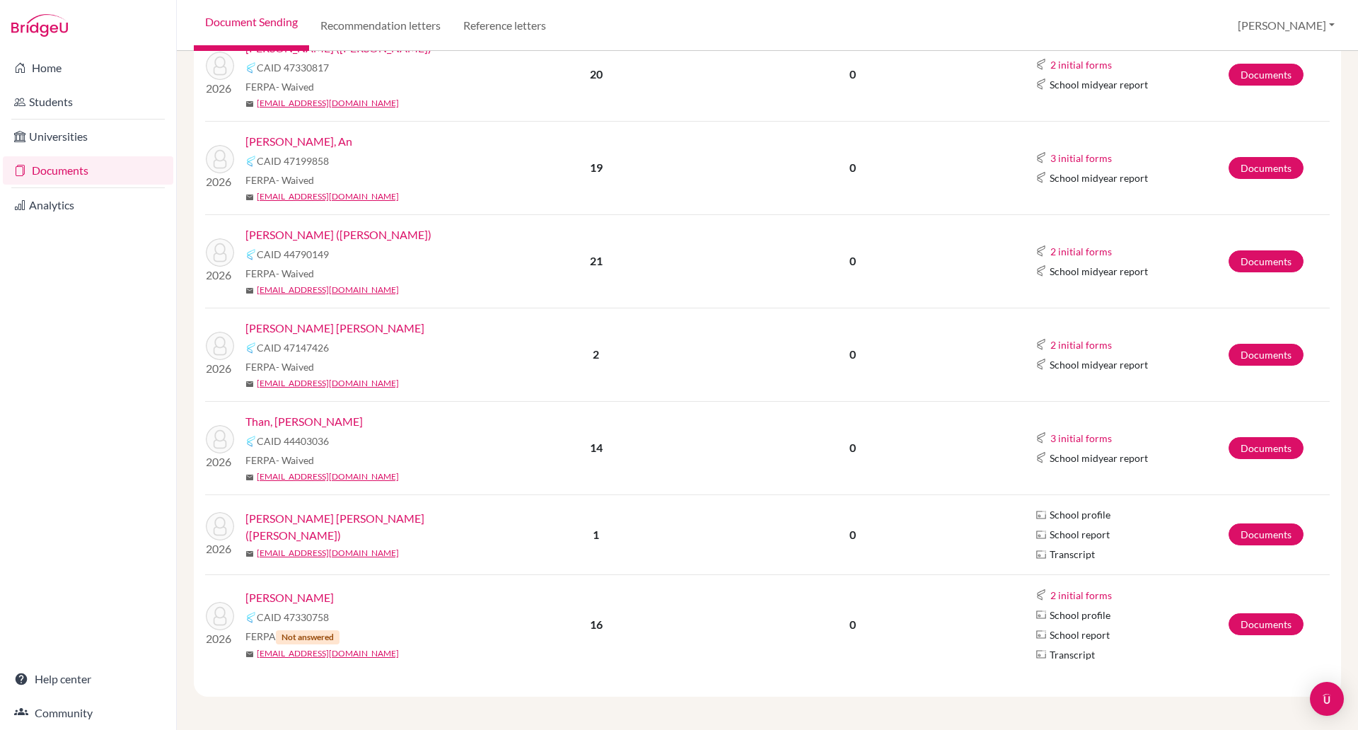
scroll to position [320, 0]
click at [286, 699] on div "filter_list Filter by Deadline (1) 11/01/2025 - 11/01/2025 Select a date range …" at bounding box center [767, 390] width 1181 height 679
click at [262, 232] on link "[PERSON_NAME] ([PERSON_NAME])" at bounding box center [338, 234] width 186 height 17
click at [266, 293] on link "[EMAIL_ADDRESS][DOMAIN_NAME]" at bounding box center [328, 289] width 142 height 13
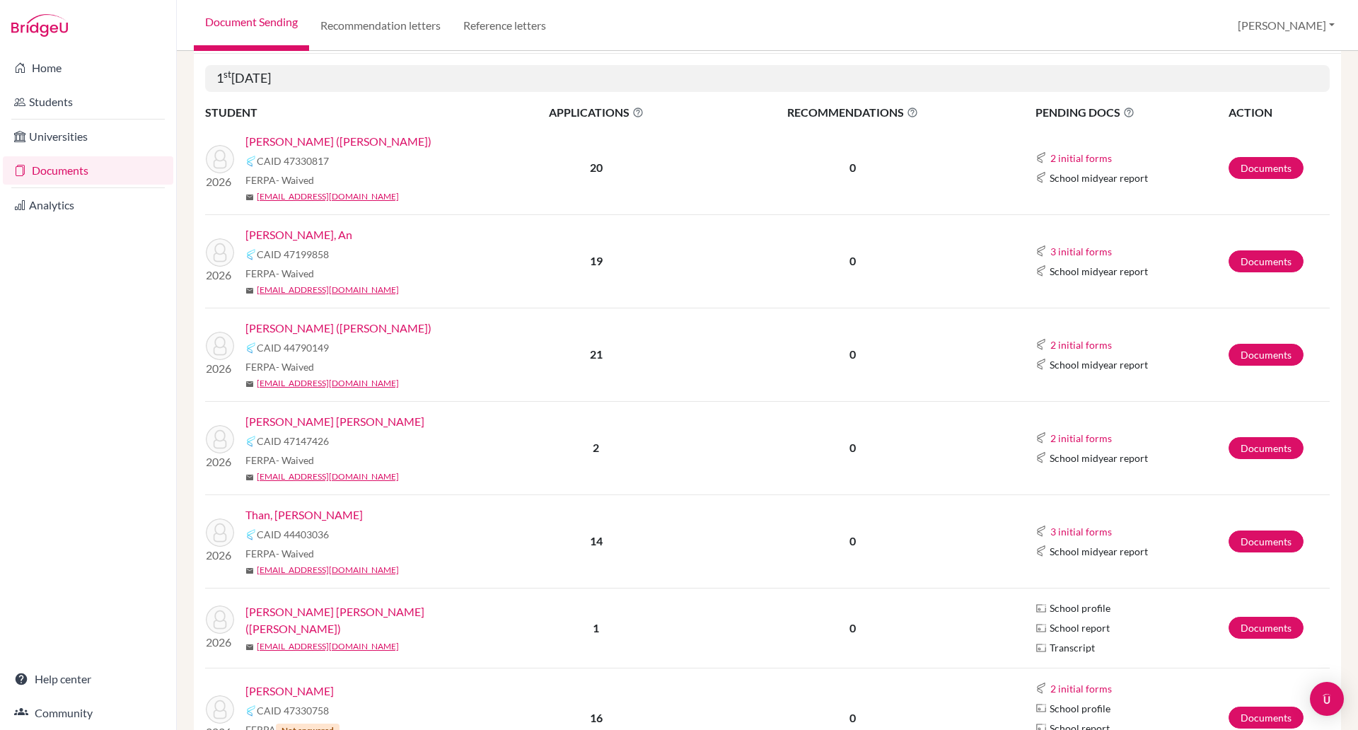
scroll to position [228, 0]
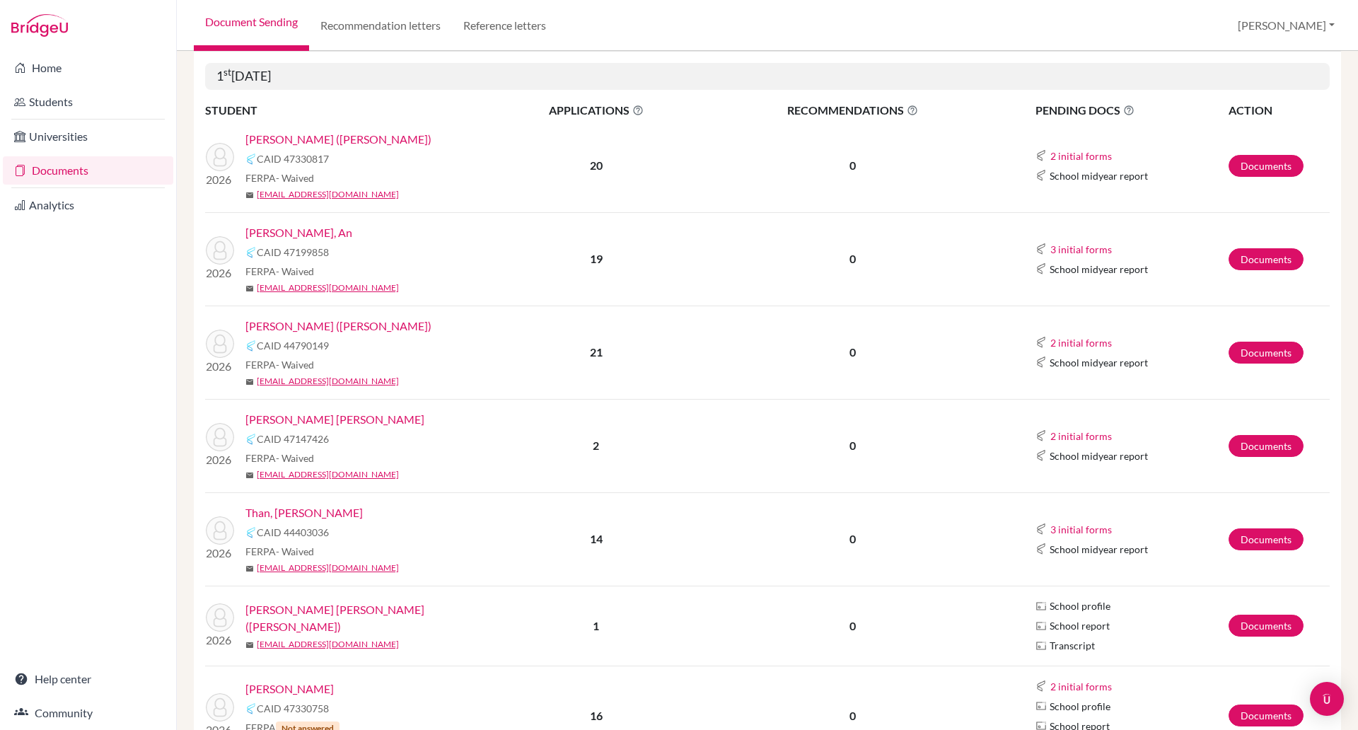
click at [310, 138] on link "[PERSON_NAME] ([PERSON_NAME])" at bounding box center [338, 139] width 186 height 17
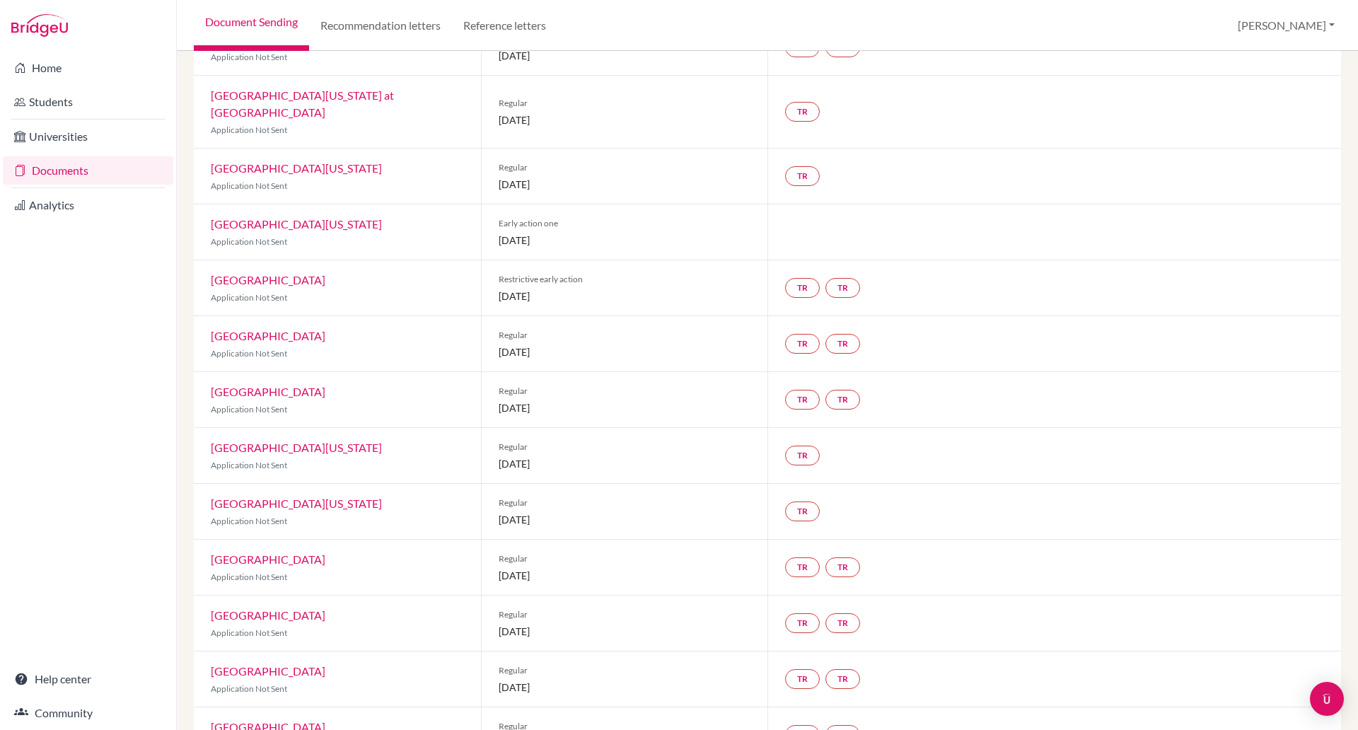
scroll to position [642, 0]
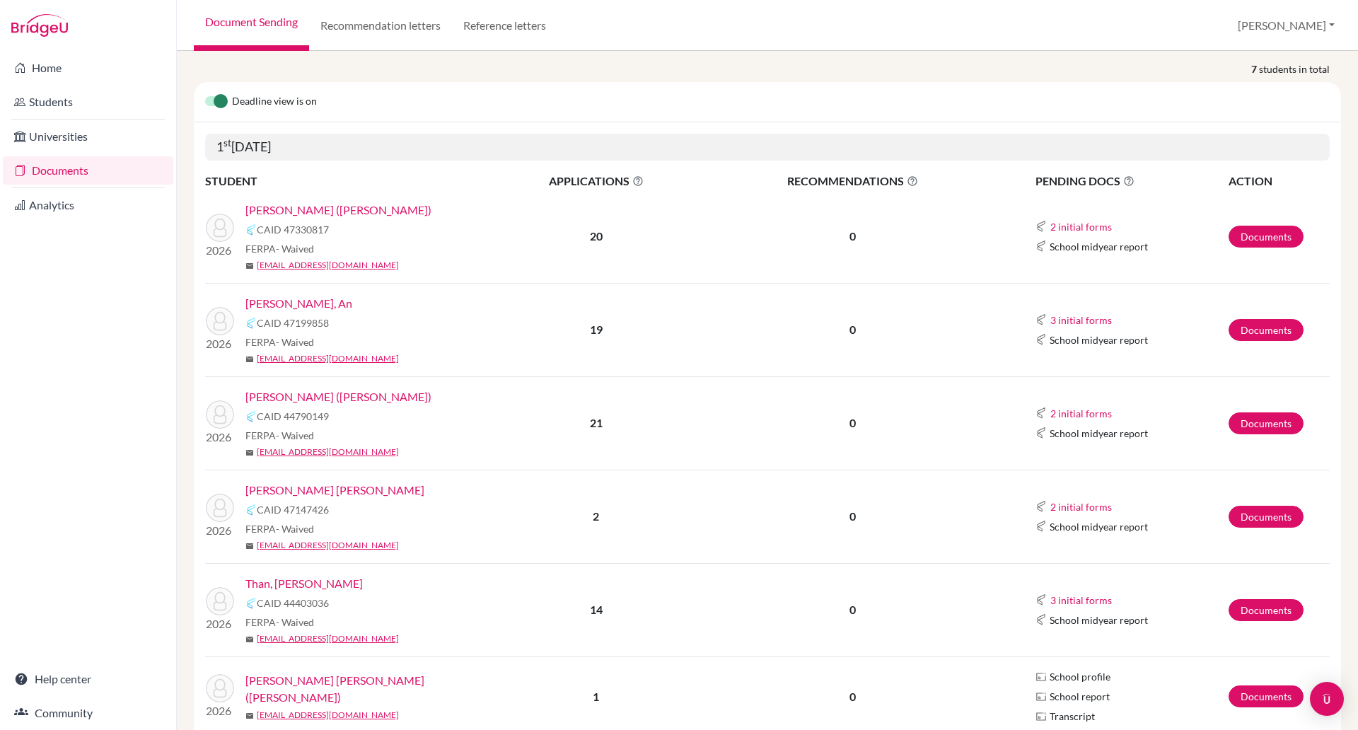
scroll to position [160, 0]
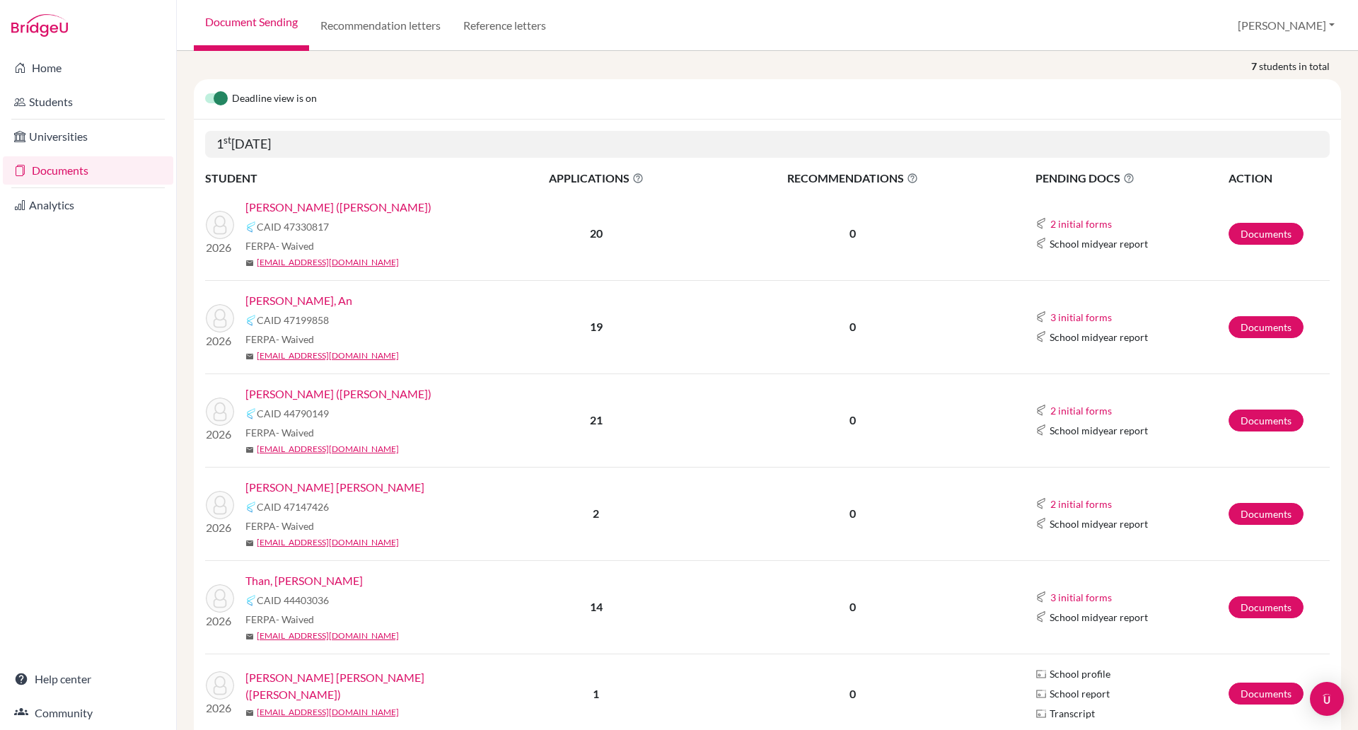
click at [291, 395] on link "[PERSON_NAME] ([PERSON_NAME])" at bounding box center [338, 393] width 186 height 17
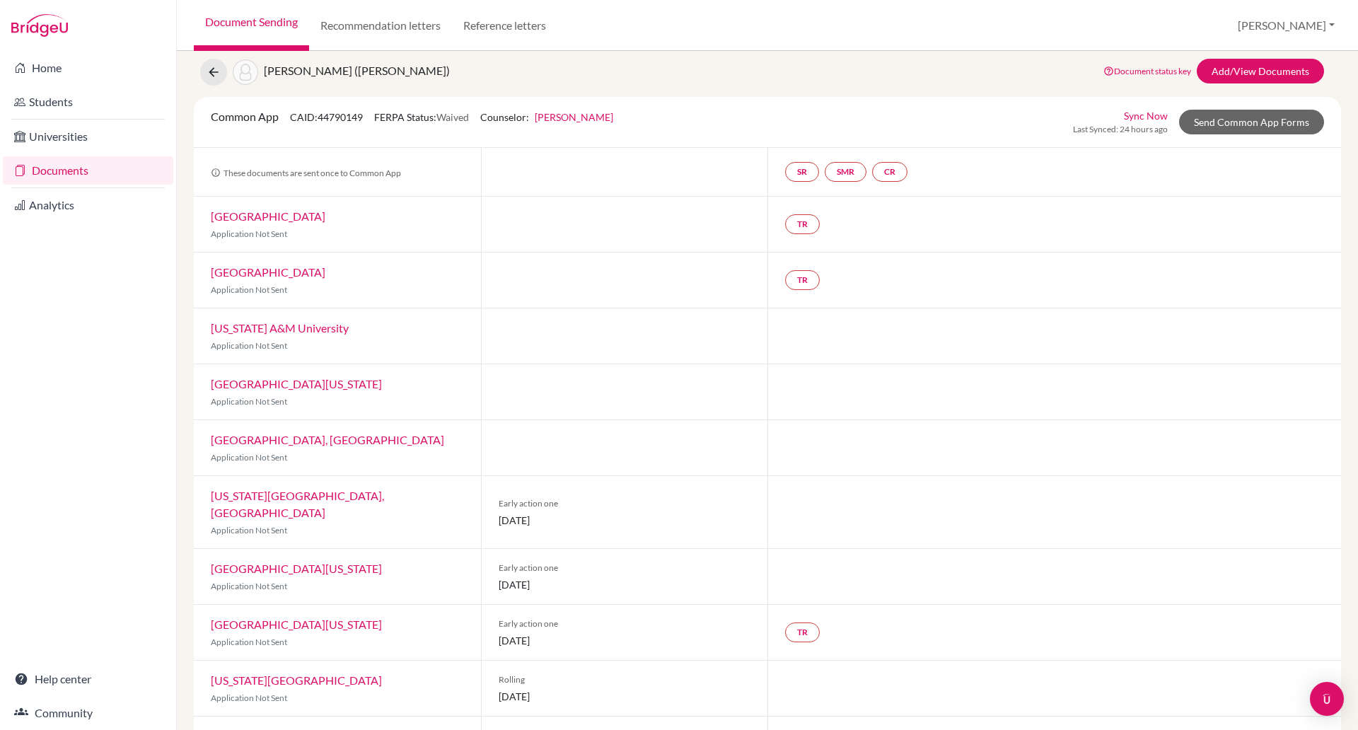
scroll to position [1, 0]
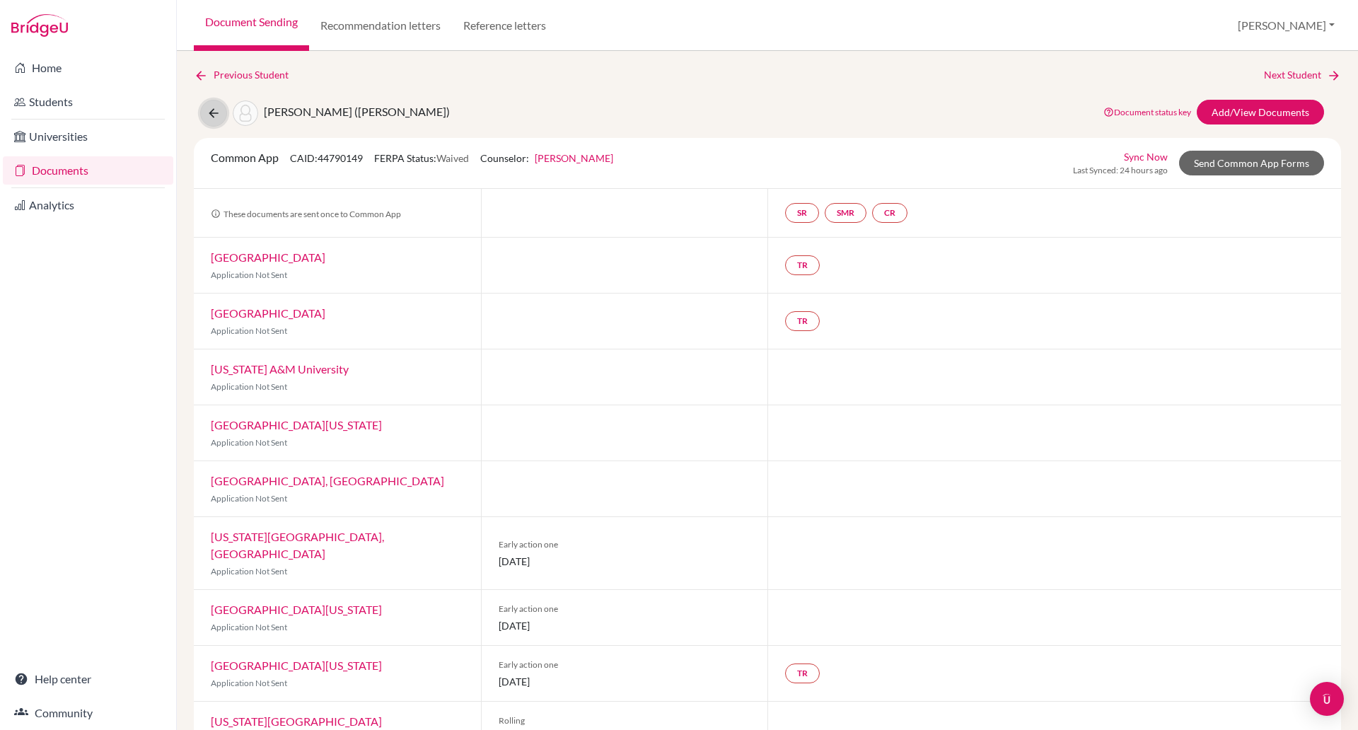
click at [211, 118] on icon at bounding box center [214, 113] width 14 height 14
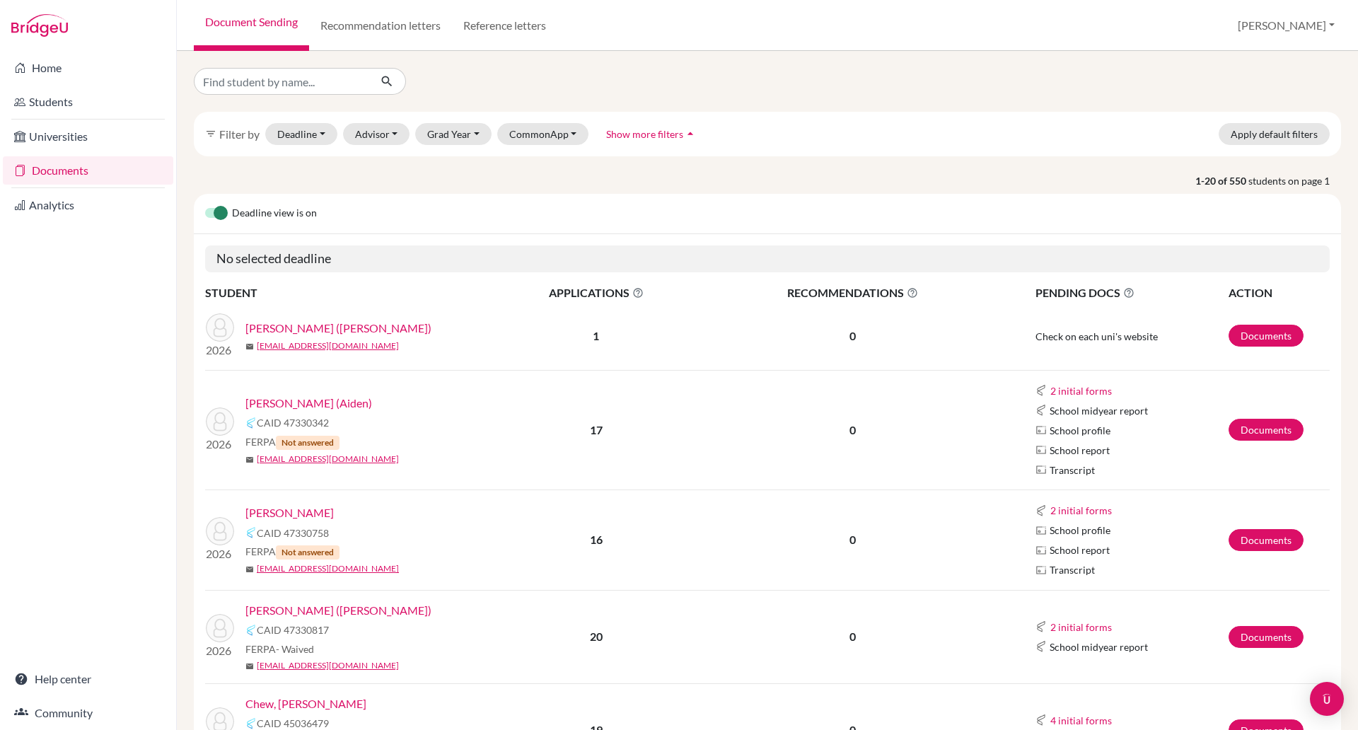
click at [321, 322] on link "[PERSON_NAME] ([PERSON_NAME])" at bounding box center [338, 328] width 186 height 17
click at [321, 323] on link "[PERSON_NAME] ([PERSON_NAME])" at bounding box center [338, 328] width 186 height 17
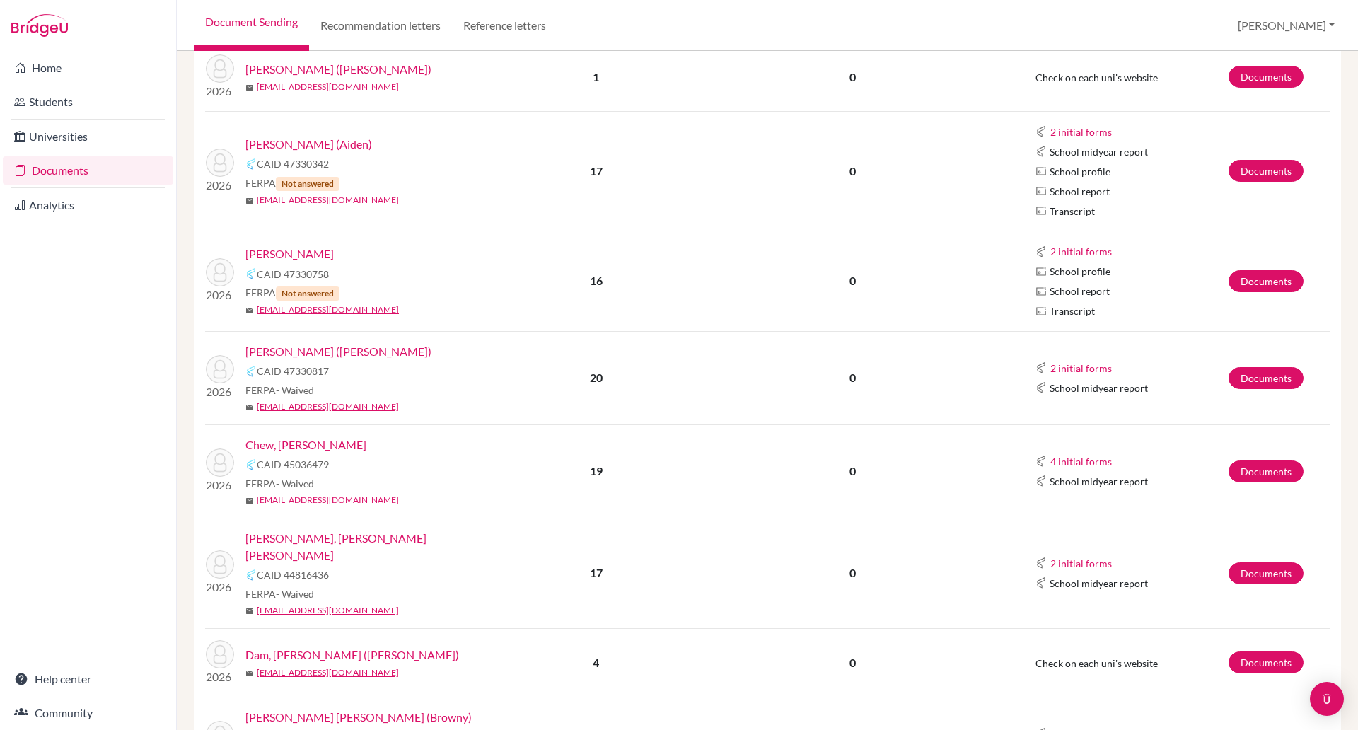
scroll to position [272, 0]
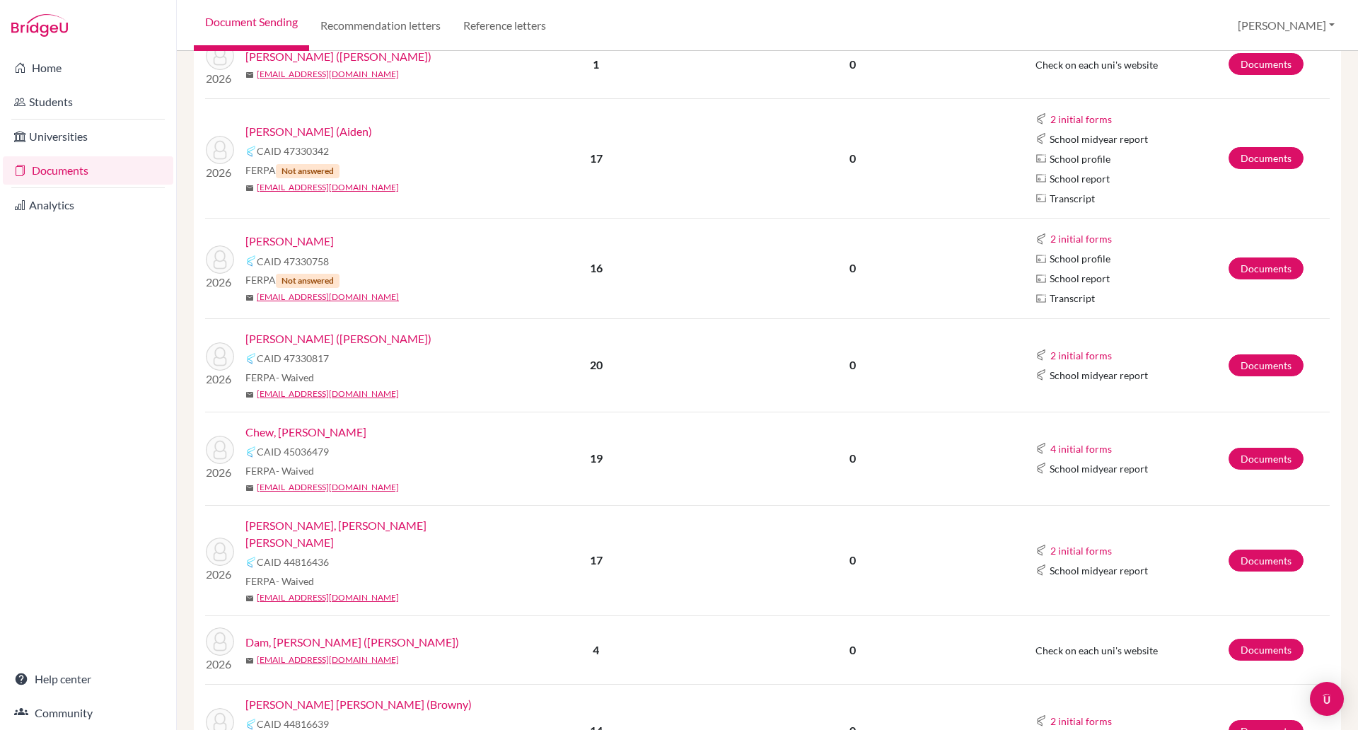
click at [286, 431] on link "Chew, Zhen Yang" at bounding box center [305, 432] width 121 height 17
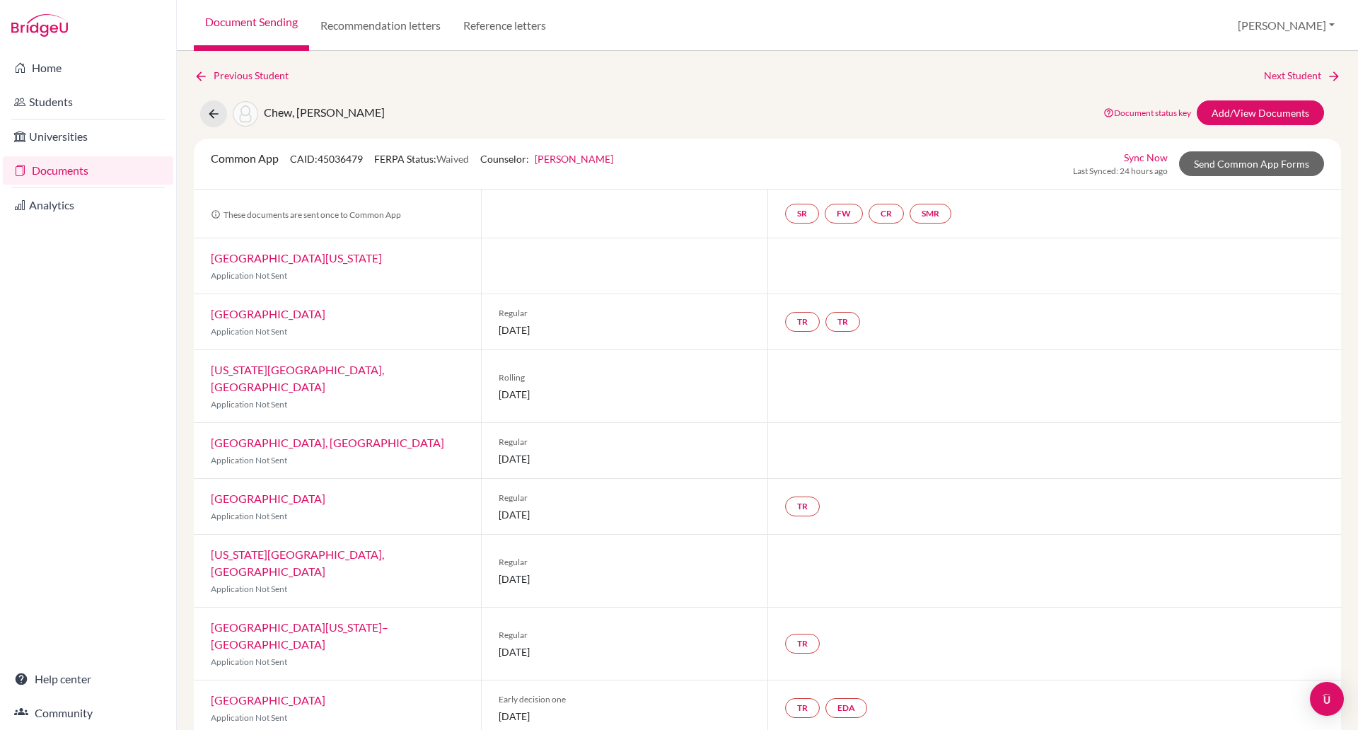
click at [226, 20] on link "Document Sending" at bounding box center [251, 25] width 115 height 51
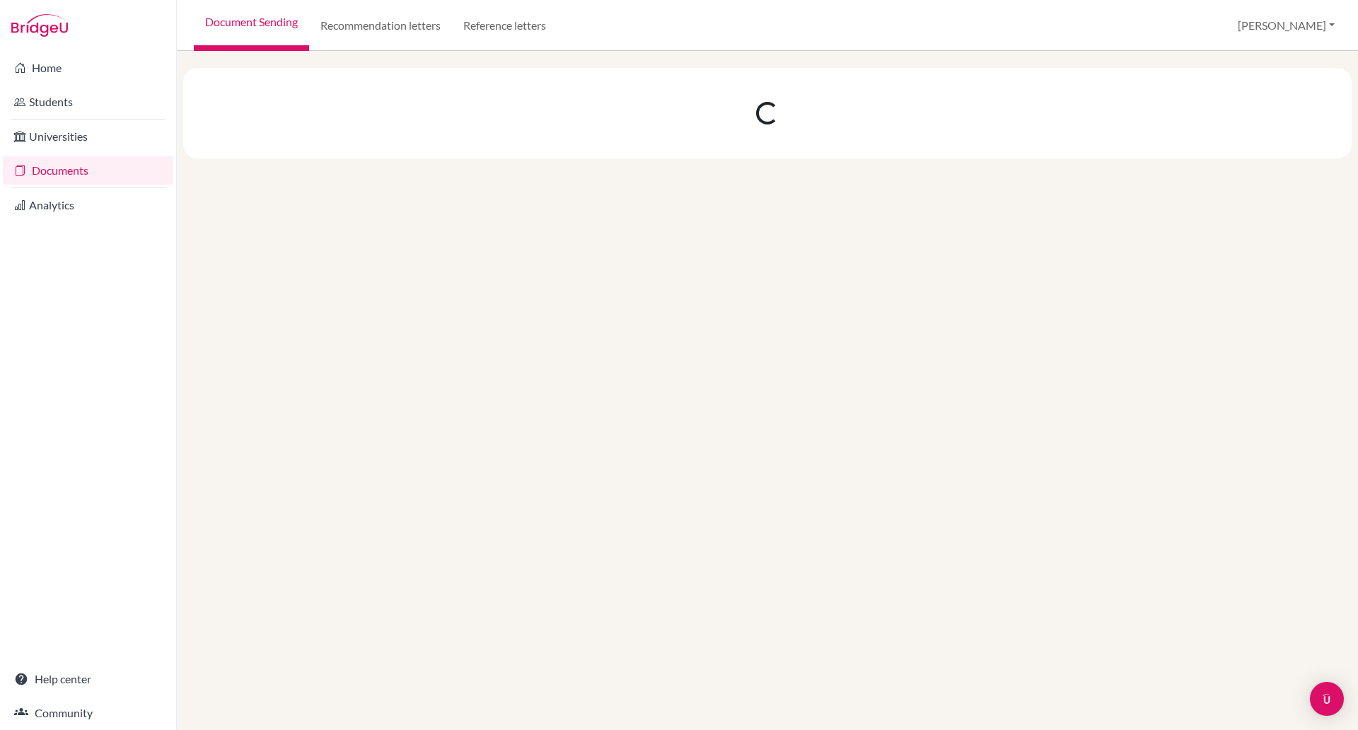
select select "9"
select select "10"
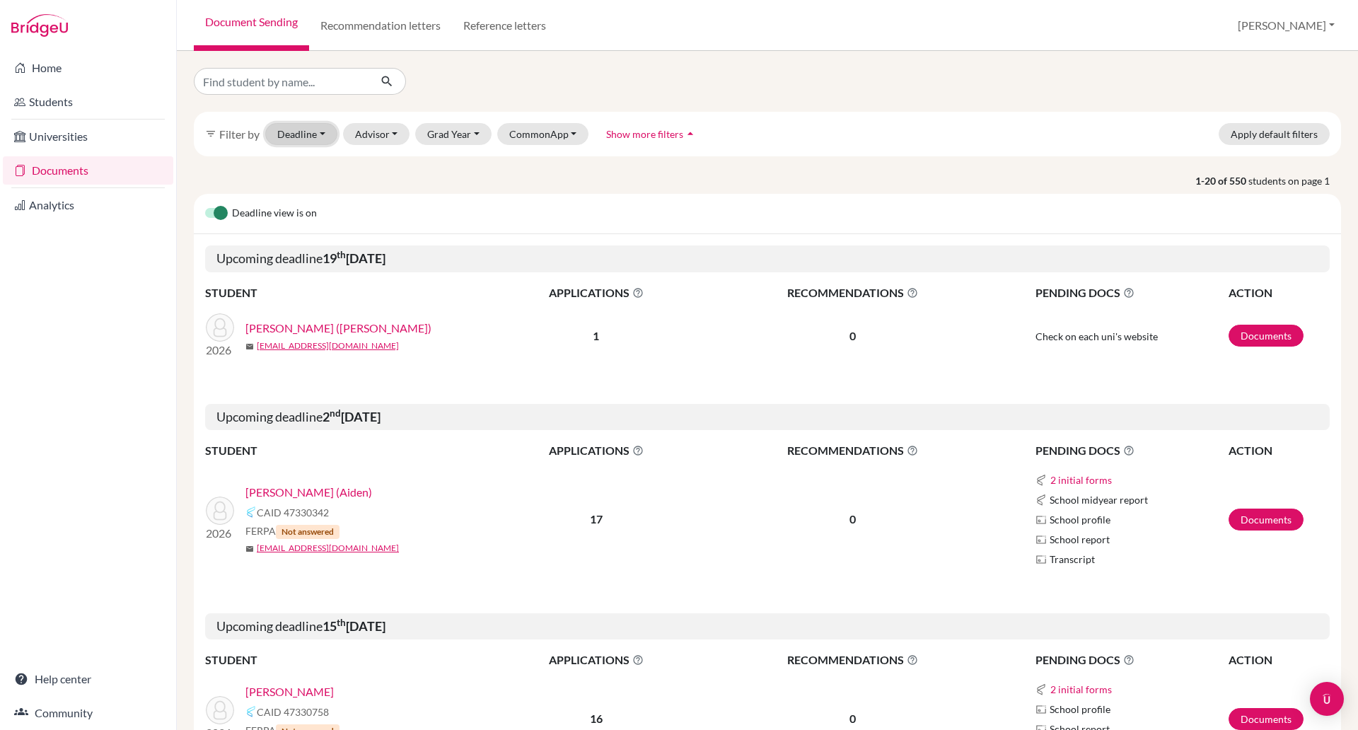
click at [325, 128] on button "Deadline - Select a date range Or double click for a single date selection Toda…" at bounding box center [301, 134] width 72 height 22
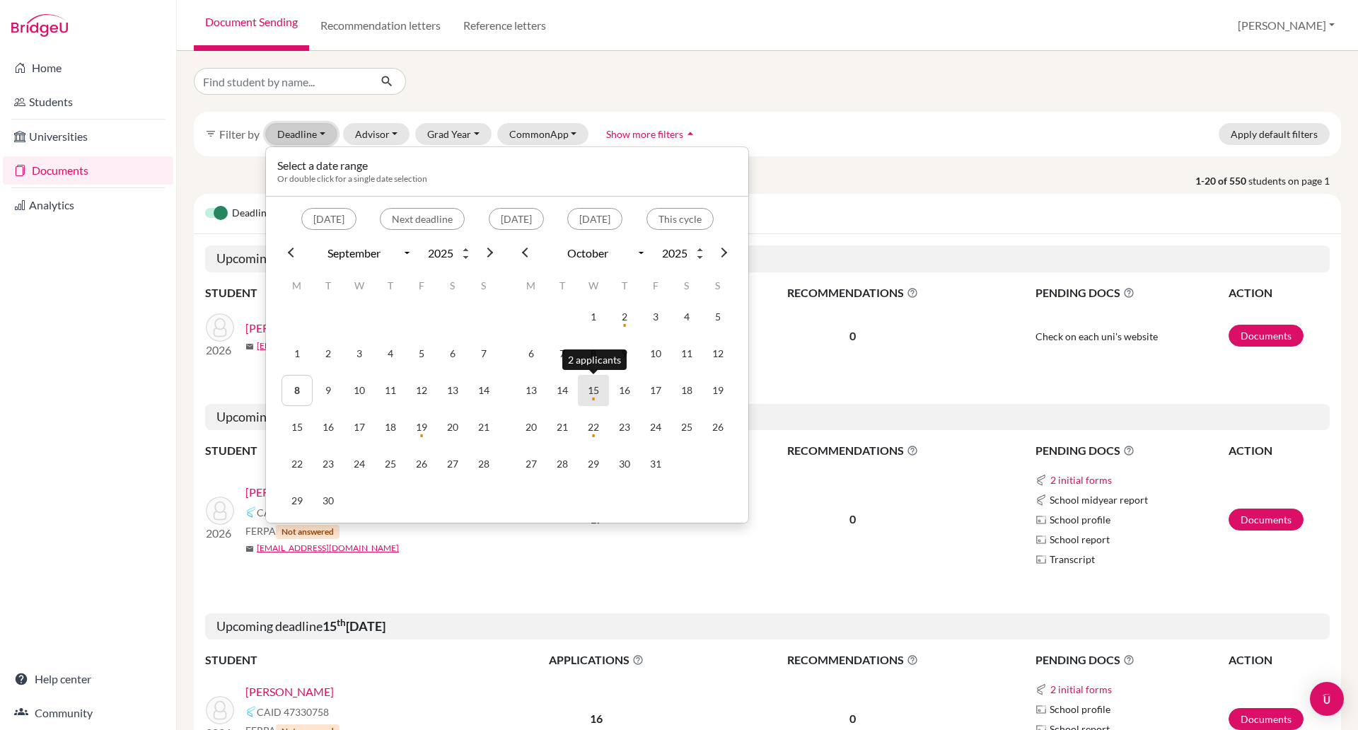
click at [595, 397] on td "15" at bounding box center [593, 390] width 31 height 31
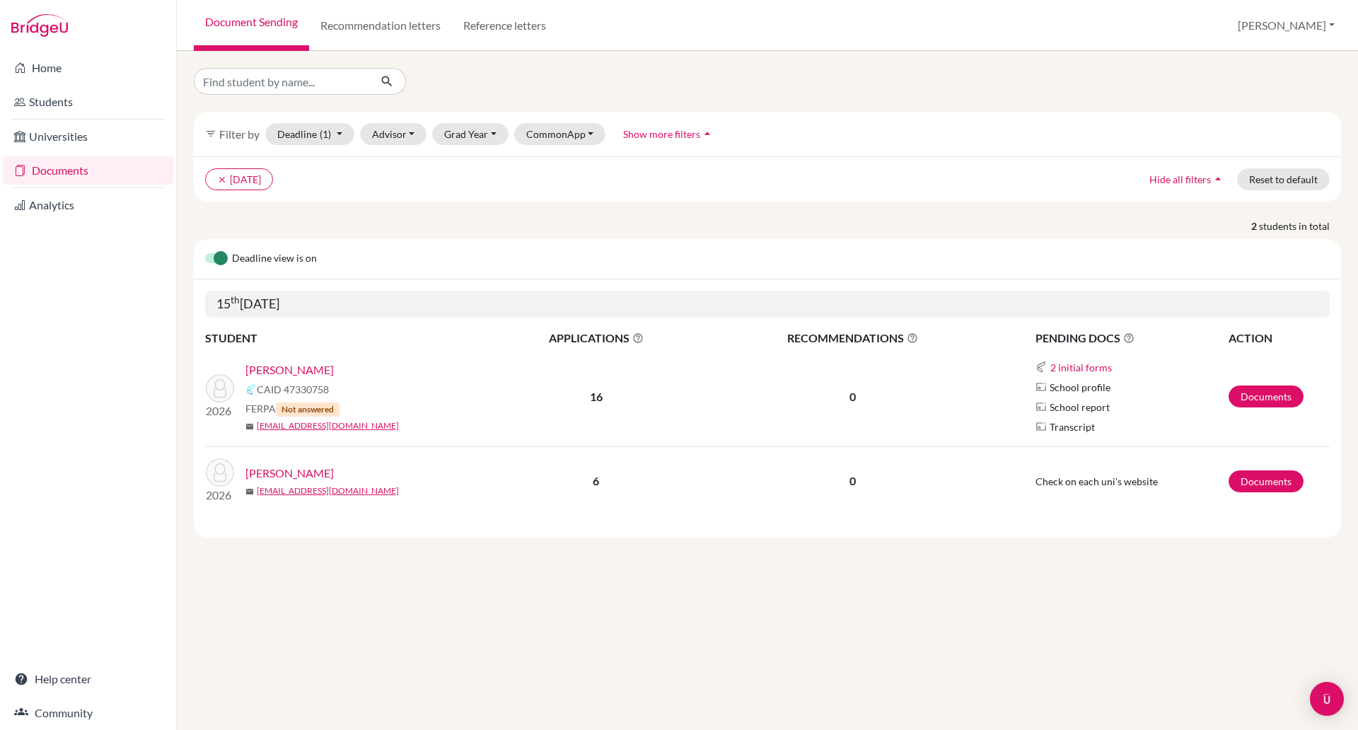
click at [284, 364] on link "[PERSON_NAME]" at bounding box center [289, 369] width 88 height 17
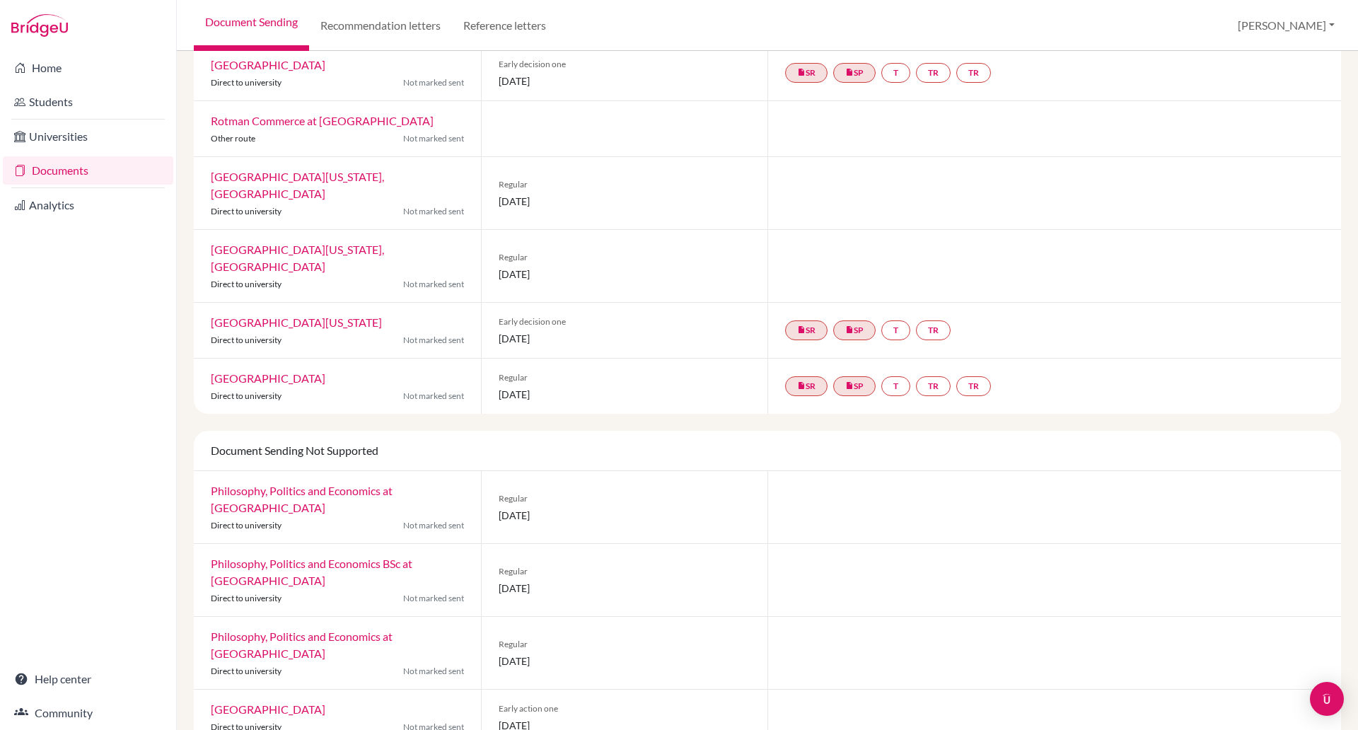
scroll to position [492, 0]
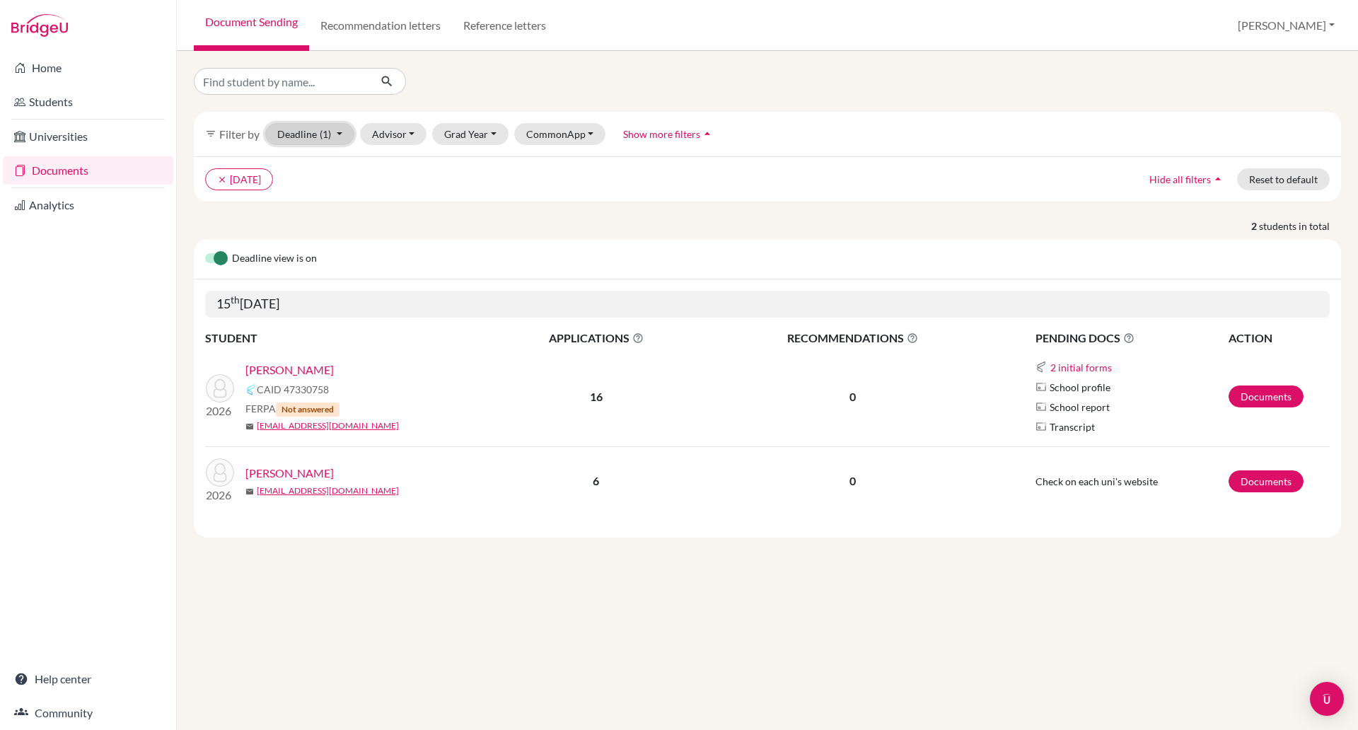
click at [310, 134] on button "Deadline (1) 10/15/2025 - 10/15/2025 Select a date range Or double click for a …" at bounding box center [309, 134] width 89 height 22
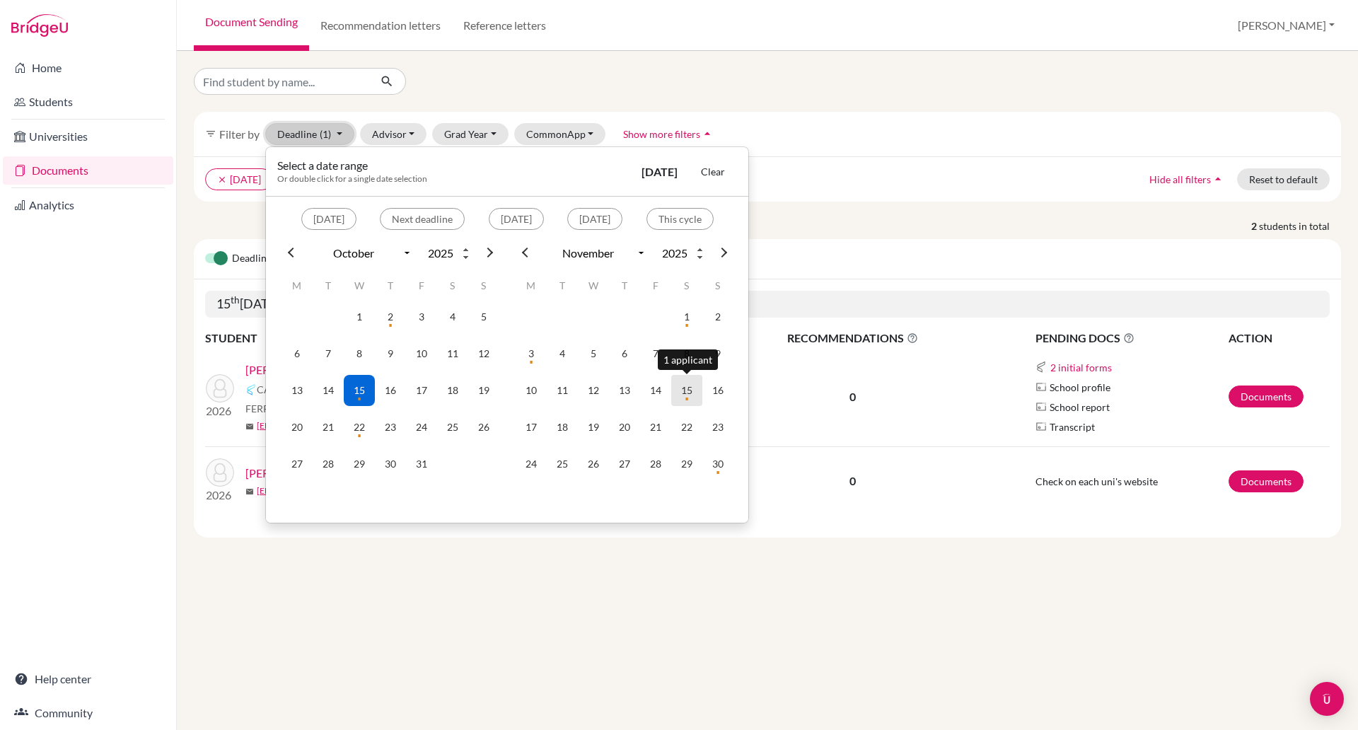
click at [690, 396] on td "15" at bounding box center [686, 390] width 31 height 31
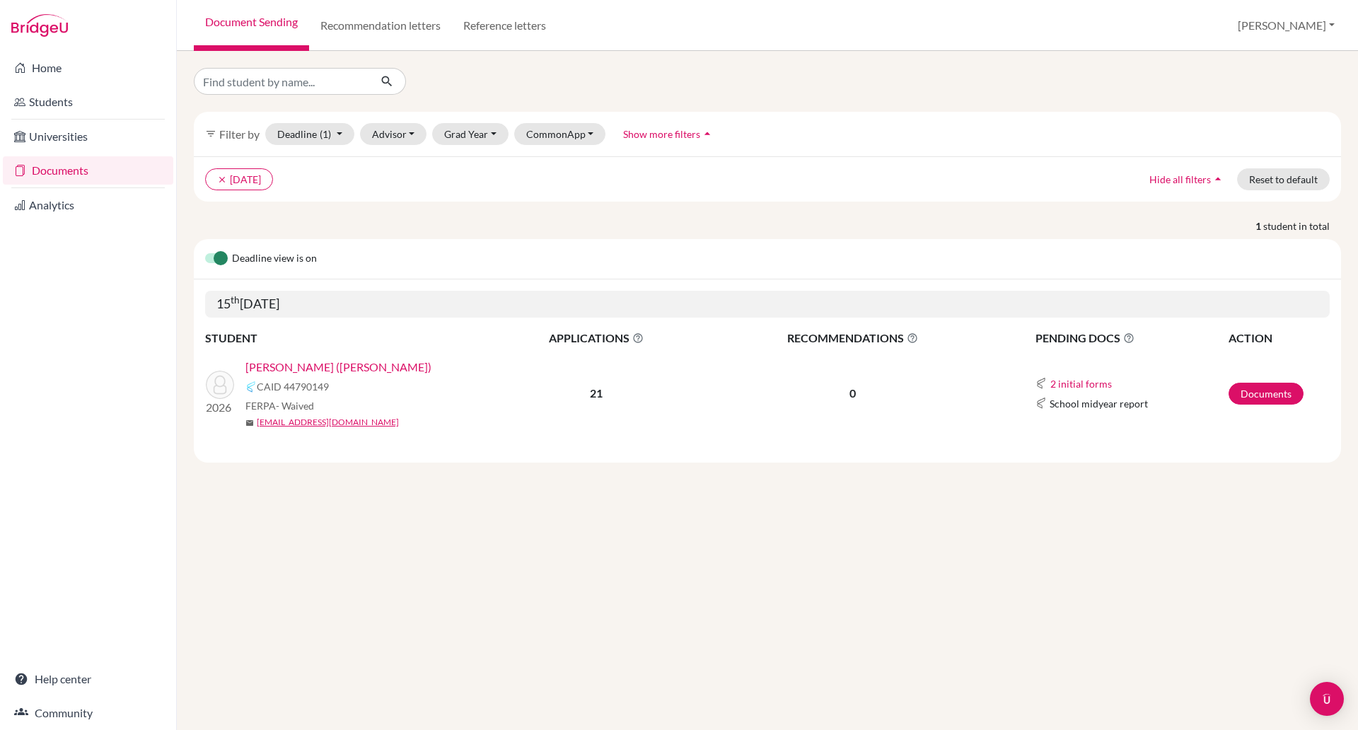
click at [300, 362] on link "[PERSON_NAME] ([PERSON_NAME])" at bounding box center [338, 367] width 186 height 17
